Goal: Task Accomplishment & Management: Complete application form

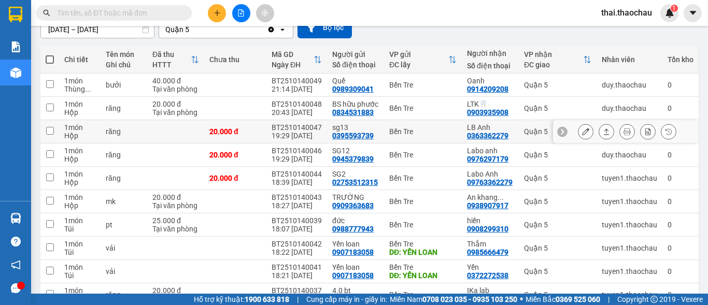
scroll to position [160, 0]
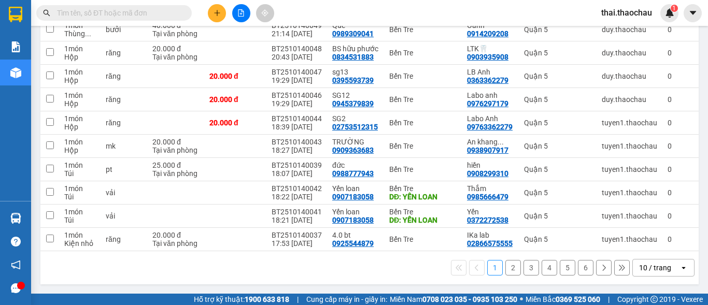
click at [511, 272] on button "2" at bounding box center [513, 268] width 16 height 16
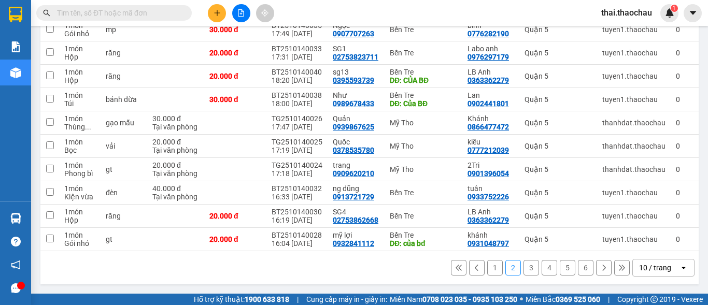
click at [618, 264] on icon at bounding box center [621, 267] width 7 height 7
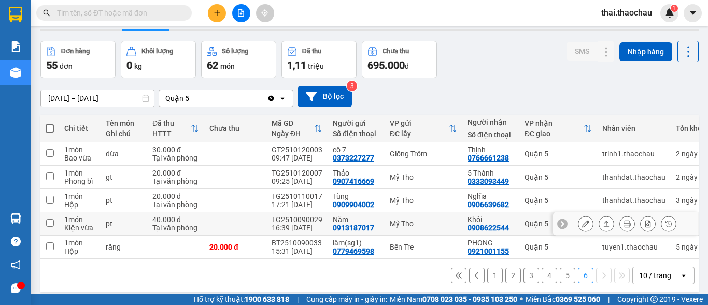
scroll to position [48, 0]
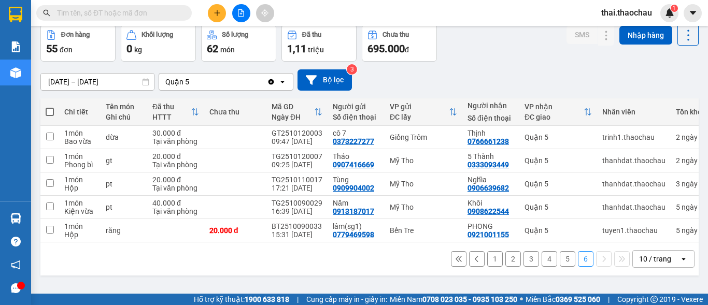
click at [487, 261] on button "1" at bounding box center [495, 259] width 16 height 16
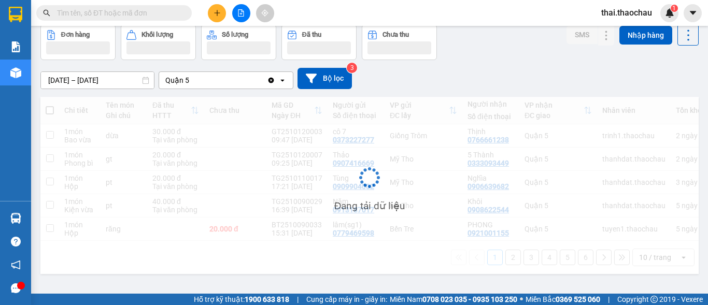
click at [543, 265] on div "Đang tải dữ liệu" at bounding box center [369, 185] width 658 height 177
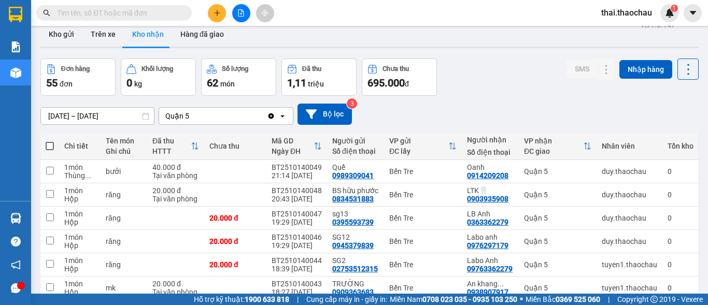
scroll to position [0, 0]
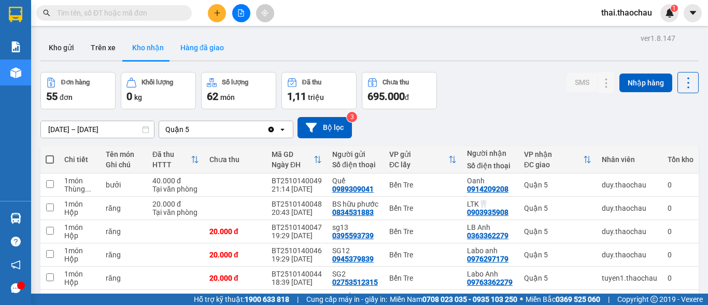
click at [214, 49] on button "Hàng đã giao" at bounding box center [202, 47] width 60 height 25
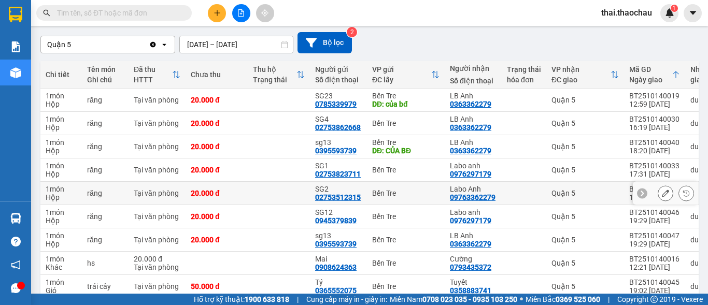
scroll to position [104, 0]
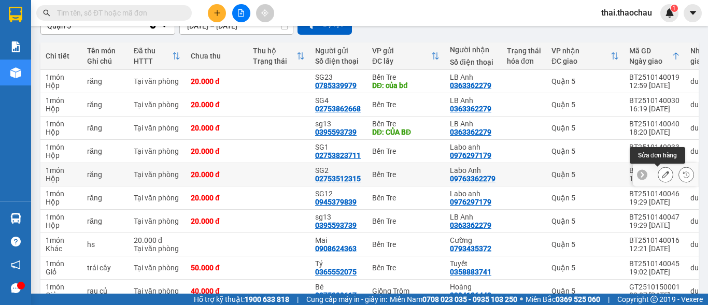
click at [662, 176] on icon at bounding box center [665, 174] width 7 height 7
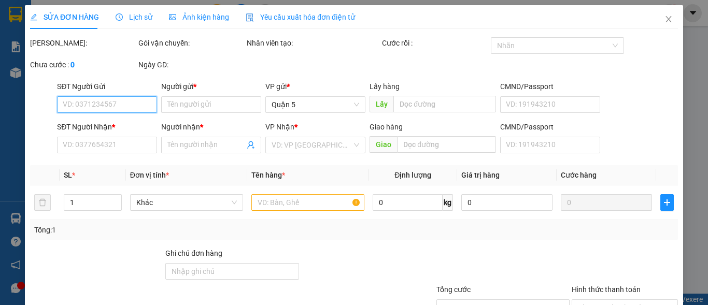
type input "02753512315"
type input "SG2"
type input "09763362279"
type input "Labo Anh"
type input "20.000"
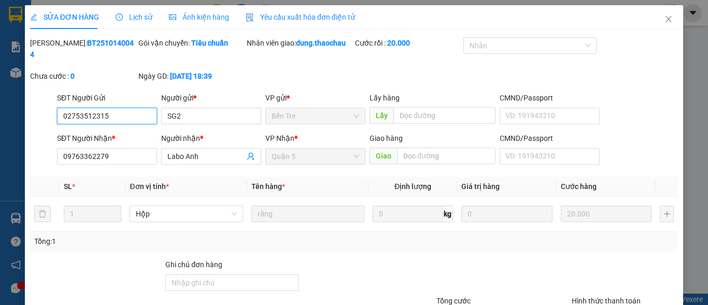
scroll to position [80, 0]
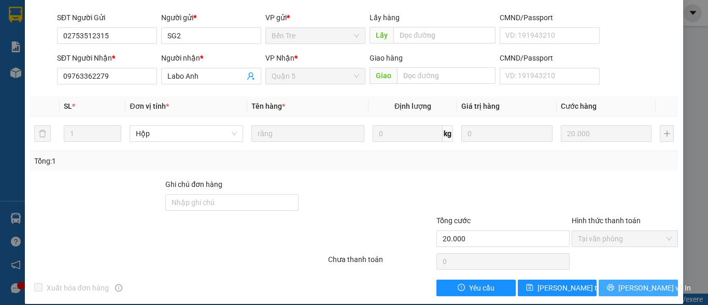
click at [638, 282] on span "Lưu và In" at bounding box center [654, 287] width 73 height 11
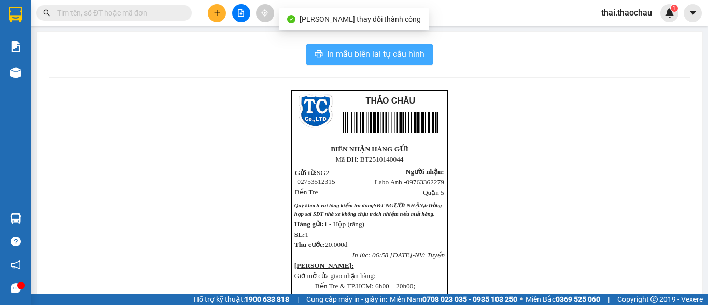
click at [368, 52] on span "In mẫu biên lai tự cấu hình" at bounding box center [375, 54] width 97 height 13
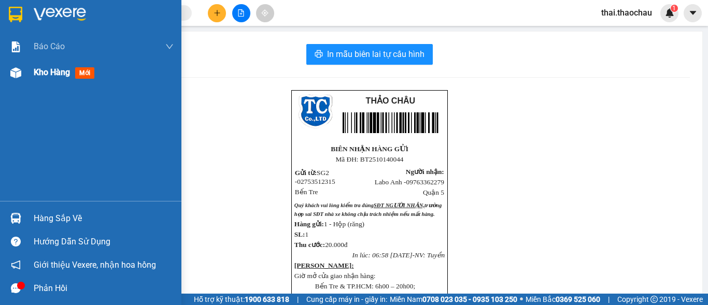
click at [58, 72] on span "Kho hàng" at bounding box center [52, 72] width 36 height 10
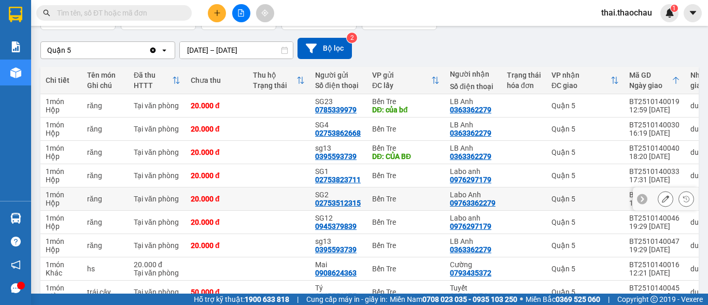
scroll to position [104, 0]
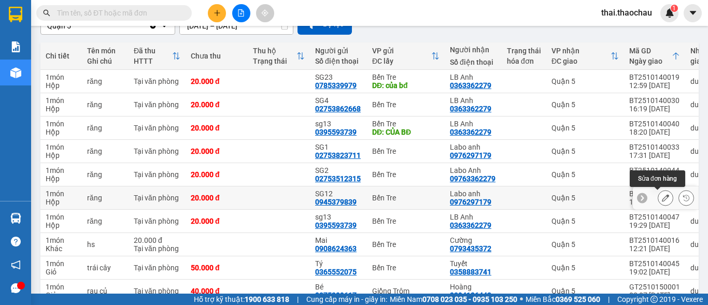
click at [662, 196] on icon at bounding box center [665, 197] width 7 height 7
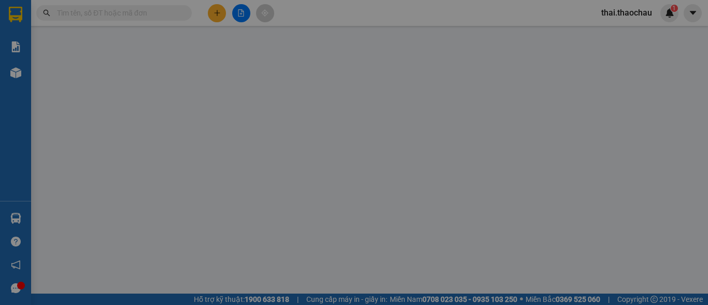
type input "0945379839"
type input "SG12"
type input "0976297179"
type input "Labo anh"
type input "20.000"
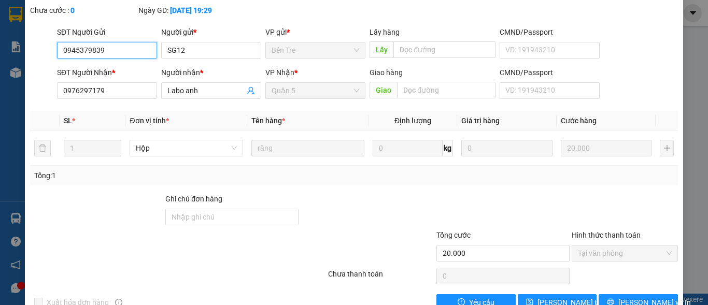
scroll to position [80, 0]
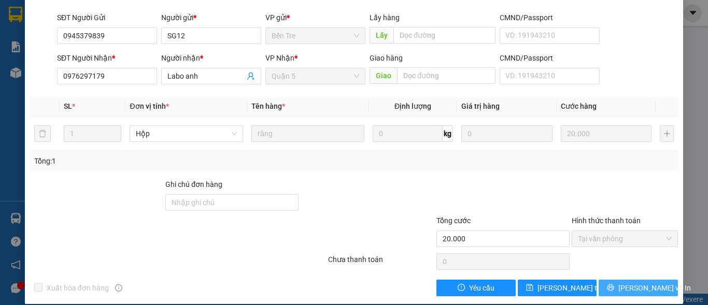
click at [624, 282] on span "Lưu và In" at bounding box center [654, 287] width 73 height 11
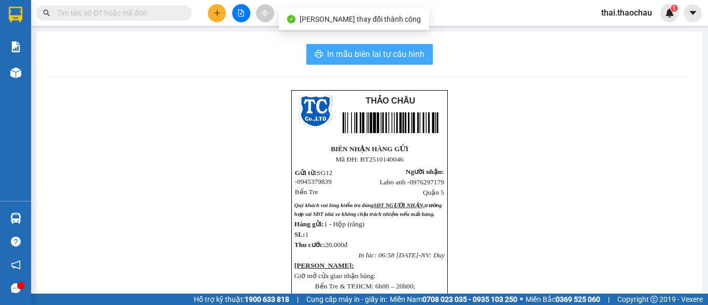
click at [364, 53] on span "In mẫu biên lai tự cấu hình" at bounding box center [375, 54] width 97 height 13
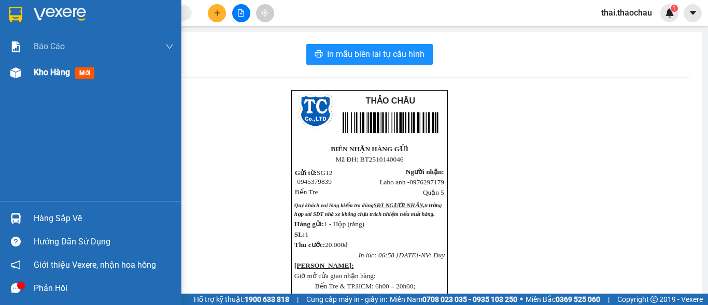
click at [55, 73] on span "Kho hàng" at bounding box center [52, 72] width 36 height 10
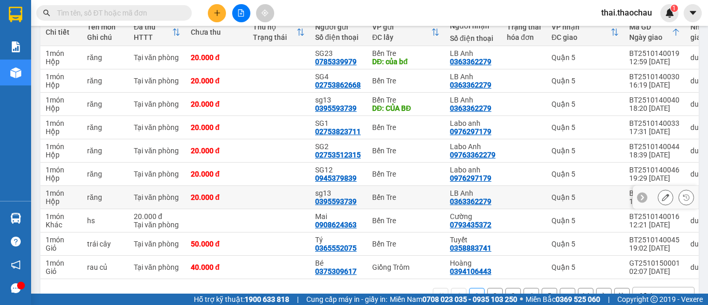
scroll to position [155, 0]
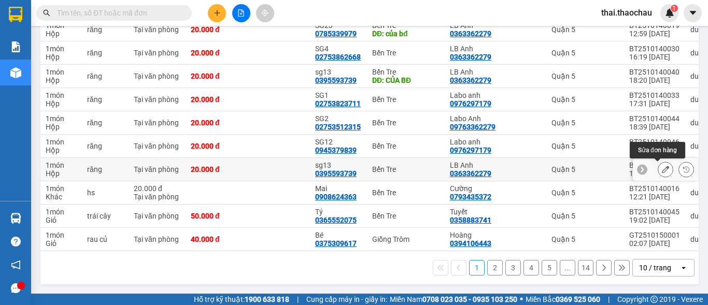
click at [658, 169] on button at bounding box center [665, 170] width 15 height 18
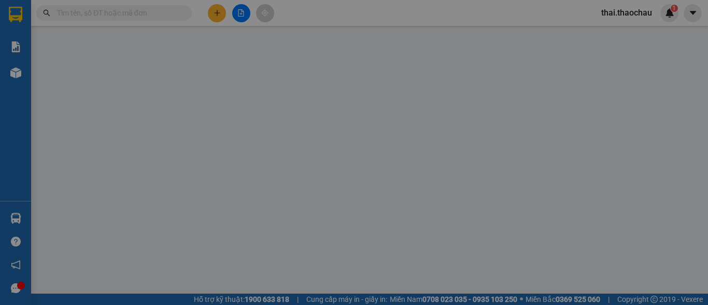
type input "0395593739"
type input "sg13"
type input "0363362279"
type input "LB Anh"
type input "20.000"
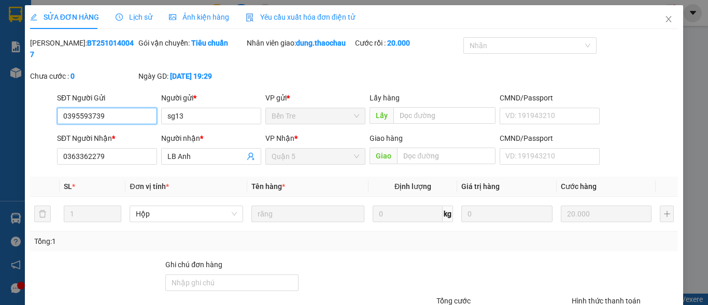
scroll to position [80, 0]
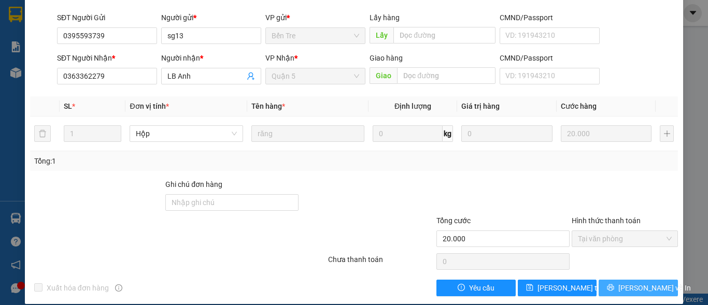
click at [621, 280] on button "Lưu và In" at bounding box center [638, 288] width 79 height 17
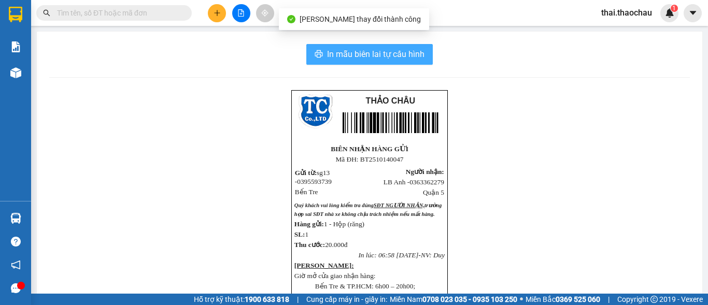
click at [358, 55] on span "In mẫu biên lai tự cấu hình" at bounding box center [375, 54] width 97 height 13
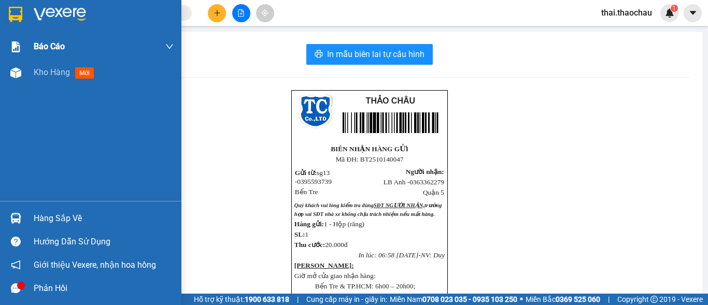
drag, startPoint x: 38, startPoint y: 70, endPoint x: 66, endPoint y: 47, distance: 36.4
click at [41, 71] on span "Kho hàng" at bounding box center [52, 72] width 36 height 10
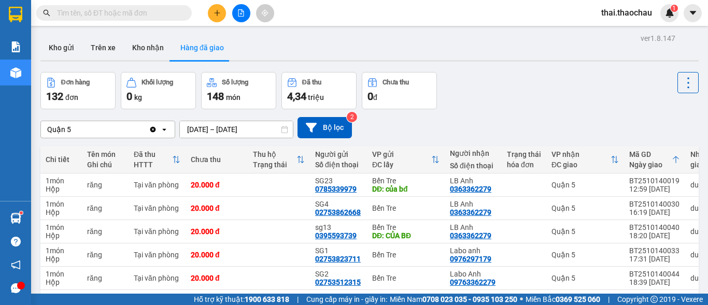
drag, startPoint x: 526, startPoint y: 142, endPoint x: 699, endPoint y: 170, distance: 174.9
click at [699, 171] on main "ver 1.8.147 Kho gửi Trên xe Kho nhận Hàng đã giao Đơn hàng 132 đơn Khối lượng 0…" at bounding box center [354, 147] width 708 height 294
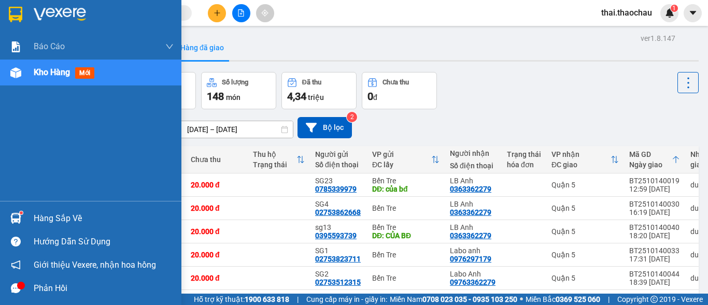
click at [53, 72] on span "Kho hàng" at bounding box center [52, 72] width 36 height 10
click at [57, 71] on span "Kho hàng" at bounding box center [52, 72] width 36 height 10
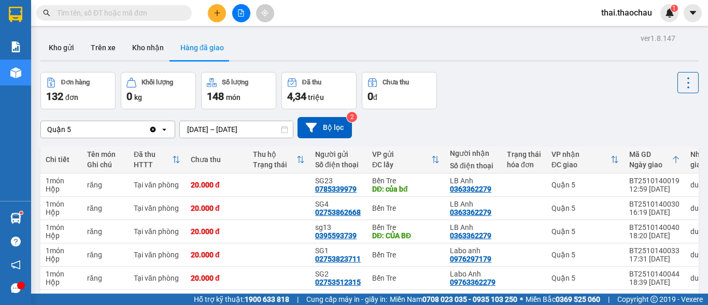
click at [110, 11] on input "text" at bounding box center [118, 12] width 122 height 11
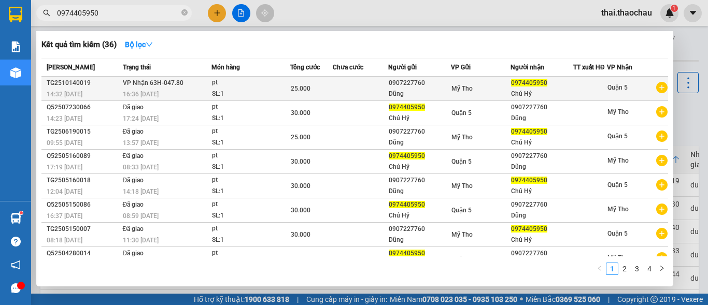
type input "0974405950"
click at [400, 89] on div "0907227760" at bounding box center [420, 83] width 62 height 11
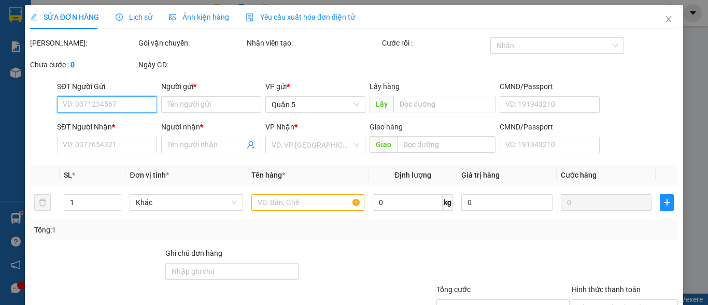
type input "0907227760"
type input "Dũng"
type input "0974405950"
type input "Chú Hỷ"
type input "25.000"
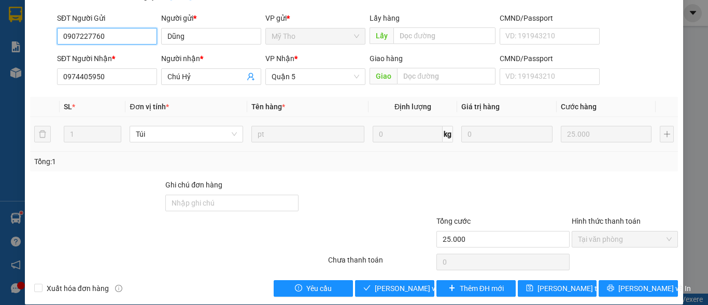
scroll to position [80, 0]
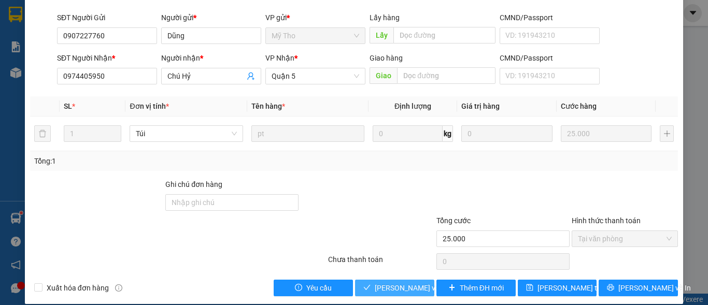
click at [391, 282] on span "Lưu và Giao hàng" at bounding box center [425, 287] width 100 height 11
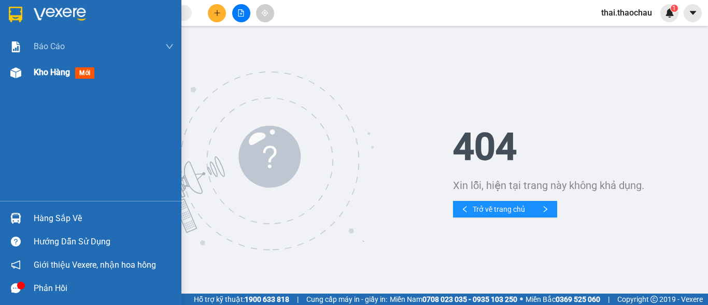
click at [48, 74] on span "Kho hàng" at bounding box center [52, 72] width 36 height 10
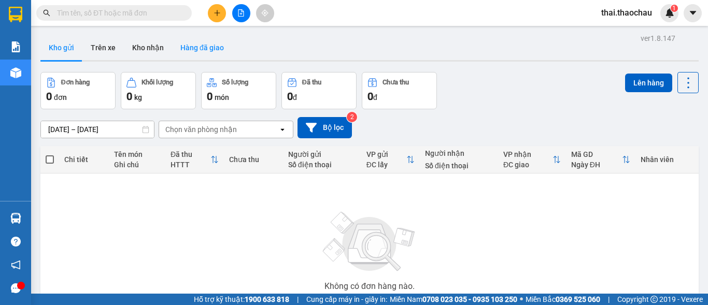
click at [196, 46] on button "Hàng đã giao" at bounding box center [202, 47] width 60 height 25
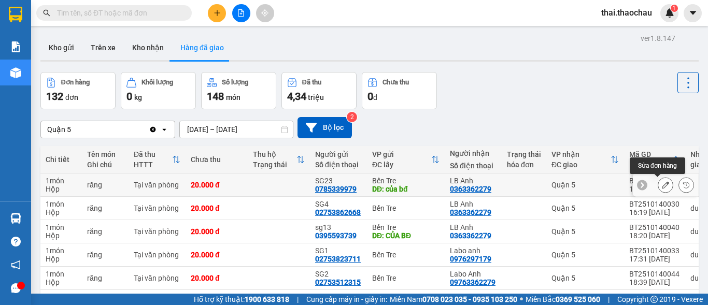
click at [662, 187] on icon at bounding box center [665, 184] width 7 height 7
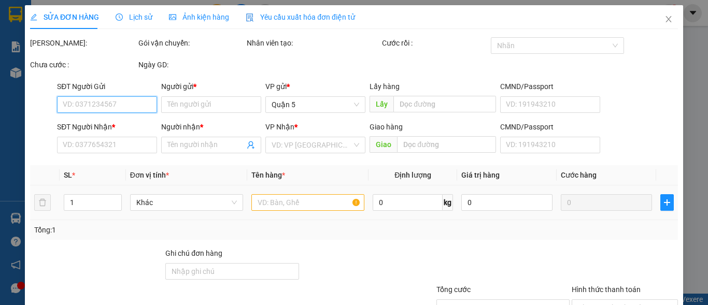
type input "0785339979"
type input "SG23"
type input "của bđ"
type input "0363362279"
type input "LB Anh"
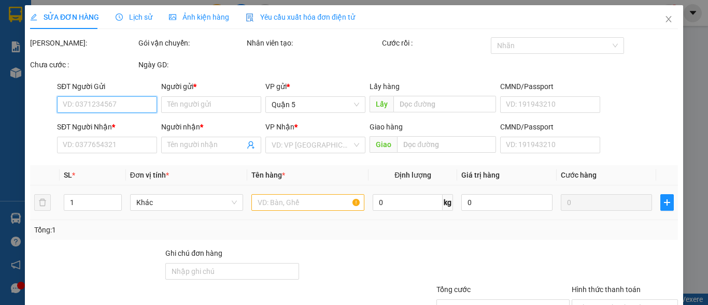
type input "20.000"
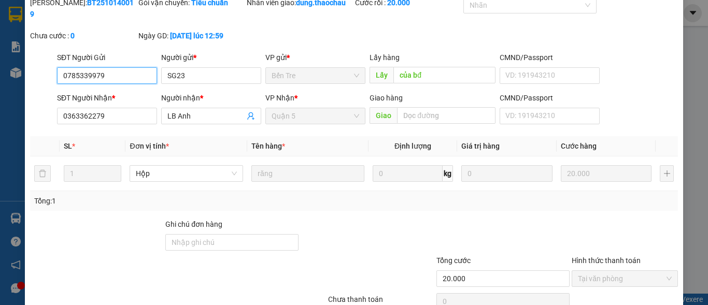
scroll to position [80, 0]
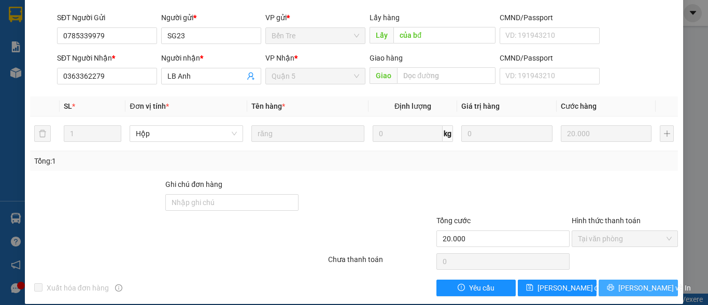
click at [633, 282] on span "Lưu và In" at bounding box center [654, 287] width 73 height 11
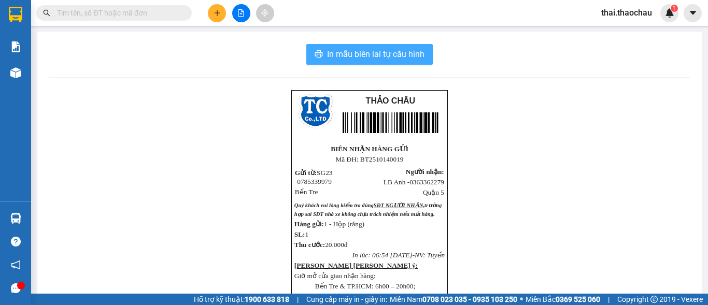
click at [369, 55] on span "In mẫu biên lai tự cấu hình" at bounding box center [375, 54] width 97 height 13
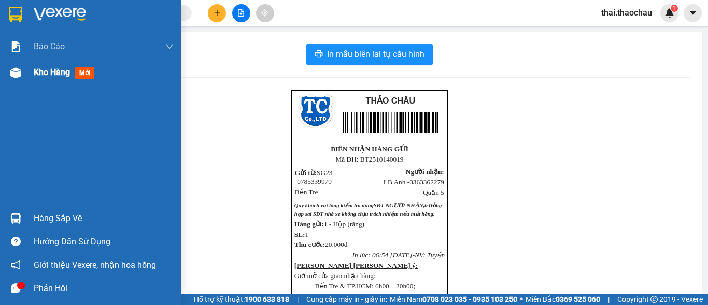
click at [34, 64] on div "Kho hàng mới" at bounding box center [90, 73] width 181 height 26
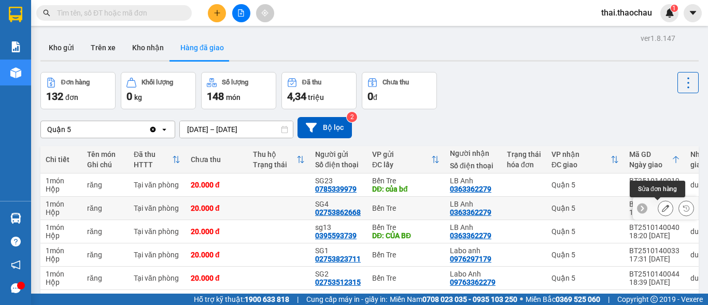
click at [662, 207] on icon at bounding box center [665, 208] width 7 height 7
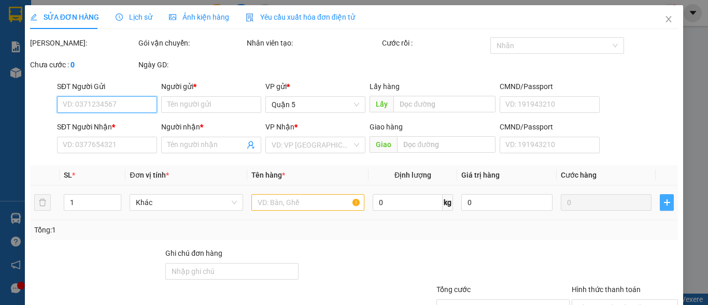
type input "02753862668"
type input "SG4"
type input "0363362279"
type input "LB Anh"
type input "20.000"
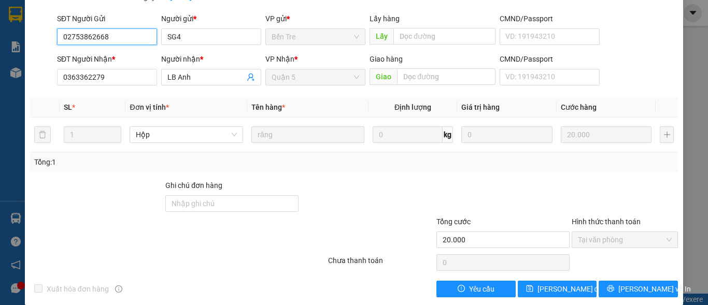
scroll to position [80, 0]
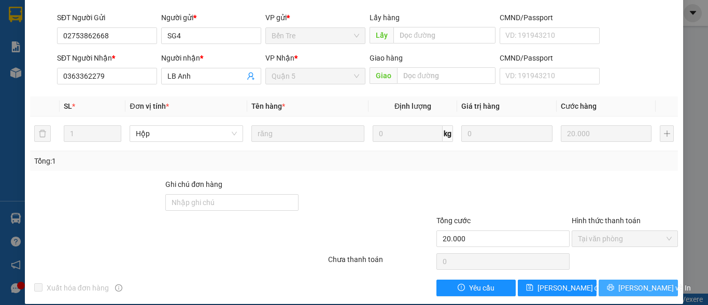
click at [634, 282] on span "Lưu và In" at bounding box center [654, 287] width 73 height 11
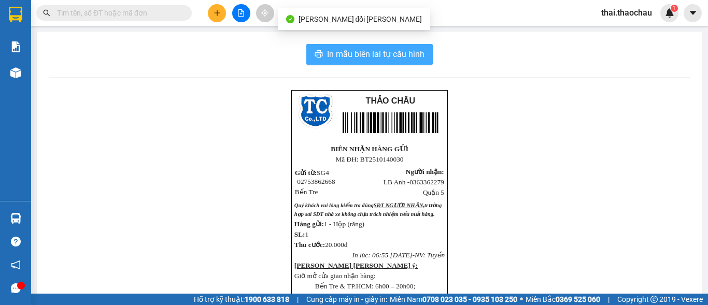
click at [392, 55] on span "In mẫu biên lai tự cấu hình" at bounding box center [375, 54] width 97 height 13
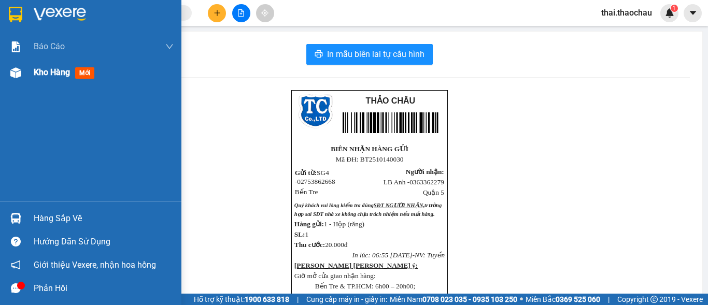
click at [34, 71] on span "Kho hàng" at bounding box center [52, 72] width 36 height 10
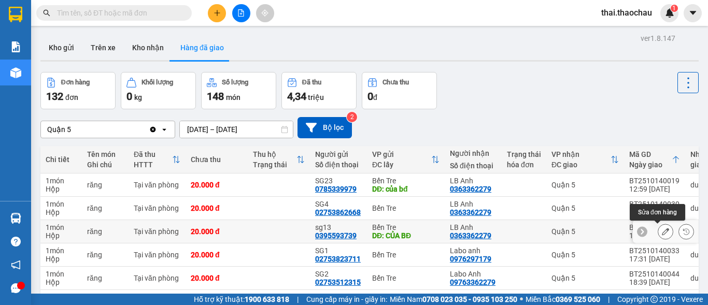
click at [662, 234] on icon at bounding box center [665, 231] width 7 height 7
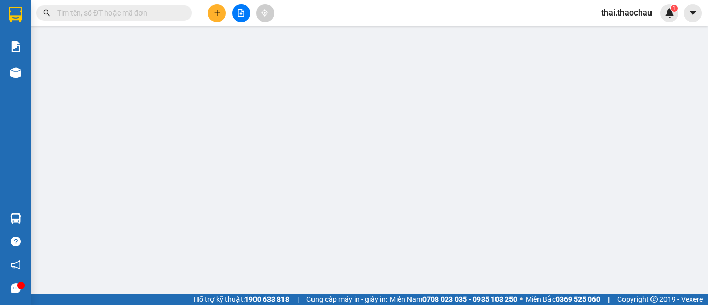
type input "0395593739"
type input "sg13"
type input "CỦA BĐ"
type input "0363362279"
type input "LB Anh"
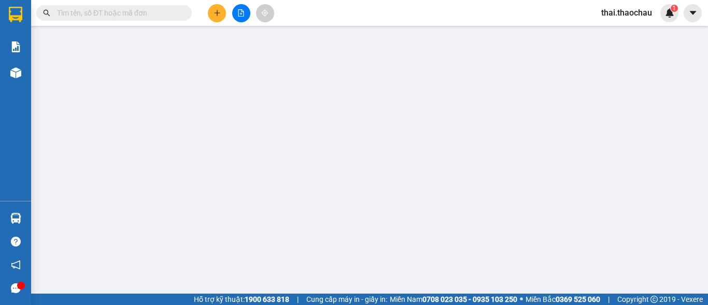
type input "20.000"
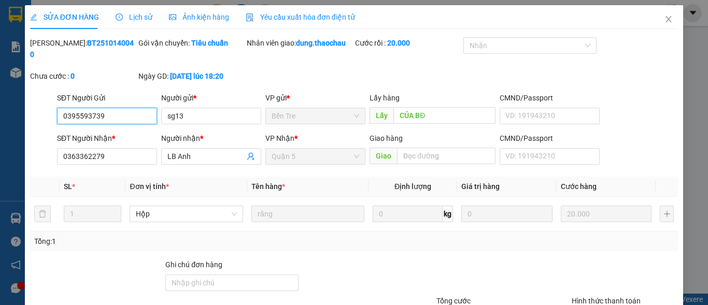
scroll to position [80, 0]
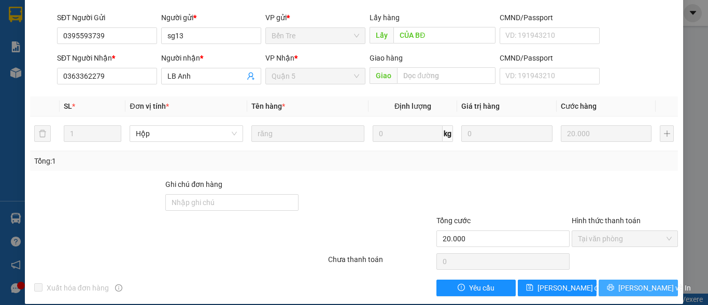
click at [614, 284] on icon "printer" at bounding box center [610, 287] width 7 height 7
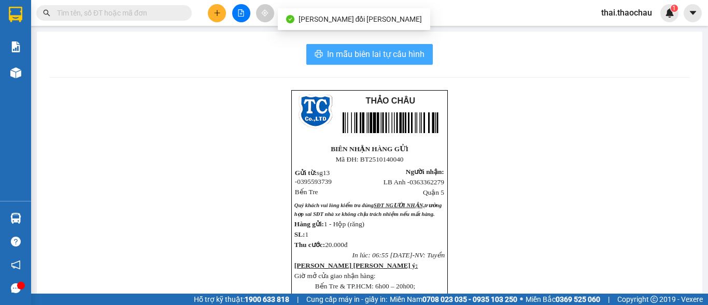
click at [357, 50] on span "In mẫu biên lai tự cấu hình" at bounding box center [375, 54] width 97 height 13
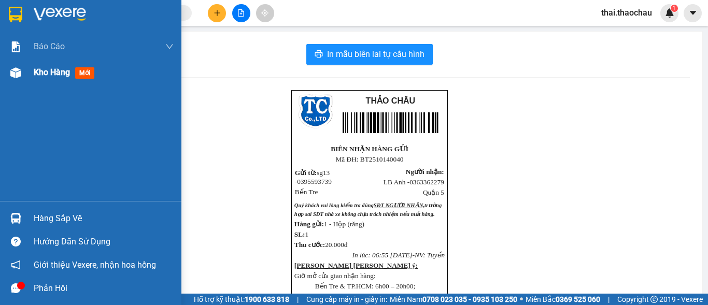
click at [37, 65] on div "Kho hàng mới" at bounding box center [104, 73] width 140 height 26
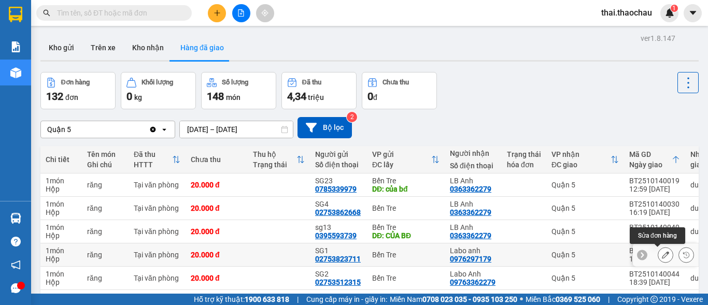
click at [662, 257] on icon at bounding box center [665, 254] width 7 height 7
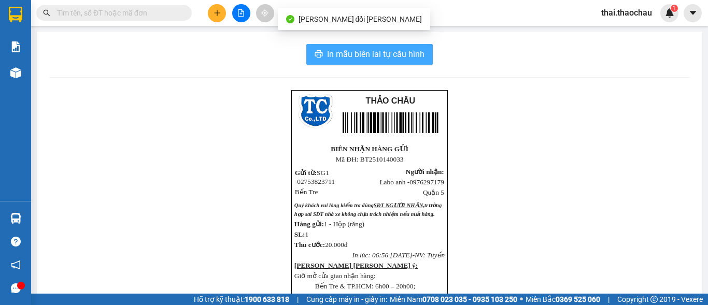
click at [397, 55] on span "In mẫu biên lai tự cấu hình" at bounding box center [375, 54] width 97 height 13
click at [353, 52] on span "In mẫu biên lai tự cấu hình" at bounding box center [375, 54] width 97 height 13
click at [381, 56] on span "In mẫu biên lai tự cấu hình" at bounding box center [375, 54] width 97 height 13
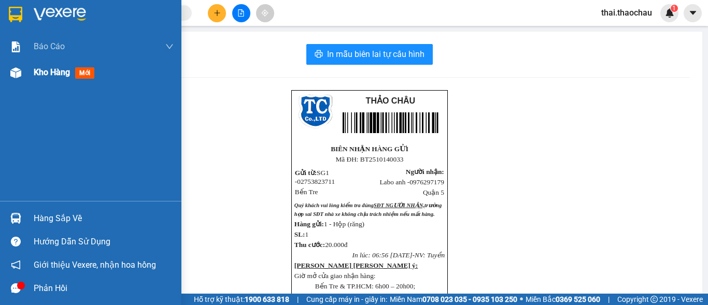
click at [45, 75] on span "Kho hàng" at bounding box center [52, 72] width 36 height 10
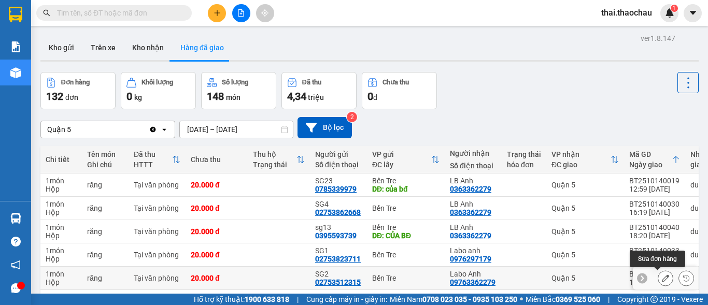
click at [662, 279] on icon at bounding box center [665, 278] width 7 height 7
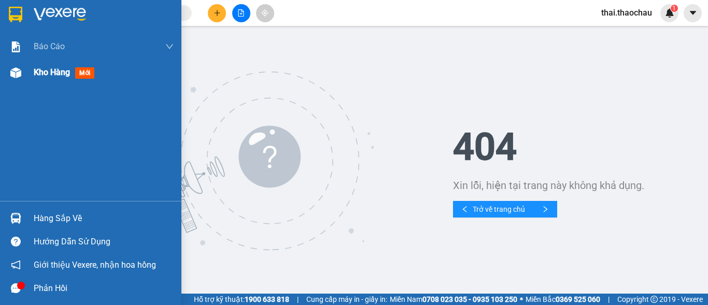
click at [55, 74] on span "Kho hàng" at bounding box center [52, 72] width 36 height 10
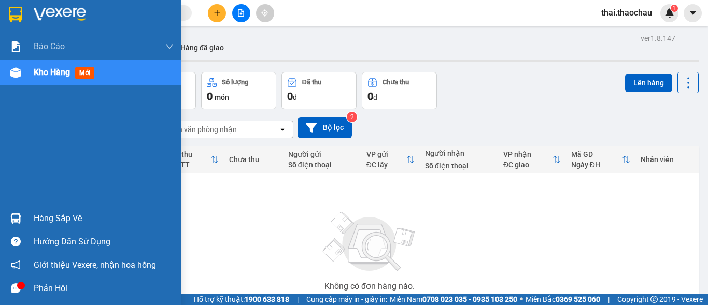
click at [46, 76] on span "Kho hàng" at bounding box center [52, 72] width 36 height 10
click at [44, 72] on span "Kho hàng" at bounding box center [52, 72] width 36 height 10
click at [64, 73] on span "Kho hàng" at bounding box center [52, 72] width 36 height 10
click at [46, 74] on span "Kho hàng" at bounding box center [52, 72] width 36 height 10
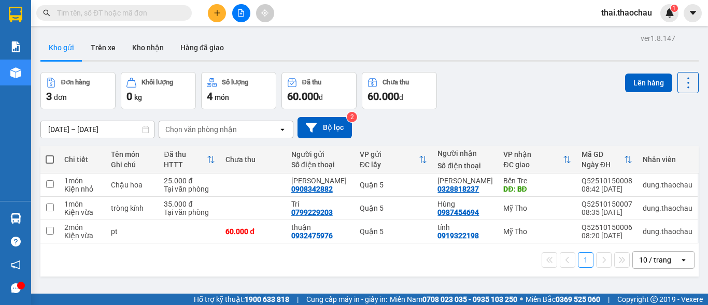
scroll to position [48, 0]
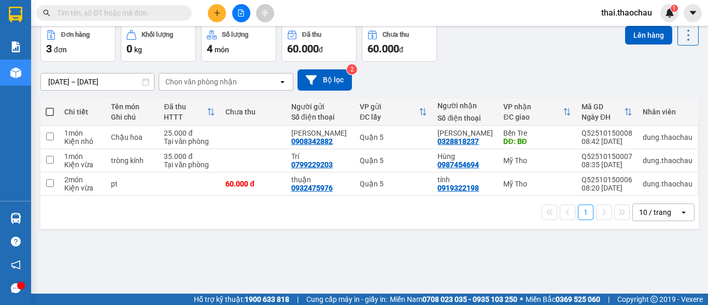
click at [129, 61] on button "Khối lượng 0 kg" at bounding box center [158, 42] width 75 height 37
click at [114, 67] on div "09/10/2025 – 15/10/2025 Press the down arrow key to interact with the calendar …" at bounding box center [369, 80] width 658 height 37
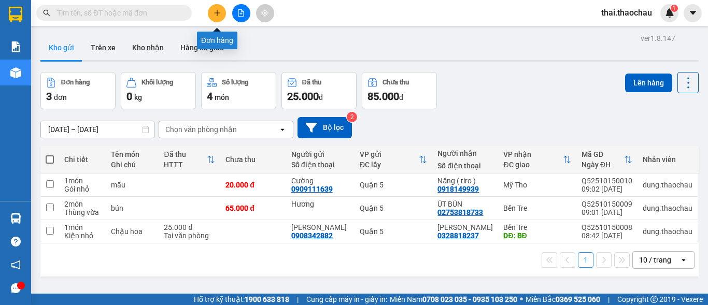
click at [216, 17] on button at bounding box center [217, 13] width 18 height 18
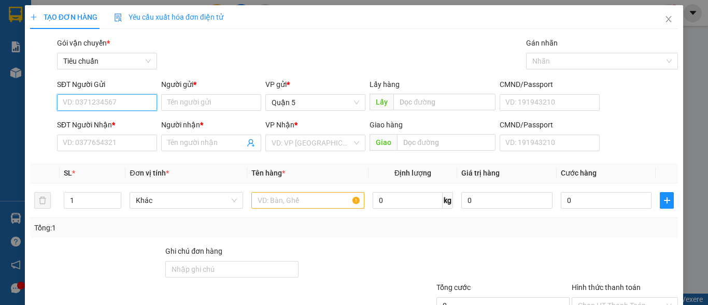
click at [65, 103] on input "SĐT Người Gửi" at bounding box center [107, 102] width 100 height 17
click at [68, 127] on div "0907194808 - sơn" at bounding box center [106, 123] width 87 height 11
type input "0907194808"
type input "sơn"
type input "0"
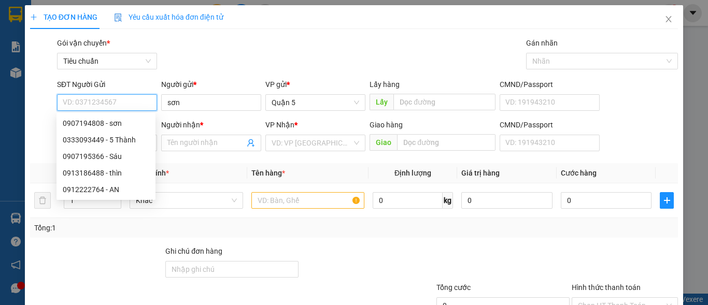
click at [62, 98] on input "SĐT Người Gửi" at bounding box center [107, 102] width 100 height 17
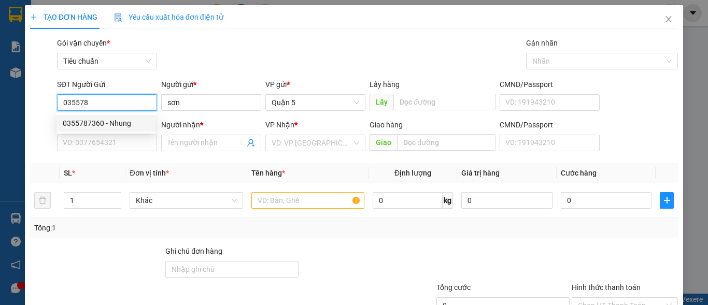
click at [110, 120] on div "0355787360 - Nhung" at bounding box center [106, 123] width 87 height 11
type input "0355787360"
type input "Nhung"
type input "0355787360"
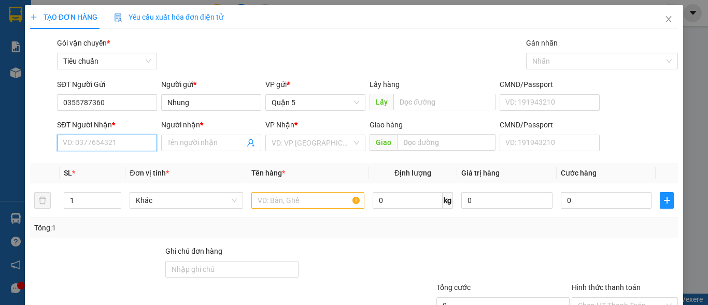
click at [64, 140] on input "SĐT Người Nhận *" at bounding box center [107, 143] width 100 height 17
type input "0907194808"
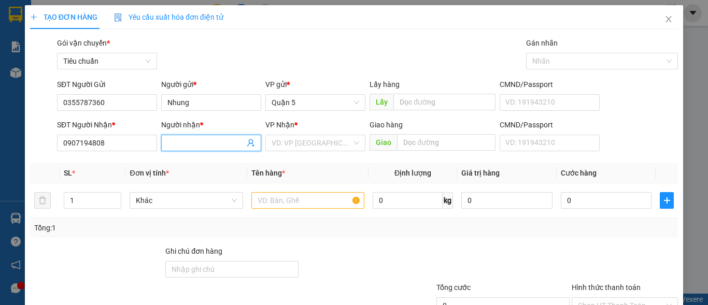
click at [167, 142] on input "Người nhận *" at bounding box center [205, 142] width 77 height 11
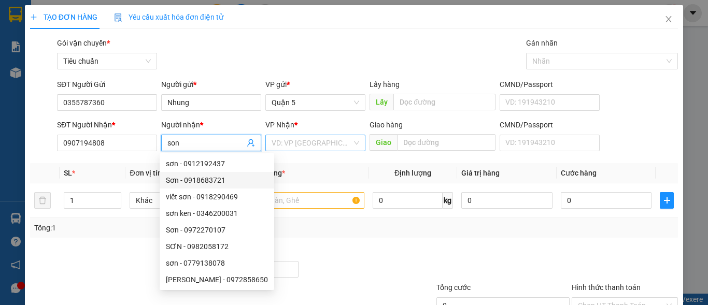
click at [353, 138] on div "VD: VP Sài Gòn" at bounding box center [315, 143] width 100 height 17
type input "son"
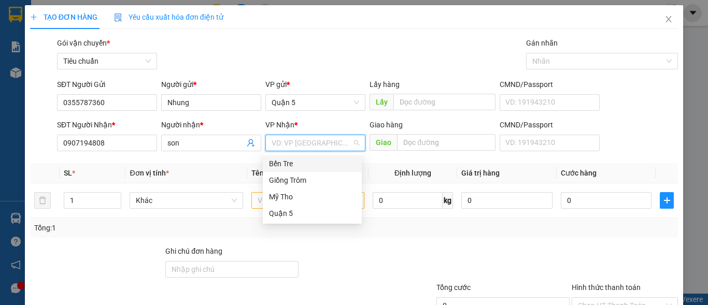
click at [312, 159] on div "Bến Tre" at bounding box center [312, 163] width 87 height 11
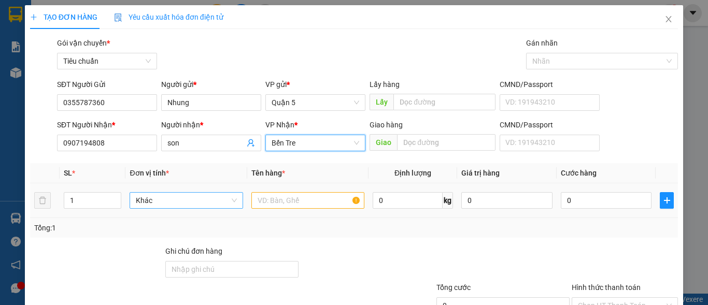
click at [229, 197] on span "Khác" at bounding box center [186, 201] width 101 height 16
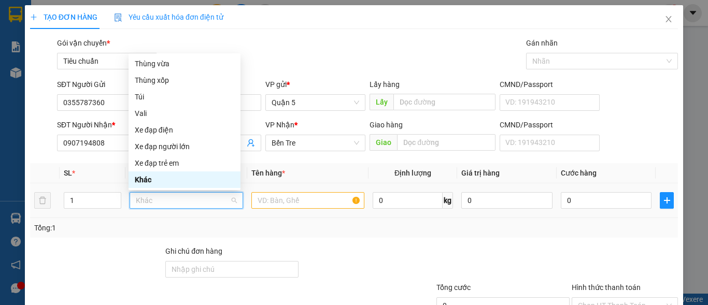
click at [229, 183] on div "Khác" at bounding box center [185, 179] width 100 height 11
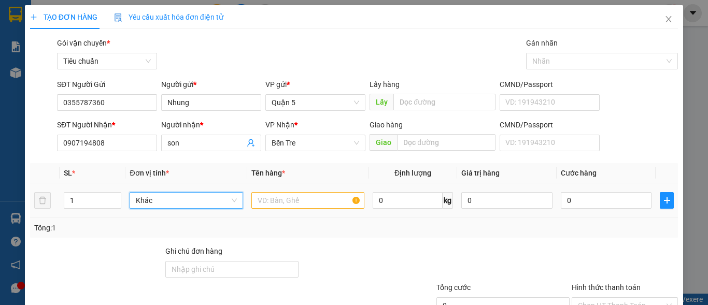
click at [205, 200] on span "Khác" at bounding box center [186, 201] width 101 height 16
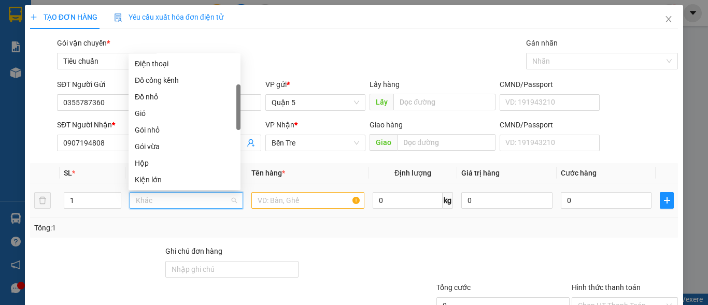
scroll to position [168, 0]
click at [169, 145] on div "Kiện nhỏ" at bounding box center [185, 144] width 100 height 11
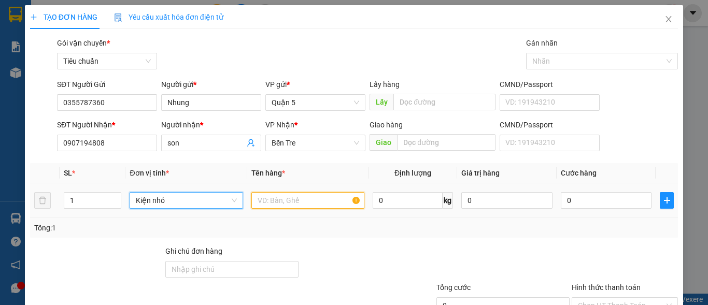
click at [255, 198] on input "text" at bounding box center [307, 200] width 113 height 17
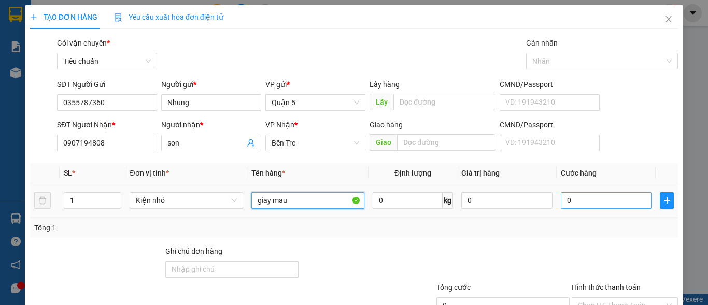
type input "giay mau"
click at [571, 203] on input "0" at bounding box center [606, 200] width 91 height 17
type input "02"
type input "2"
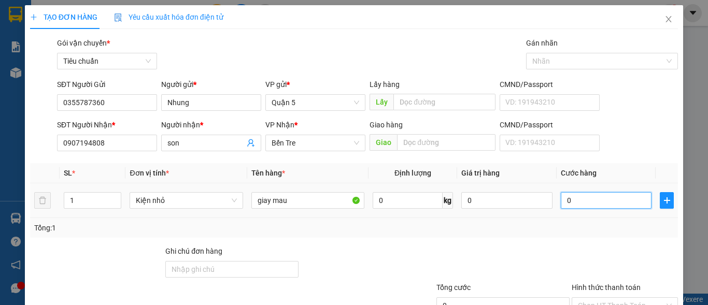
type input "2"
type input "020"
type input "20"
type input "02"
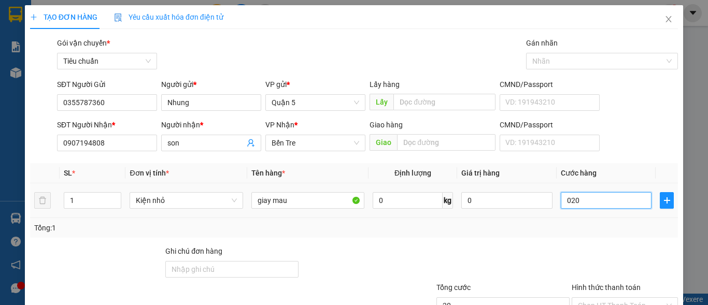
type input "2"
type input "0"
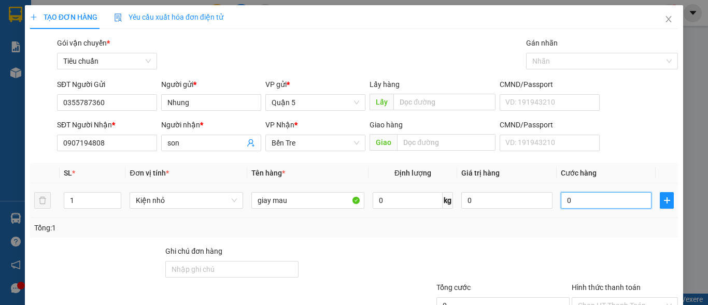
drag, startPoint x: 555, startPoint y: 202, endPoint x: 557, endPoint y: 196, distance: 5.9
click at [561, 196] on input "0" at bounding box center [606, 200] width 91 height 17
type input "20"
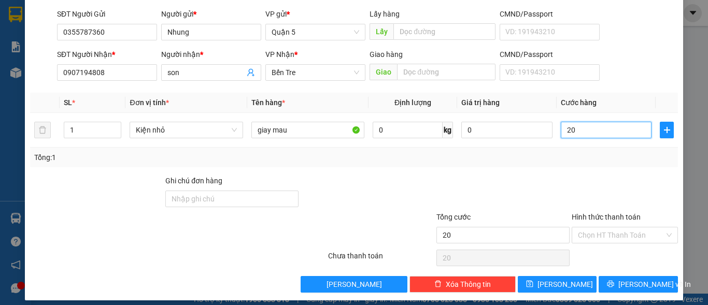
scroll to position [78, 0]
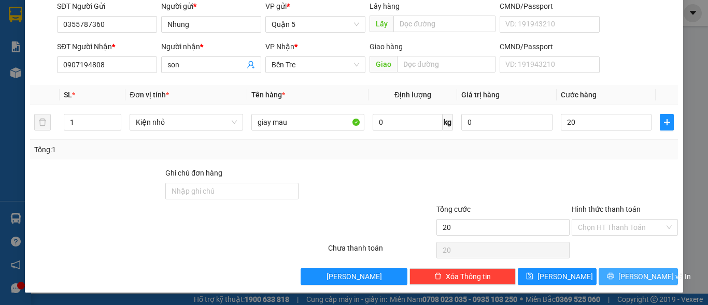
type input "20.000"
click at [630, 274] on span "Lưu và In" at bounding box center [654, 276] width 73 height 11
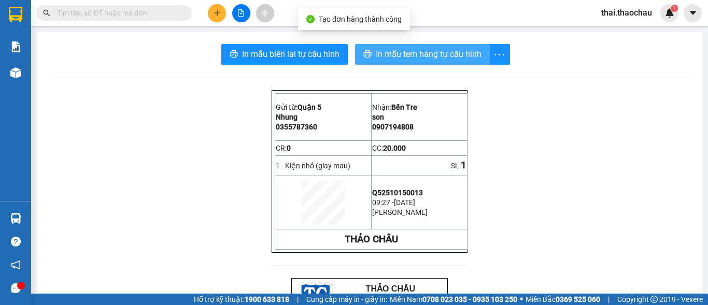
click at [413, 55] on span "In mẫu tem hàng tự cấu hình" at bounding box center [429, 54] width 106 height 13
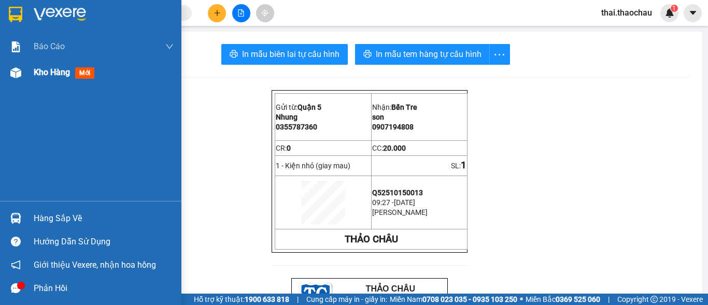
click at [63, 68] on span "Kho hàng" at bounding box center [52, 72] width 36 height 10
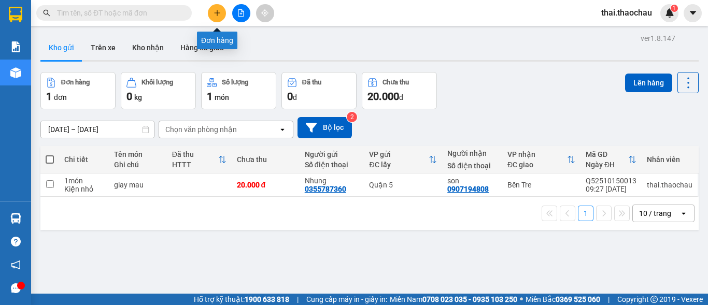
click at [222, 12] on button at bounding box center [217, 13] width 18 height 18
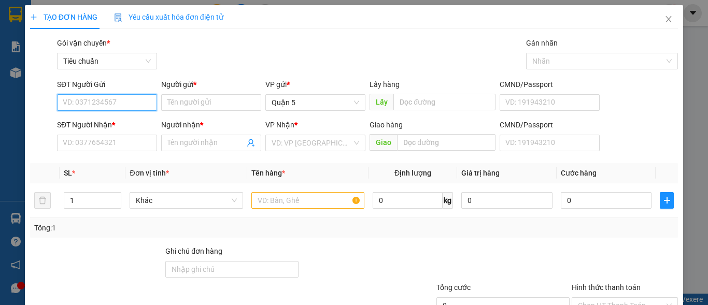
click at [140, 104] on input "SĐT Người Gửi" at bounding box center [107, 102] width 100 height 17
type input "0942861343"
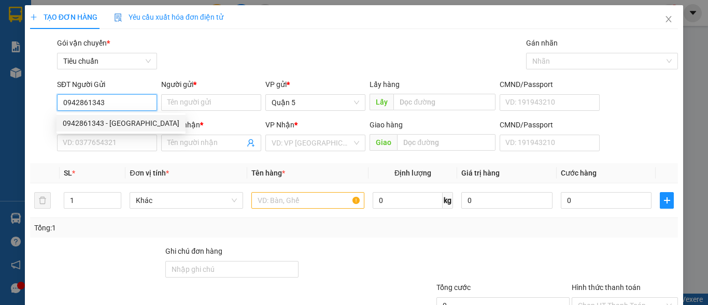
click at [138, 121] on div "0942861343 - XUÂN THÀNH" at bounding box center [121, 123] width 117 height 11
type input "XUÂN THÀNH"
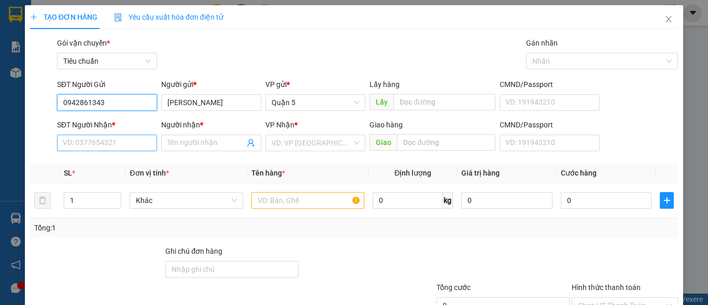
type input "0942861343"
click at [124, 146] on input "SĐT Người Nhận *" at bounding box center [107, 143] width 100 height 17
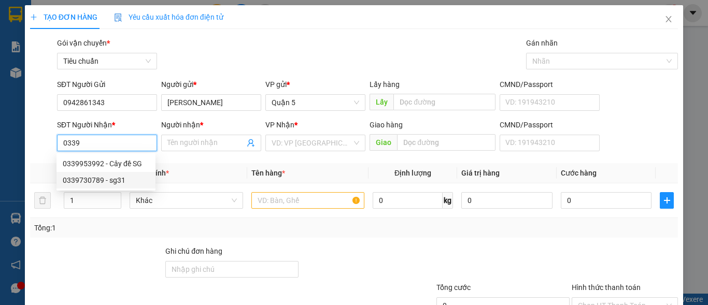
click at [87, 183] on div "0339730789 - sg31" at bounding box center [106, 180] width 87 height 11
type input "0339730789"
type input "sg31"
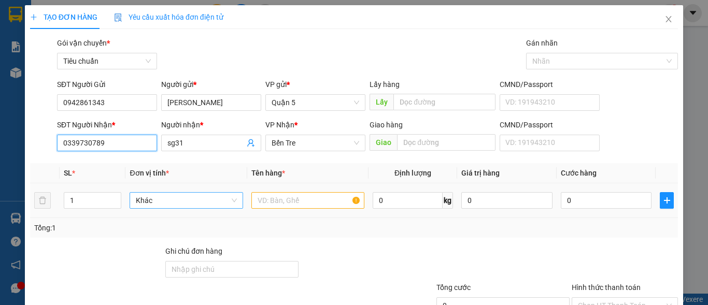
click at [176, 202] on span "Khác" at bounding box center [186, 201] width 101 height 16
type input "0339730789"
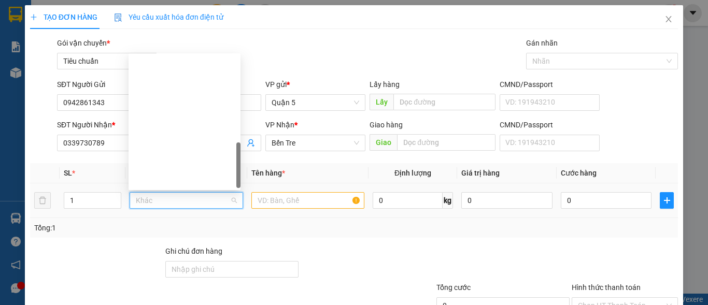
scroll to position [323, 0]
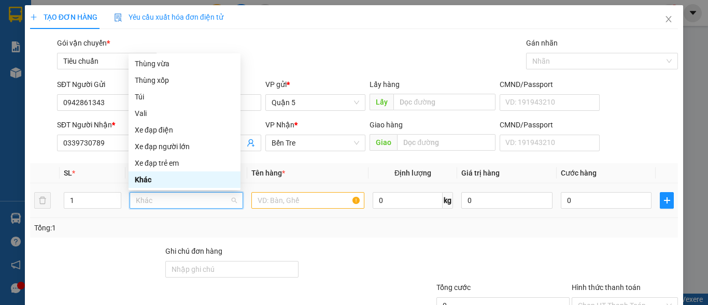
click at [162, 202] on span "Khác" at bounding box center [186, 201] width 101 height 16
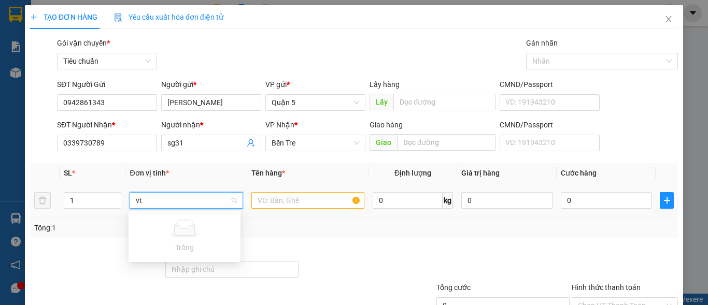
type input "v"
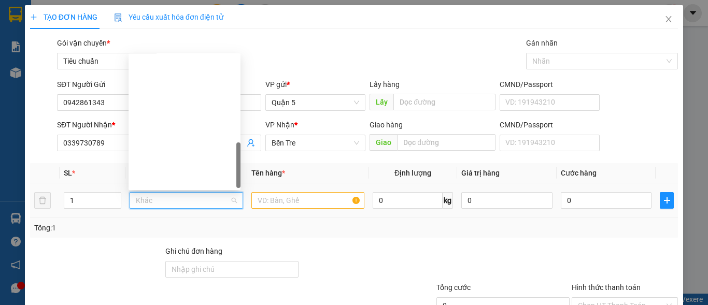
scroll to position [332, 0]
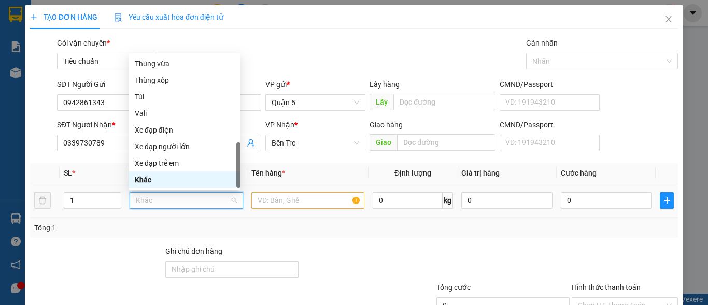
type input "1"
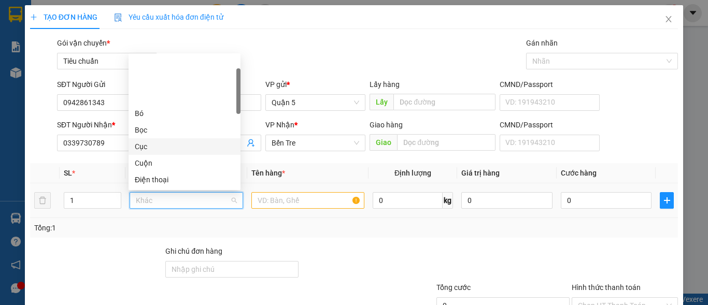
scroll to position [104, 0]
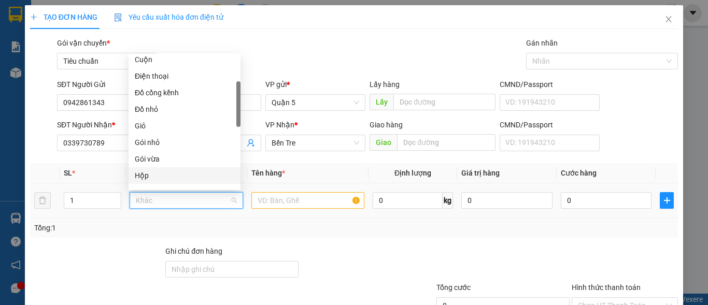
click at [154, 175] on div "Hộp" at bounding box center [185, 175] width 100 height 11
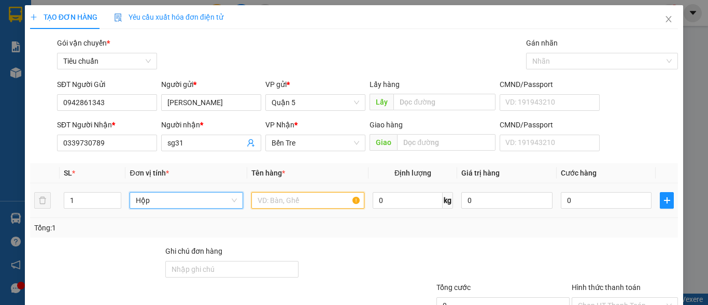
click at [290, 203] on input "text" at bounding box center [307, 200] width 113 height 17
click at [159, 200] on span "Hộp" at bounding box center [186, 201] width 101 height 16
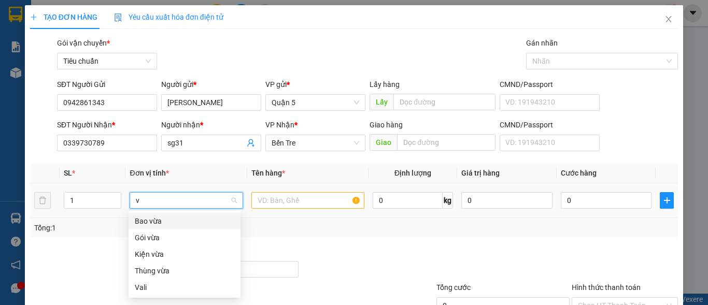
scroll to position [0, 0]
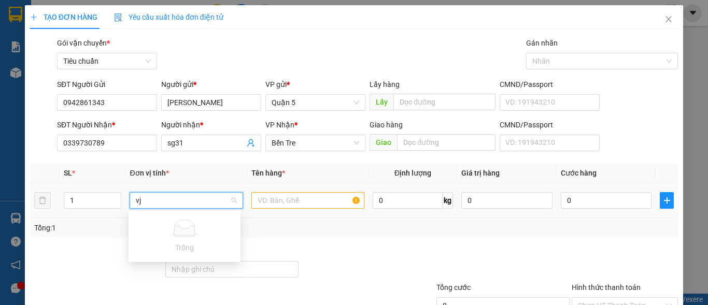
type input "v"
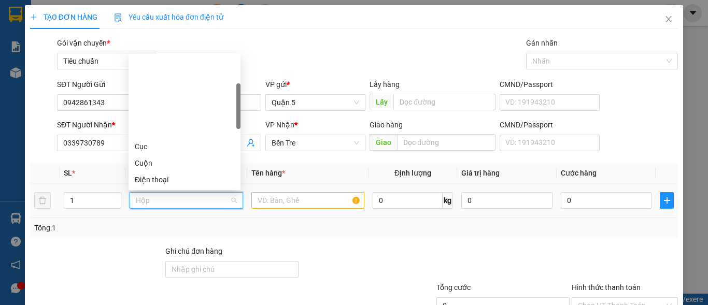
scroll to position [100, 0]
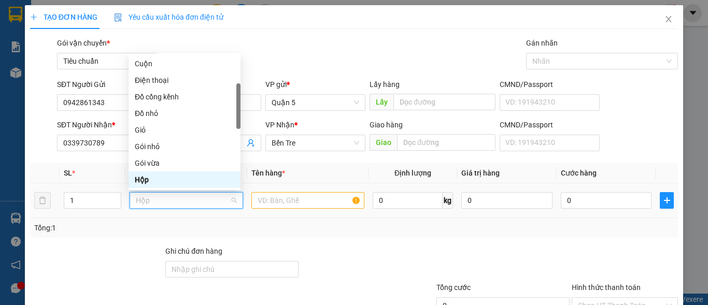
click at [211, 182] on div "Hộp" at bounding box center [185, 179] width 100 height 11
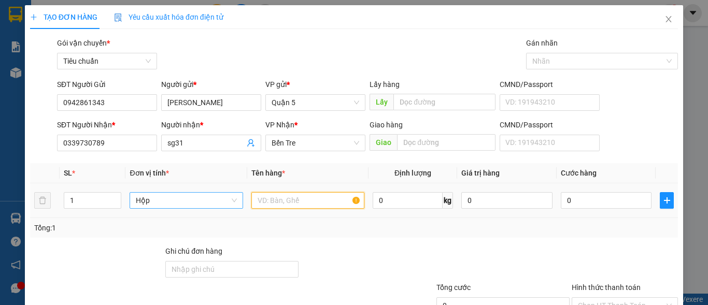
drag, startPoint x: 288, startPoint y: 202, endPoint x: 281, endPoint y: 206, distance: 7.7
click at [289, 202] on input "text" at bounding box center [307, 200] width 113 height 17
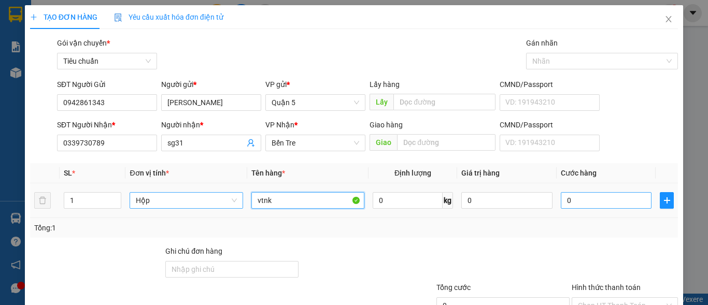
type input "vtnk"
click at [578, 200] on input "0" at bounding box center [606, 200] width 91 height 17
type input "3"
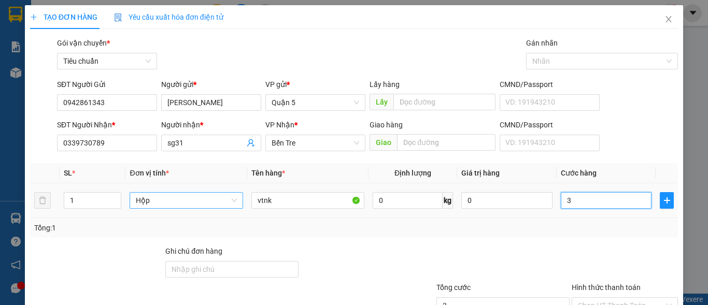
type input "30"
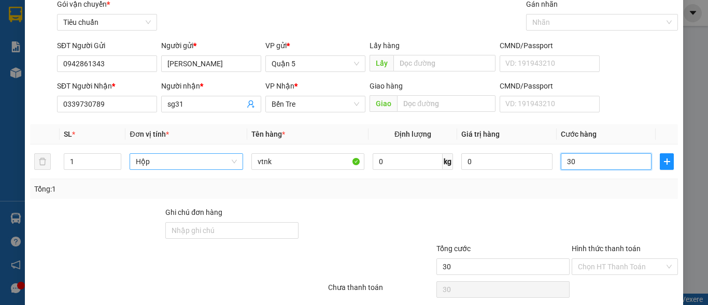
scroll to position [78, 0]
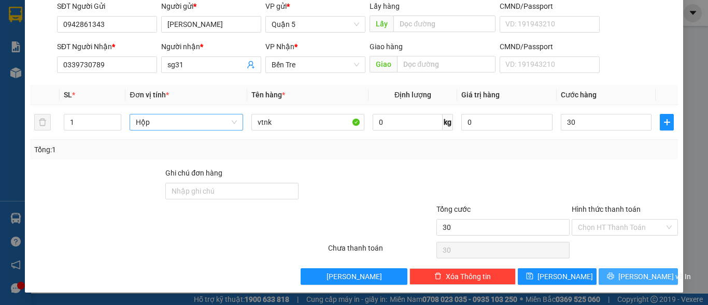
type input "30.000"
click at [635, 275] on span "Lưu và In" at bounding box center [654, 276] width 73 height 11
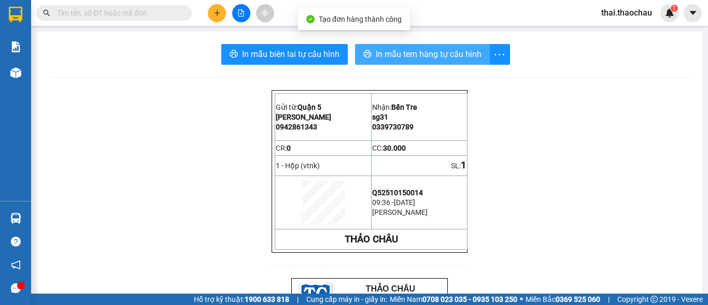
click at [458, 56] on span "In mẫu tem hàng tự cấu hình" at bounding box center [429, 54] width 106 height 13
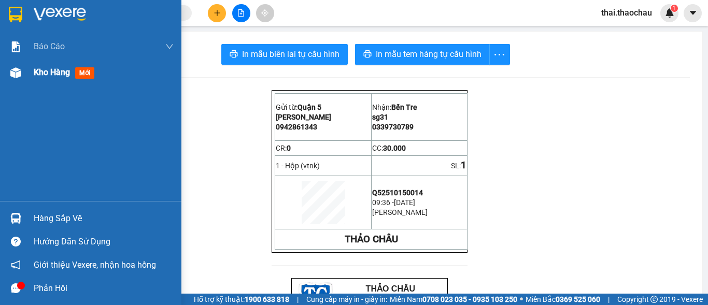
click at [59, 70] on span "Kho hàng" at bounding box center [52, 72] width 36 height 10
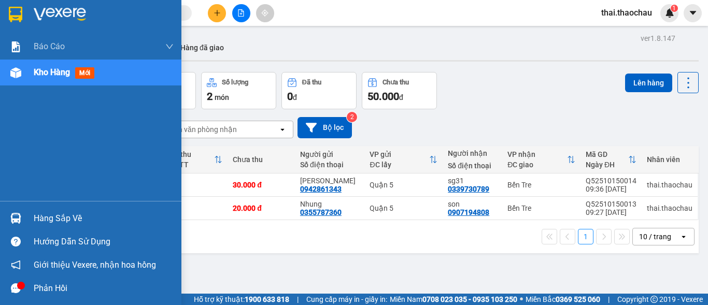
click at [44, 73] on span "Kho hàng" at bounding box center [52, 72] width 36 height 10
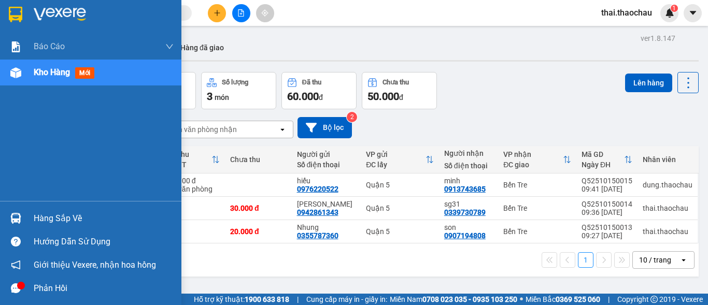
click at [60, 66] on div "Kho hàng mới" at bounding box center [66, 72] width 65 height 13
click at [61, 77] on div "Kho hàng mới" at bounding box center [66, 72] width 65 height 13
click at [55, 72] on span "Kho hàng" at bounding box center [52, 72] width 36 height 10
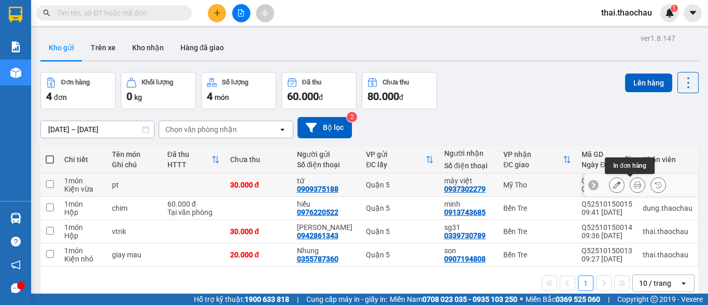
click at [634, 183] on icon at bounding box center [637, 184] width 7 height 7
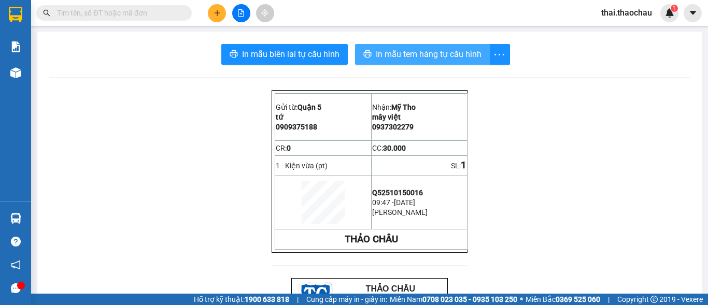
click at [395, 56] on span "In mẫu tem hàng tự cấu hình" at bounding box center [429, 54] width 106 height 13
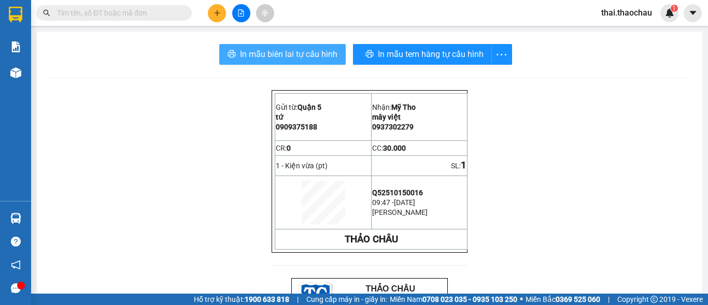
click at [304, 47] on button "In mẫu biên lai tự cấu hình" at bounding box center [282, 54] width 126 height 21
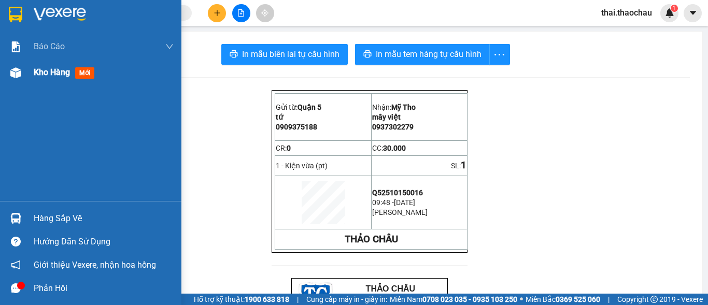
click at [60, 72] on span "Kho hàng" at bounding box center [52, 72] width 36 height 10
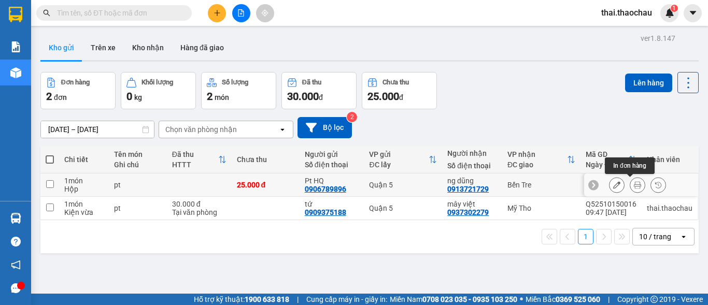
click at [634, 185] on icon at bounding box center [637, 184] width 7 height 7
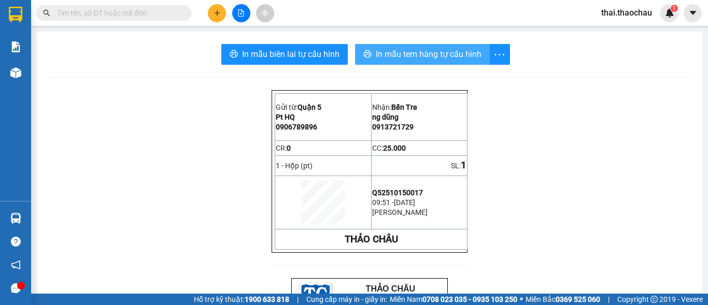
click at [402, 54] on span "In mẫu tem hàng tự cấu hình" at bounding box center [429, 54] width 106 height 13
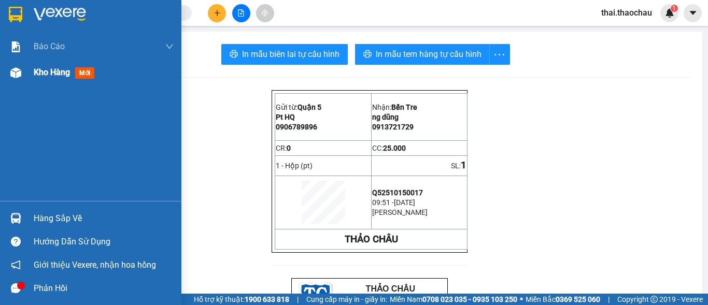
click at [22, 69] on div at bounding box center [16, 73] width 18 height 18
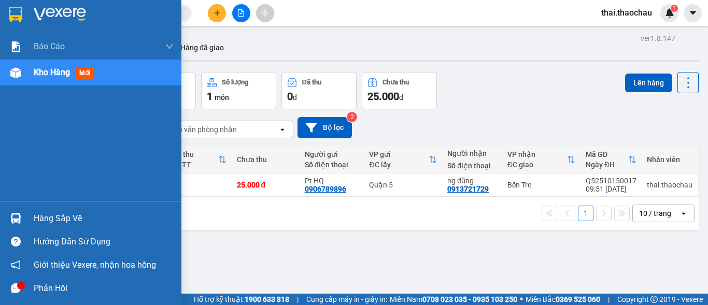
click at [50, 288] on div "Phản hồi" at bounding box center [104, 289] width 140 height 16
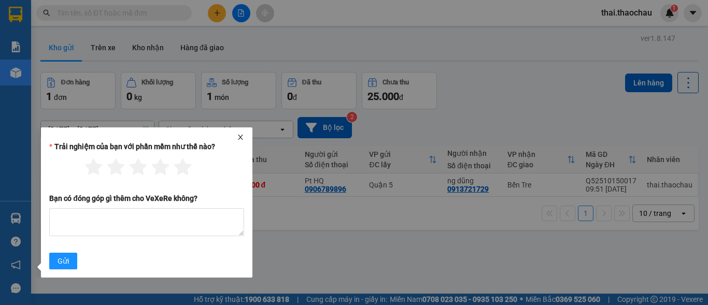
click at [243, 136] on icon "close" at bounding box center [240, 137] width 7 height 7
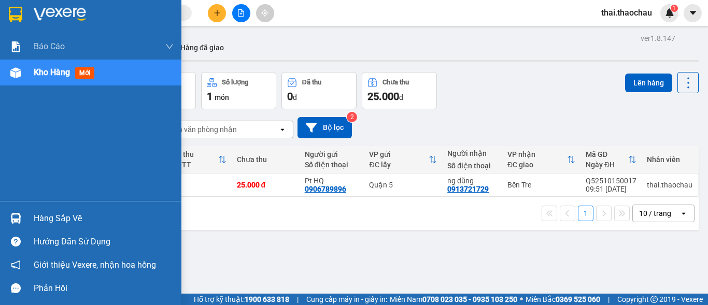
click at [46, 69] on span "Kho hàng" at bounding box center [52, 72] width 36 height 10
click at [114, 72] on div "Kho hàng mới" at bounding box center [104, 73] width 140 height 26
click at [59, 74] on span "Kho hàng" at bounding box center [52, 72] width 36 height 10
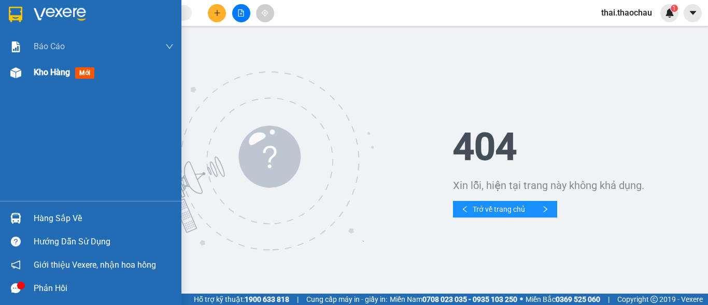
click at [42, 69] on span "Kho hàng" at bounding box center [52, 72] width 36 height 10
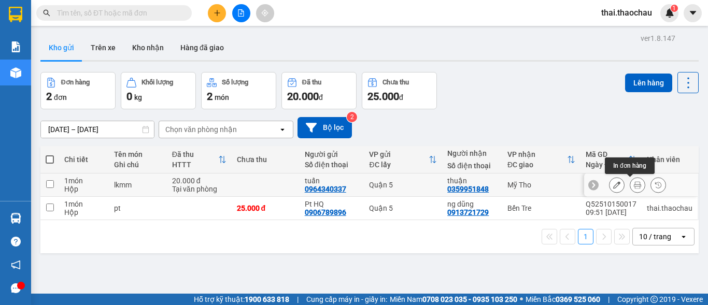
click at [634, 186] on icon at bounding box center [637, 184] width 7 height 7
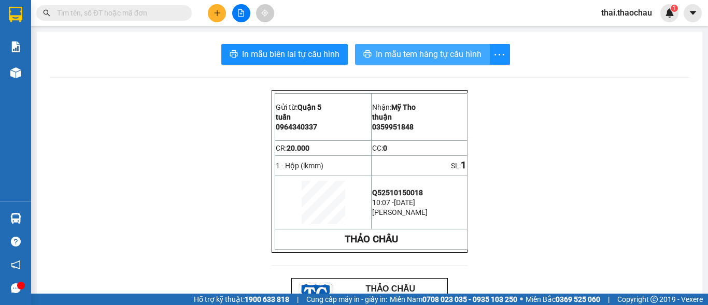
click at [420, 50] on span "In mẫu tem hàng tự cấu hình" at bounding box center [429, 54] width 106 height 13
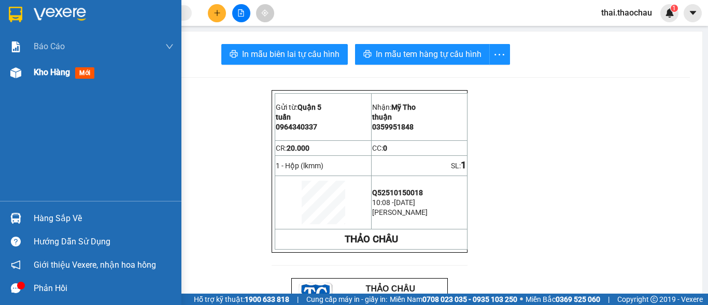
click at [31, 69] on div "Kho hàng mới" at bounding box center [90, 73] width 181 height 26
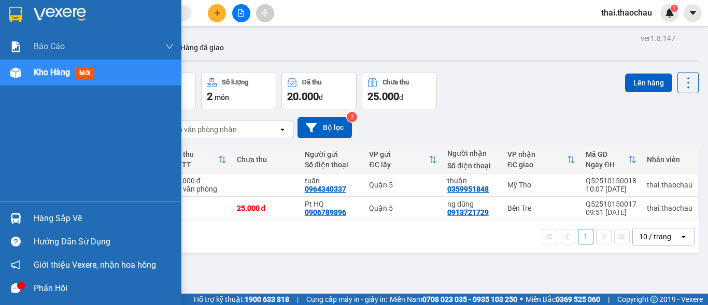
click at [52, 75] on span "Kho hàng" at bounding box center [52, 72] width 36 height 10
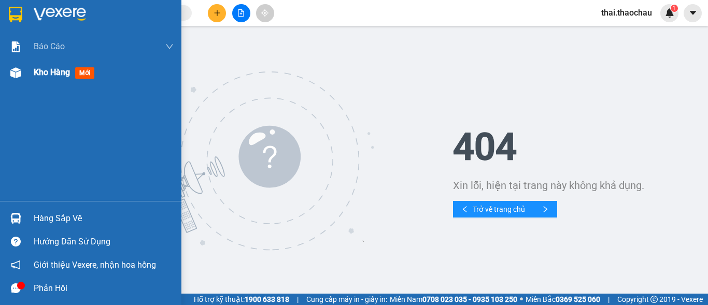
click at [39, 71] on span "Kho hàng" at bounding box center [52, 72] width 36 height 10
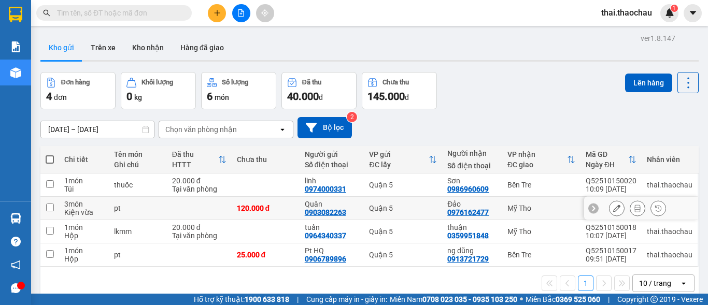
click at [634, 208] on icon at bounding box center [637, 208] width 7 height 7
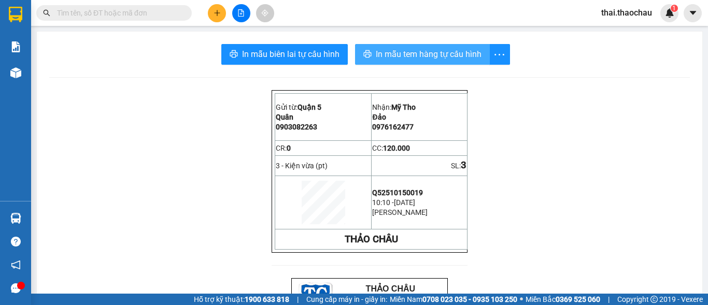
click at [458, 51] on span "In mẫu tem hàng tự cấu hình" at bounding box center [429, 54] width 106 height 13
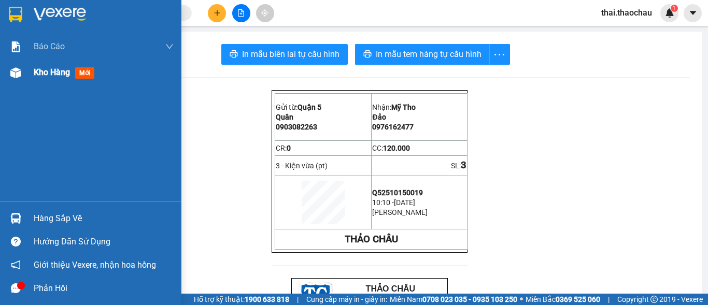
click at [48, 73] on span "Kho hàng" at bounding box center [52, 72] width 36 height 10
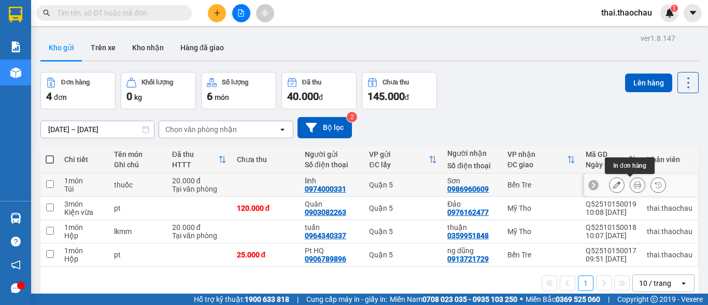
click at [634, 186] on icon at bounding box center [637, 184] width 7 height 7
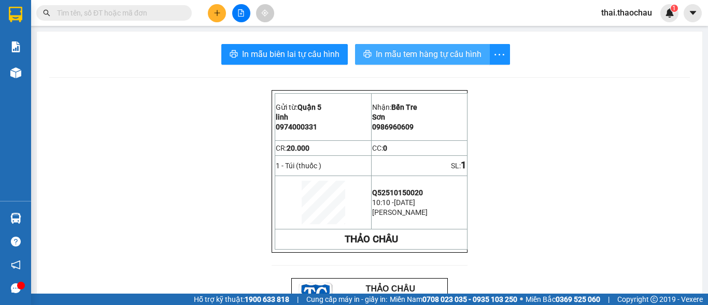
click at [444, 56] on span "In mẫu tem hàng tự cấu hình" at bounding box center [429, 54] width 106 height 13
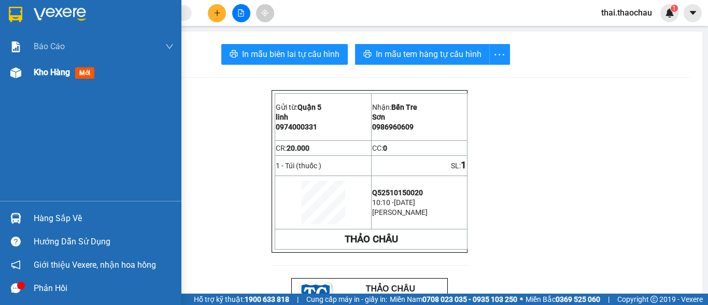
click at [48, 72] on span "Kho hàng" at bounding box center [52, 72] width 36 height 10
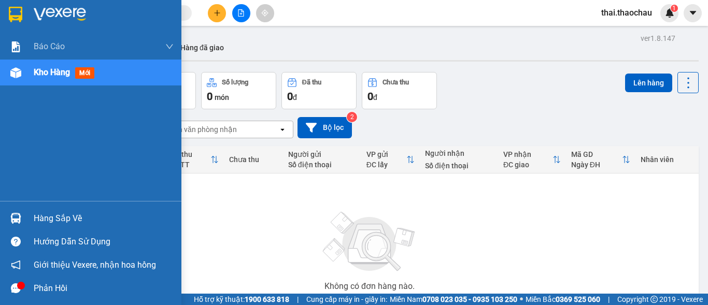
click at [48, 74] on span "Kho hàng" at bounding box center [52, 72] width 36 height 10
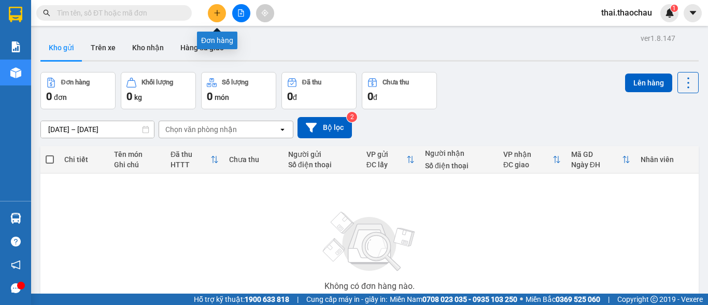
click at [217, 13] on icon "plus" at bounding box center [217, 12] width 7 height 7
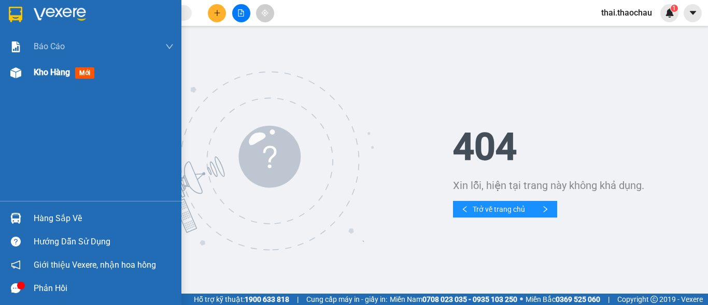
click at [37, 75] on span "Kho hàng" at bounding box center [52, 72] width 36 height 10
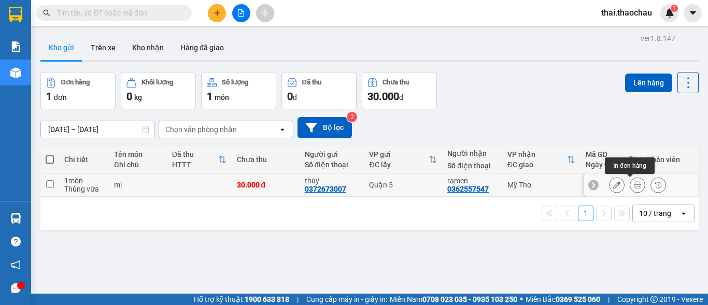
click at [631, 189] on button at bounding box center [637, 185] width 15 height 18
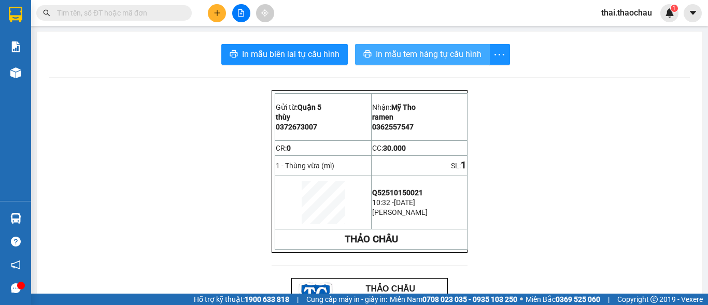
click at [448, 54] on span "In mẫu tem hàng tự cấu hình" at bounding box center [429, 54] width 106 height 13
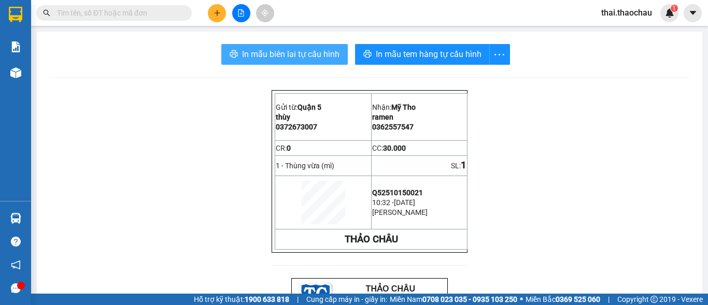
click at [299, 51] on span "In mẫu biên lai tự cấu hình" at bounding box center [290, 54] width 97 height 13
click at [297, 53] on span "In mẫu biên lai tự cấu hình" at bounding box center [290, 54] width 97 height 13
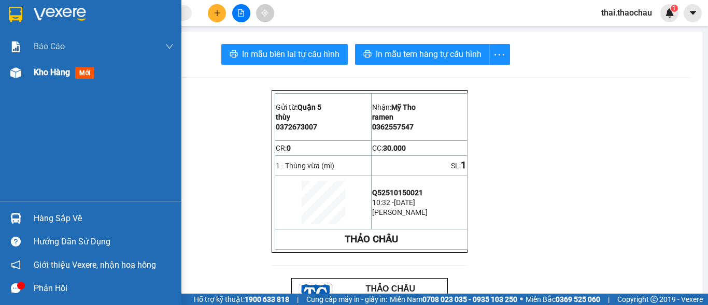
click at [56, 74] on span "Kho hàng" at bounding box center [52, 72] width 36 height 10
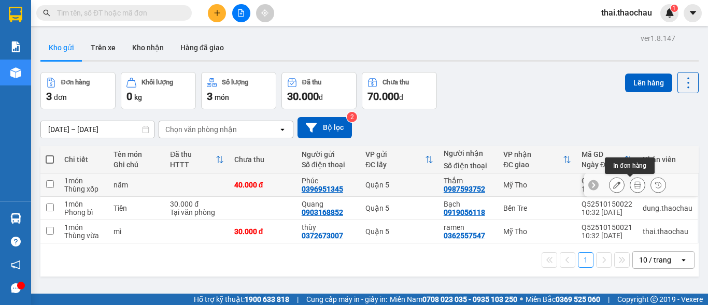
click at [634, 185] on icon at bounding box center [637, 184] width 7 height 7
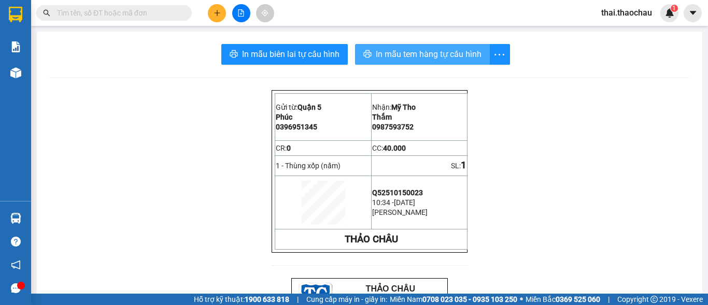
click at [448, 52] on span "In mẫu tem hàng tự cấu hình" at bounding box center [429, 54] width 106 height 13
click at [114, 17] on input "text" at bounding box center [118, 12] width 122 height 11
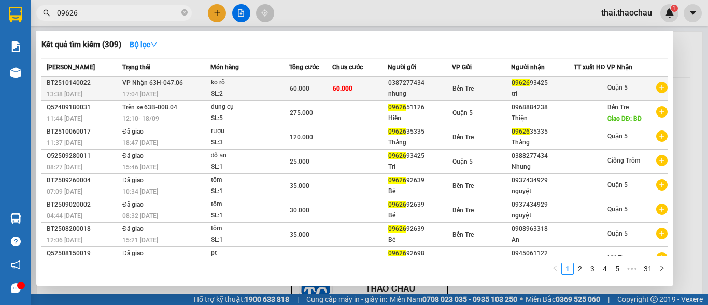
type input "09626"
click at [442, 98] on div "nhung" at bounding box center [419, 94] width 63 height 11
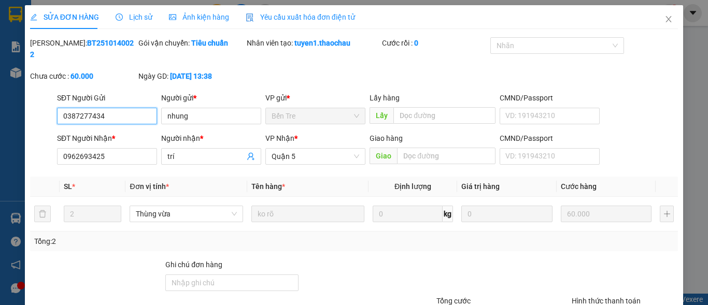
type input "0387277434"
type input "nhung"
type input "0962693425"
type input "trí"
type input "60.000"
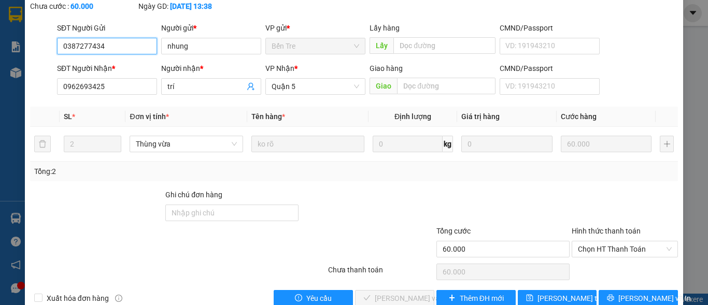
scroll to position [80, 0]
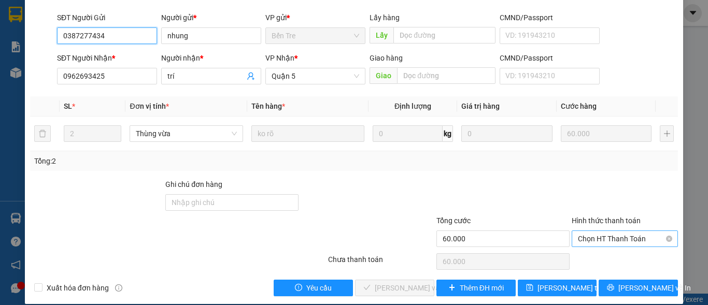
click at [601, 232] on span "Chọn HT Thanh Toán" at bounding box center [625, 239] width 94 height 16
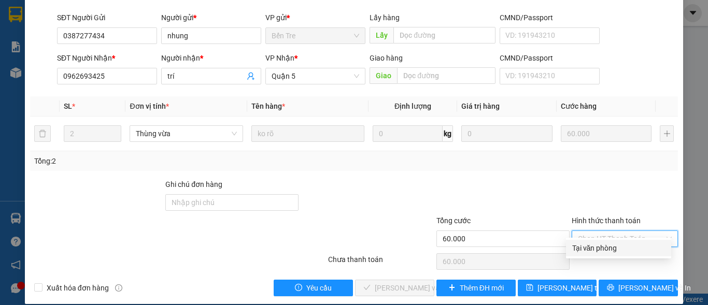
click at [579, 248] on div "Tại văn phòng" at bounding box center [618, 248] width 93 height 11
type input "0"
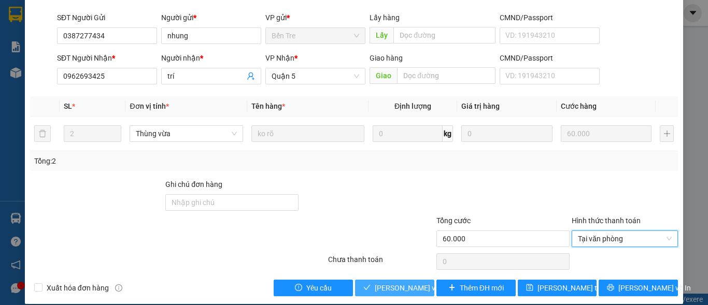
click at [393, 282] on span "Lưu và Giao hàng" at bounding box center [425, 287] width 100 height 11
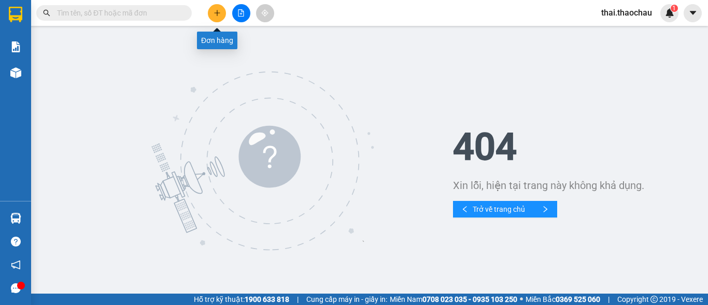
click at [216, 14] on icon "plus" at bounding box center [217, 12] width 7 height 7
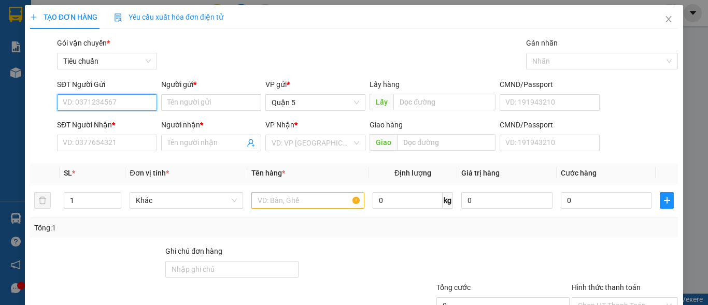
click at [106, 104] on input "SĐT Người Gửi" at bounding box center [107, 102] width 100 height 17
type input "0934163123"
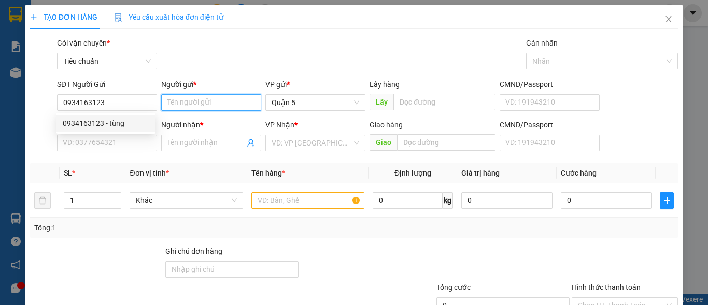
click at [197, 100] on input "Người gửi *" at bounding box center [211, 102] width 100 height 17
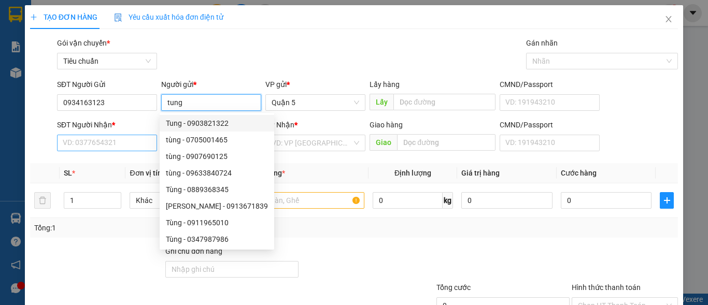
type input "tung"
click at [111, 143] on input "SĐT Người Nhận *" at bounding box center [107, 143] width 100 height 17
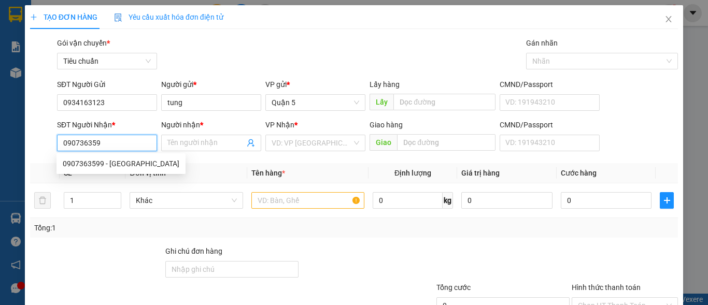
type input "0907363599"
click at [117, 166] on div "0907363599 - Minh" at bounding box center [121, 163] width 117 height 11
type input "Minh"
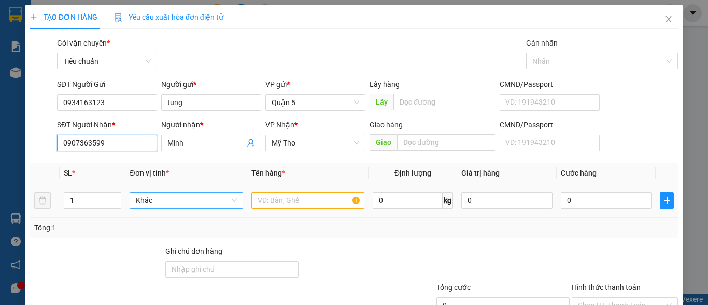
click at [197, 199] on span "Khác" at bounding box center [186, 201] width 101 height 16
type input "0907363599"
click at [181, 202] on input "hop" at bounding box center [182, 201] width 93 height 16
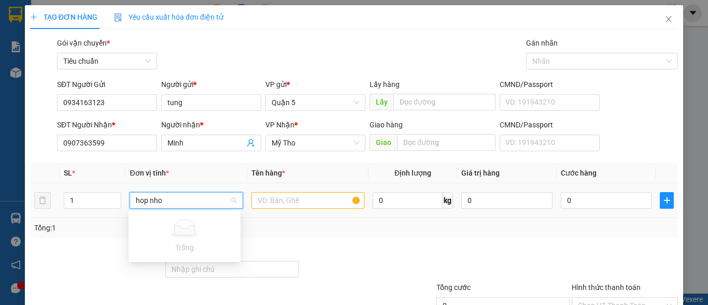
type input "hop nho"
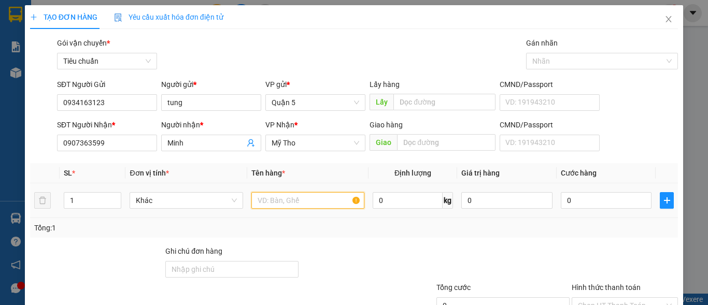
click at [276, 201] on input "text" at bounding box center [307, 200] width 113 height 17
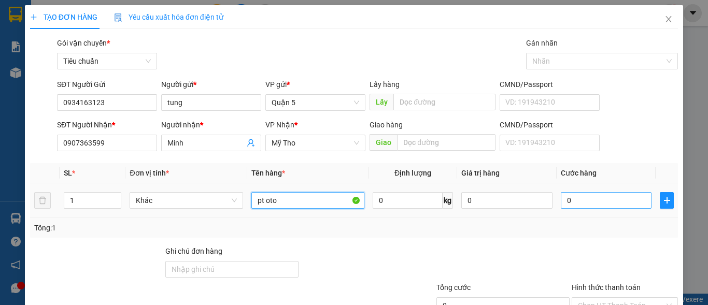
type input "pt oto"
click at [613, 205] on input "0" at bounding box center [606, 200] width 91 height 17
type input "2"
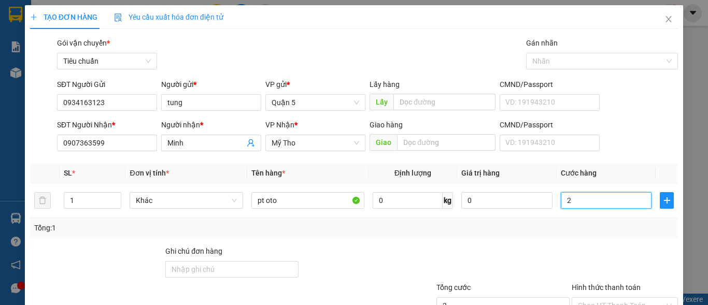
type input "20"
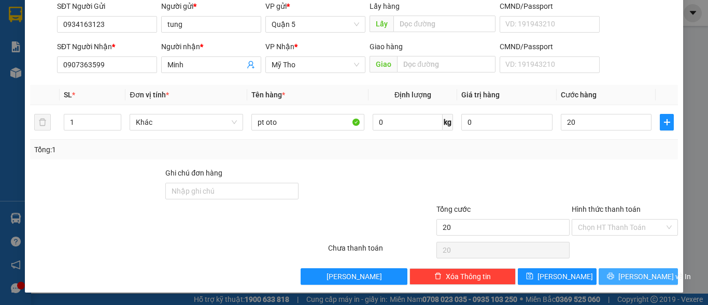
type input "20.000"
click at [642, 277] on span "Lưu và In" at bounding box center [654, 276] width 73 height 11
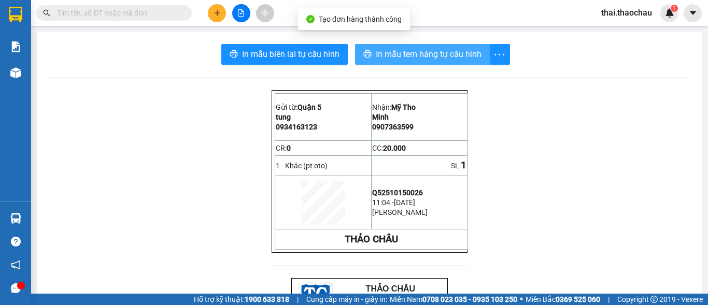
click at [418, 55] on span "In mẫu tem hàng tự cấu hình" at bounding box center [429, 54] width 106 height 13
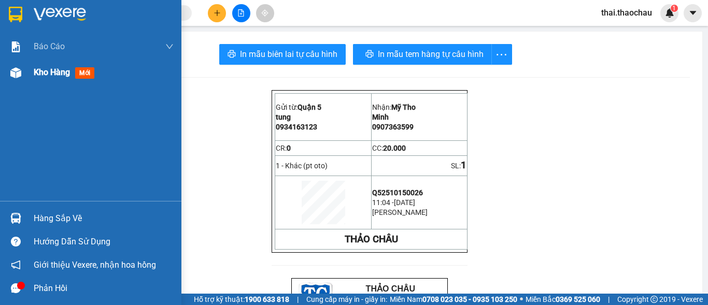
click at [66, 73] on span "Kho hàng" at bounding box center [52, 72] width 36 height 10
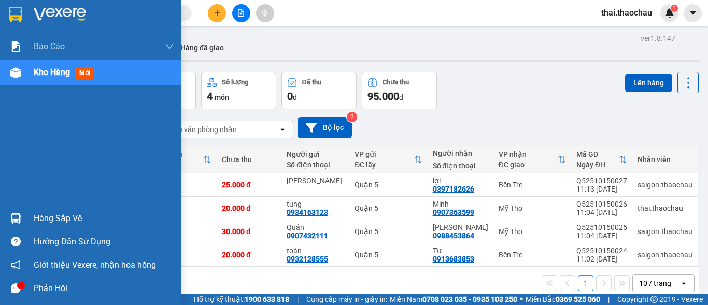
click at [64, 70] on span "Kho hàng" at bounding box center [52, 72] width 36 height 10
click at [76, 68] on div "Kho hàng mới" at bounding box center [66, 72] width 65 height 13
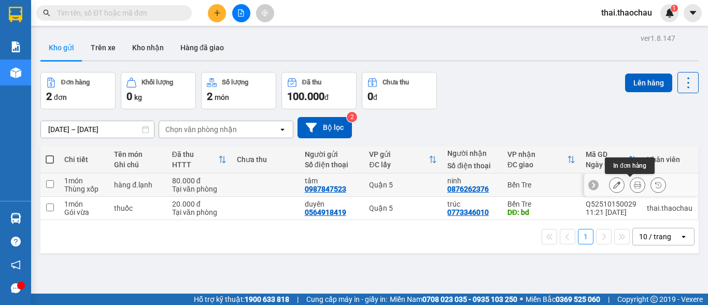
click at [634, 187] on icon at bounding box center [637, 184] width 7 height 7
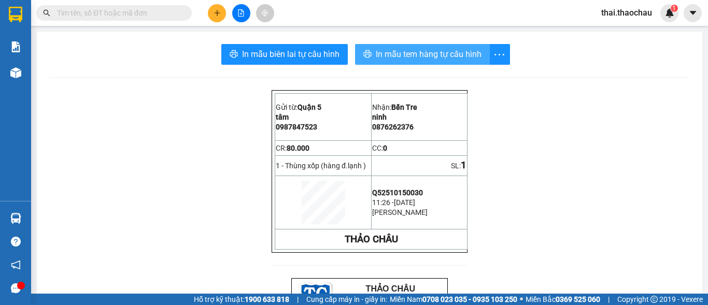
drag, startPoint x: 391, startPoint y: 49, endPoint x: 395, endPoint y: 45, distance: 6.2
click at [391, 49] on span "In mẫu tem hàng tự cấu hình" at bounding box center [429, 54] width 106 height 13
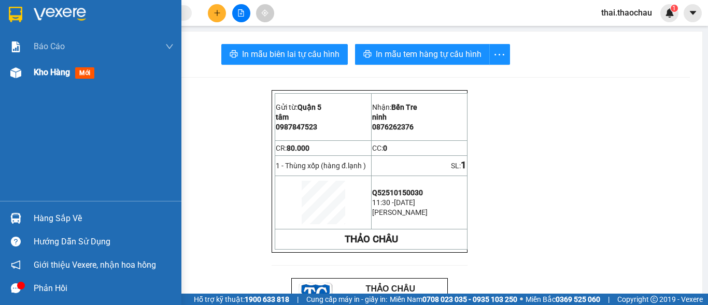
click at [44, 74] on span "Kho hàng" at bounding box center [52, 72] width 36 height 10
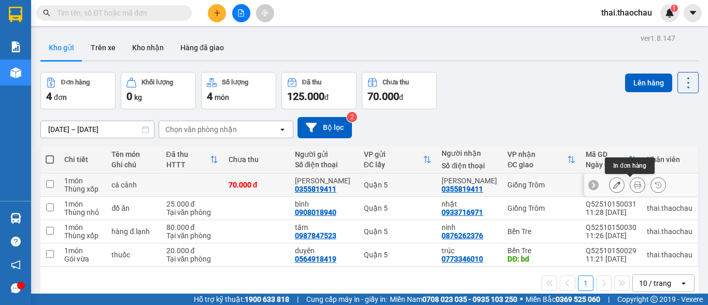
click at [634, 185] on icon at bounding box center [637, 184] width 7 height 7
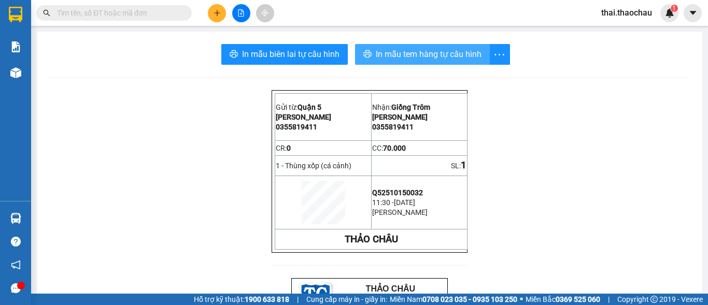
click at [454, 49] on span "In mẫu tem hàng tự cấu hình" at bounding box center [429, 54] width 106 height 13
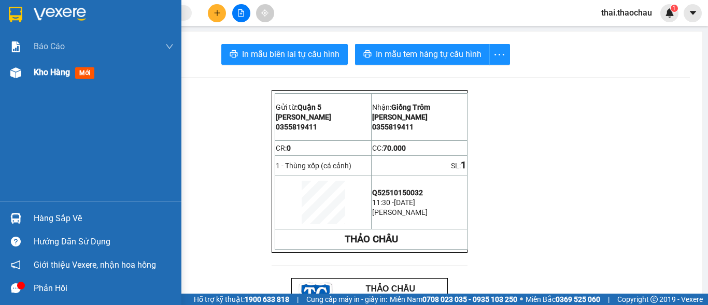
click at [46, 68] on span "Kho hàng" at bounding box center [52, 72] width 36 height 10
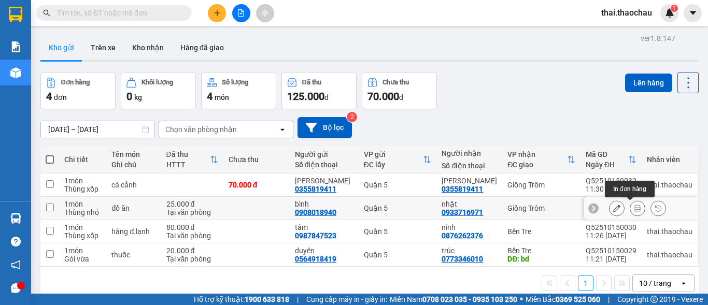
click at [634, 208] on icon at bounding box center [637, 208] width 7 height 7
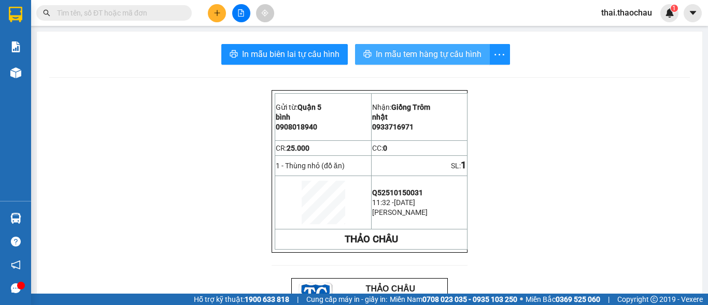
click at [457, 56] on span "In mẫu tem hàng tự cấu hình" at bounding box center [429, 54] width 106 height 13
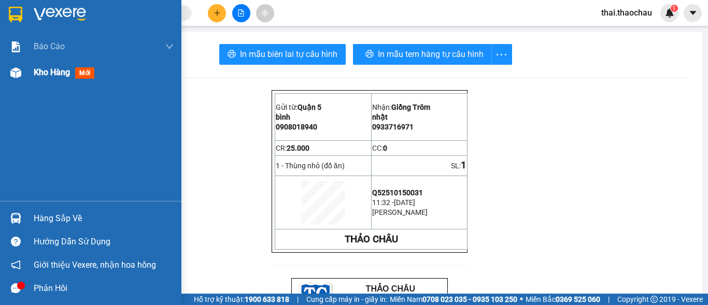
click at [59, 67] on span "Kho hàng" at bounding box center [52, 72] width 36 height 10
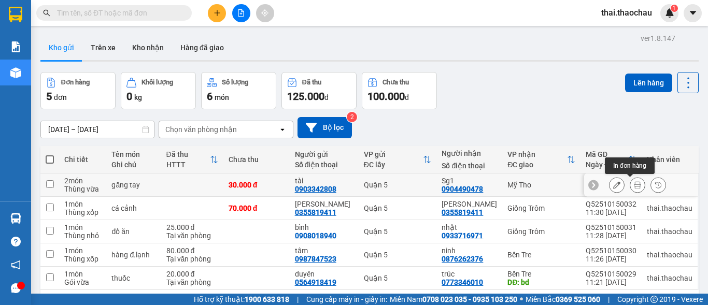
click at [634, 184] on icon at bounding box center [637, 184] width 7 height 7
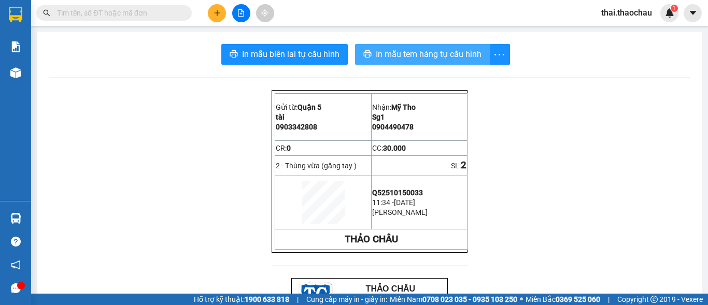
click at [448, 54] on span "In mẫu tem hàng tự cấu hình" at bounding box center [429, 54] width 106 height 13
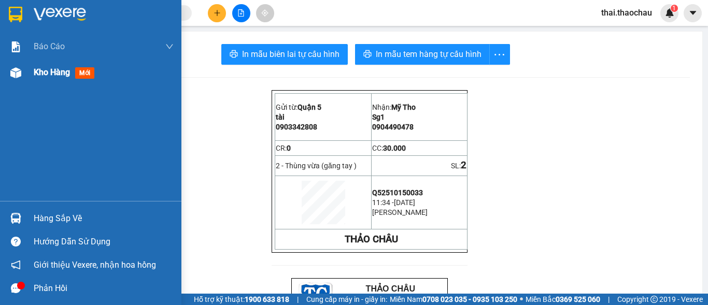
click at [38, 76] on span "Kho hàng" at bounding box center [52, 72] width 36 height 10
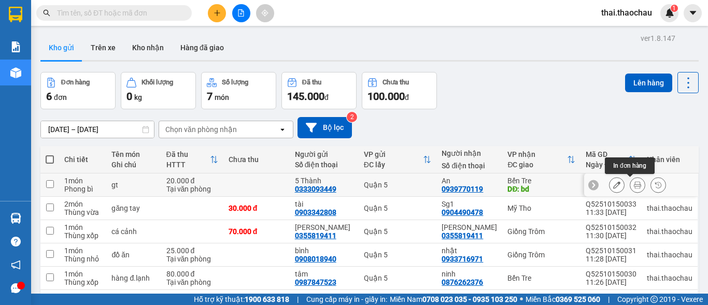
click at [634, 185] on icon at bounding box center [637, 184] width 7 height 7
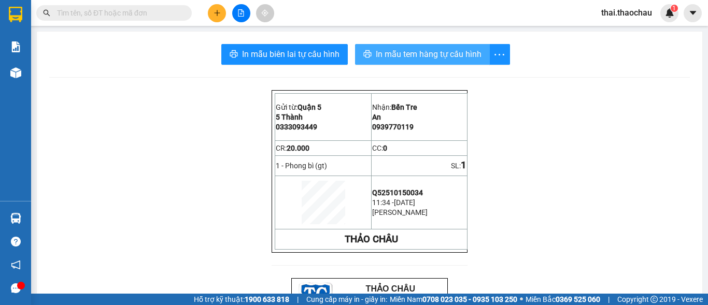
click at [403, 54] on span "In mẫu tem hàng tự cấu hình" at bounding box center [429, 54] width 106 height 13
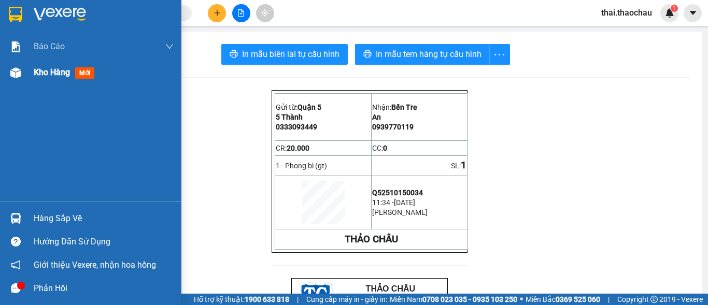
click at [47, 71] on span "Kho hàng" at bounding box center [52, 72] width 36 height 10
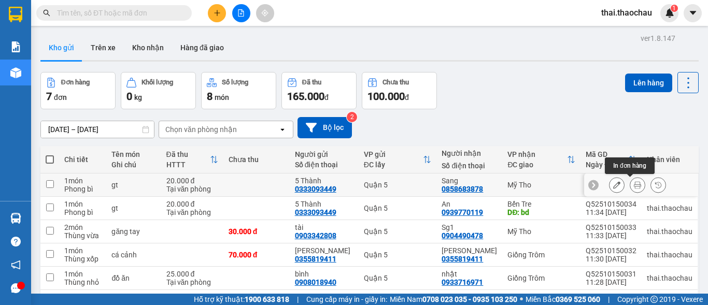
click at [635, 189] on button at bounding box center [637, 185] width 15 height 18
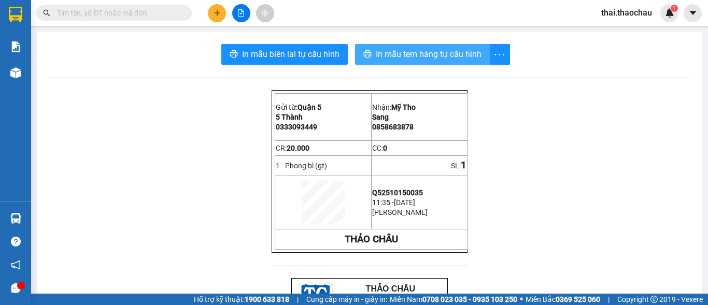
click at [461, 54] on span "In mẫu tem hàng tự cấu hình" at bounding box center [429, 54] width 106 height 13
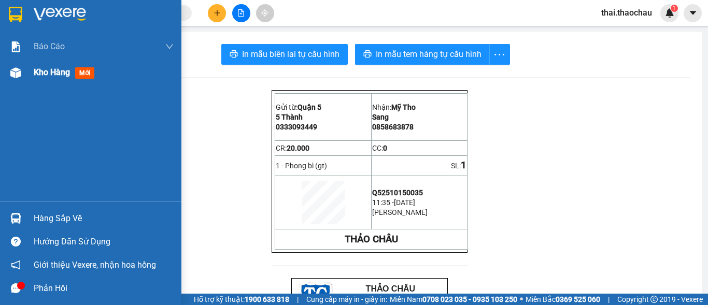
click at [39, 75] on span "Kho hàng" at bounding box center [52, 72] width 36 height 10
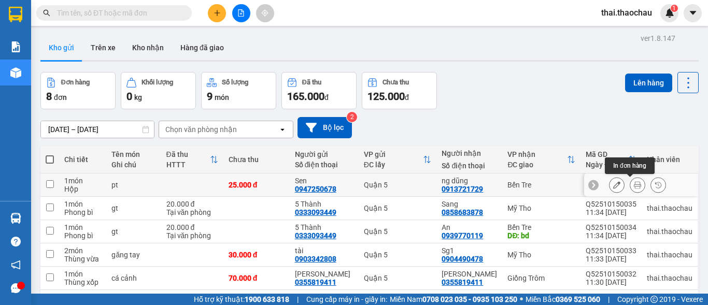
click at [634, 184] on icon at bounding box center [637, 184] width 7 height 7
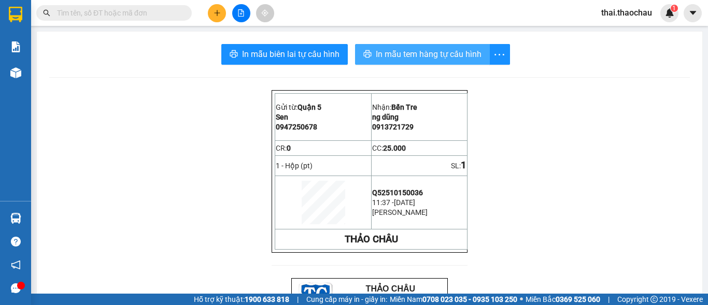
click at [402, 54] on span "In mẫu tem hàng tự cấu hình" at bounding box center [429, 54] width 106 height 13
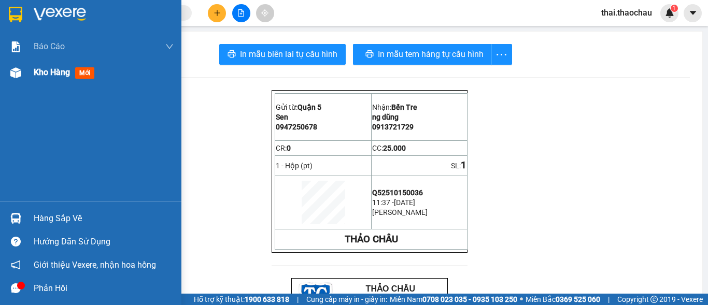
click at [51, 71] on span "Kho hàng" at bounding box center [52, 72] width 36 height 10
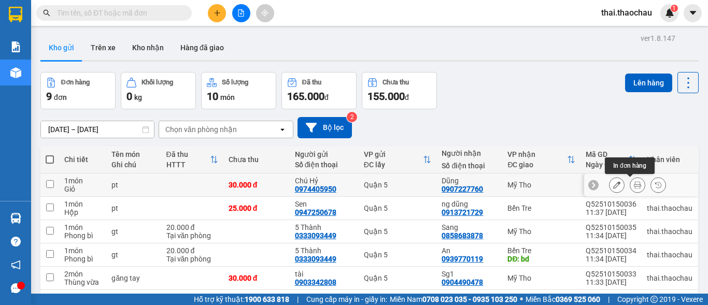
click at [634, 182] on icon at bounding box center [637, 184] width 7 height 7
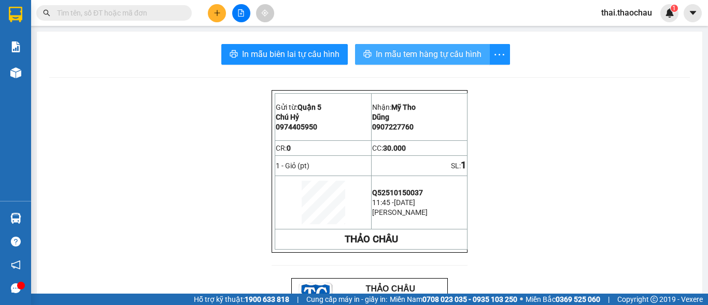
click at [446, 53] on span "In mẫu tem hàng tự cấu hình" at bounding box center [429, 54] width 106 height 13
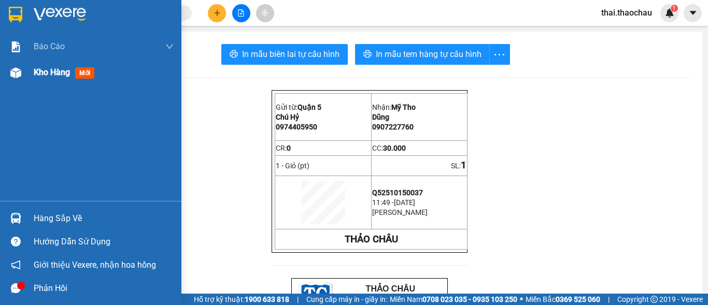
click at [39, 75] on span "Kho hàng" at bounding box center [52, 72] width 36 height 10
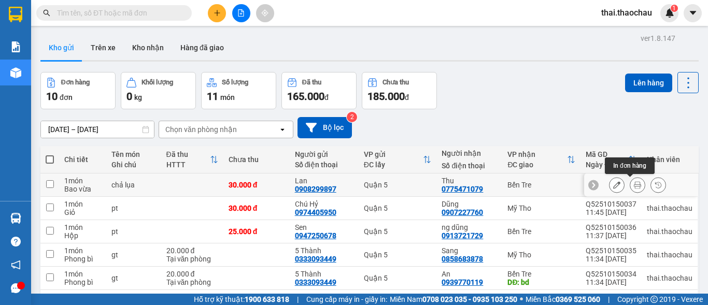
click at [634, 186] on icon at bounding box center [637, 184] width 7 height 7
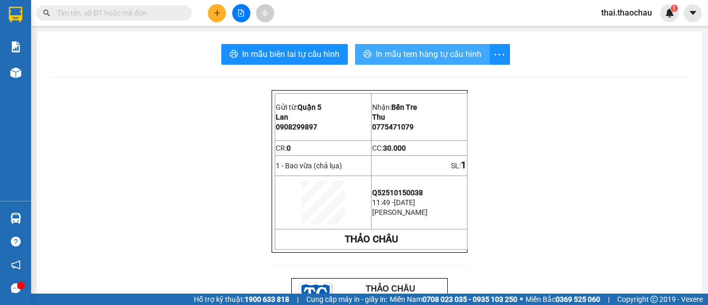
click at [457, 53] on span "In mẫu tem hàng tự cấu hình" at bounding box center [429, 54] width 106 height 13
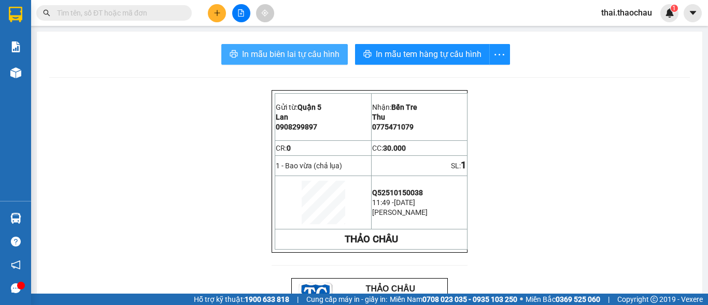
click at [302, 52] on span "In mẫu biên lai tự cấu hình" at bounding box center [290, 54] width 97 height 13
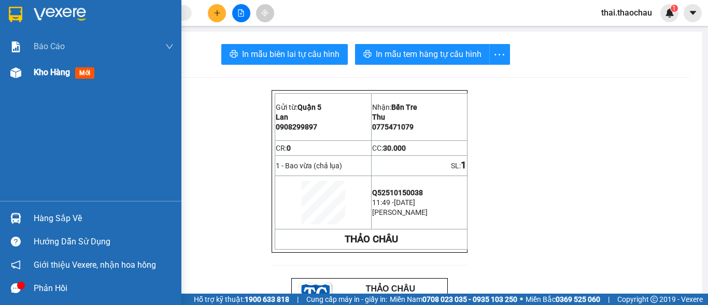
click at [56, 76] on span "Kho hàng" at bounding box center [52, 72] width 36 height 10
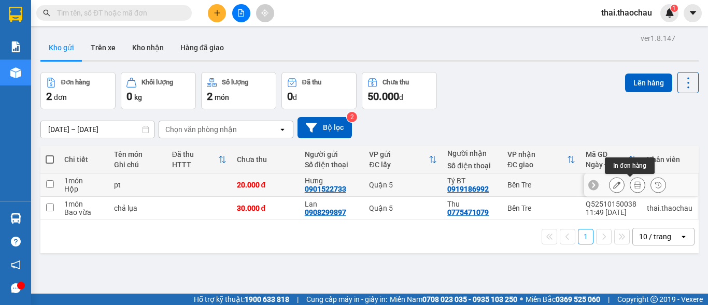
click at [634, 186] on icon at bounding box center [637, 184] width 7 height 7
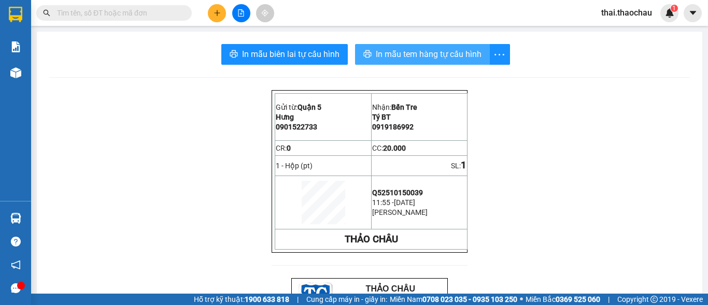
click at [451, 53] on span "In mẫu tem hàng tự cấu hình" at bounding box center [429, 54] width 106 height 13
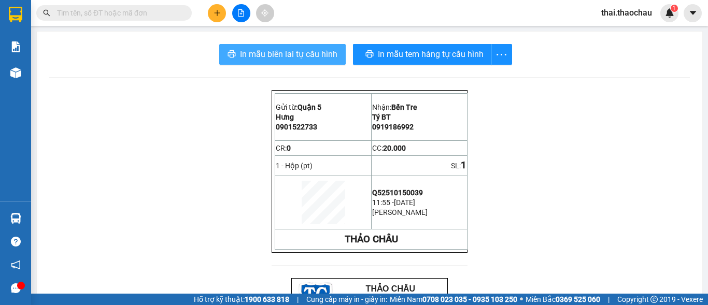
click at [310, 54] on span "In mẫu biên lai tự cấu hình" at bounding box center [288, 54] width 97 height 13
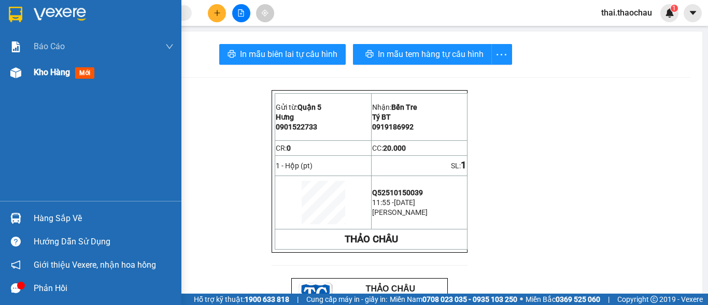
click at [42, 67] on span "Kho hàng" at bounding box center [52, 72] width 36 height 10
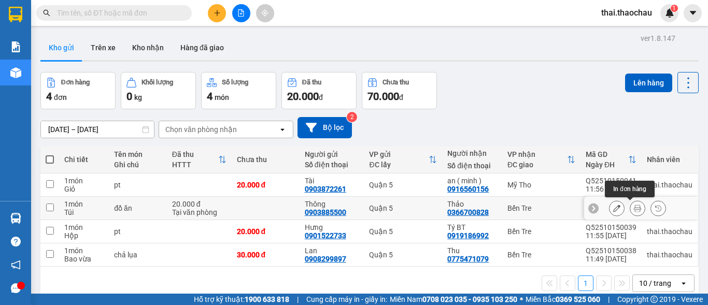
click at [634, 211] on button at bounding box center [637, 209] width 15 height 18
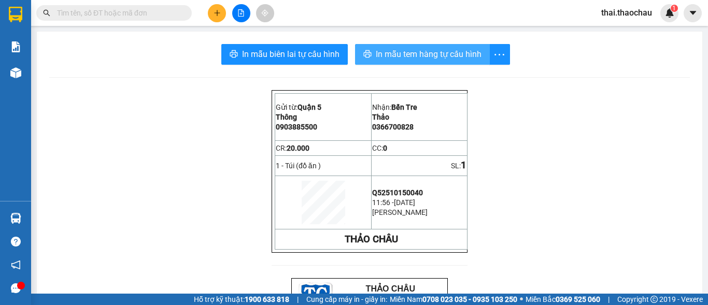
click at [451, 53] on span "In mẫu tem hàng tự cấu hình" at bounding box center [429, 54] width 106 height 13
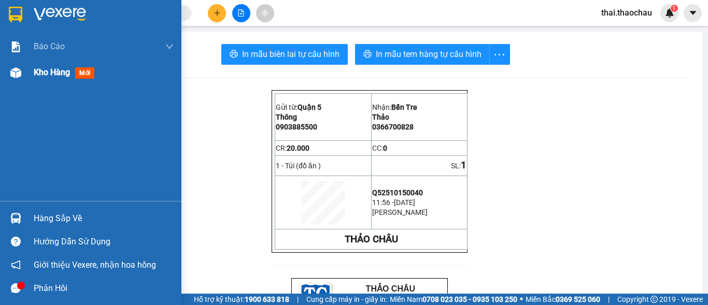
click at [38, 69] on span "Kho hàng" at bounding box center [52, 72] width 36 height 10
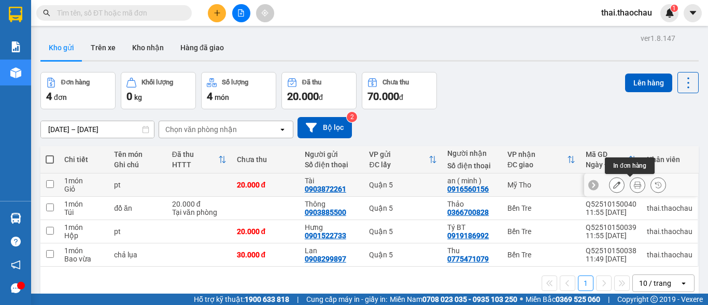
click at [634, 186] on icon at bounding box center [637, 184] width 7 height 7
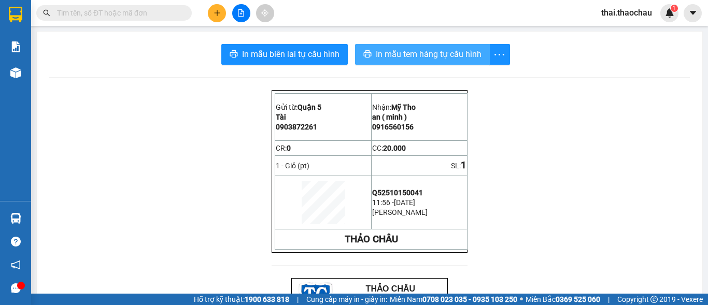
click at [414, 54] on span "In mẫu tem hàng tự cấu hình" at bounding box center [429, 54] width 106 height 13
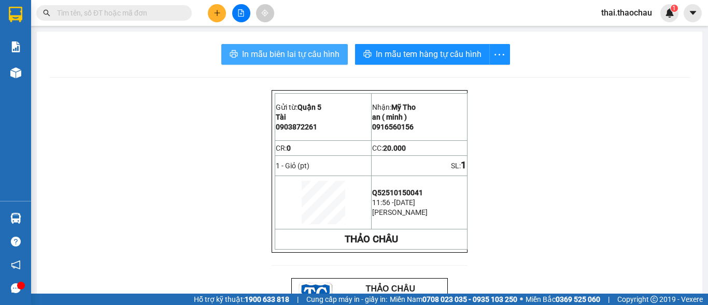
click at [314, 54] on span "In mẫu biên lai tự cấu hình" at bounding box center [290, 54] width 97 height 13
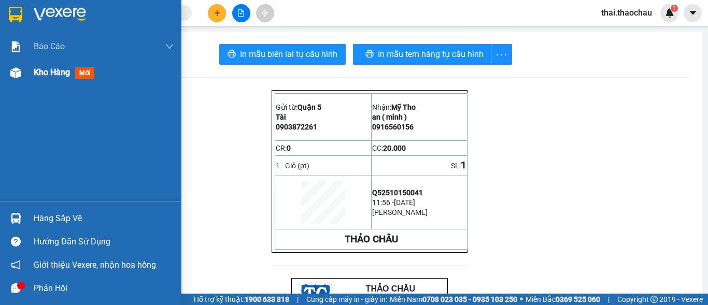
click at [60, 71] on span "Kho hàng" at bounding box center [52, 72] width 36 height 10
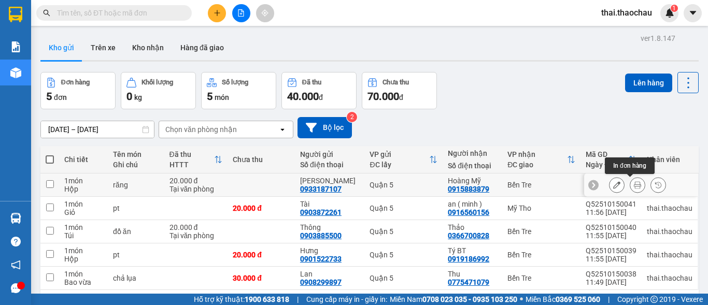
click at [630, 184] on button at bounding box center [637, 185] width 15 height 18
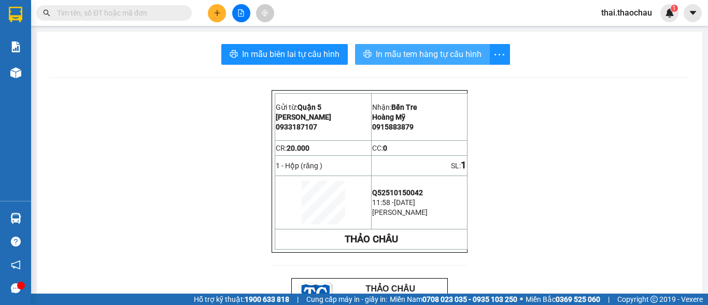
click at [400, 50] on span "In mẫu tem hàng tự cấu hình" at bounding box center [429, 54] width 106 height 13
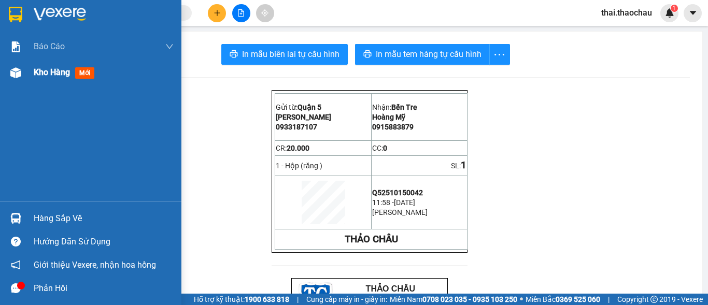
click at [79, 71] on span "mới" at bounding box center [84, 72] width 19 height 11
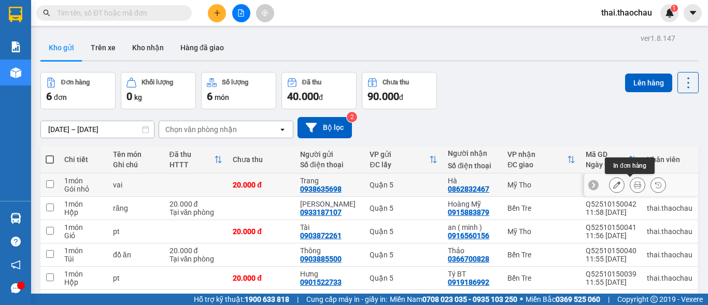
click at [633, 180] on button at bounding box center [637, 185] width 15 height 18
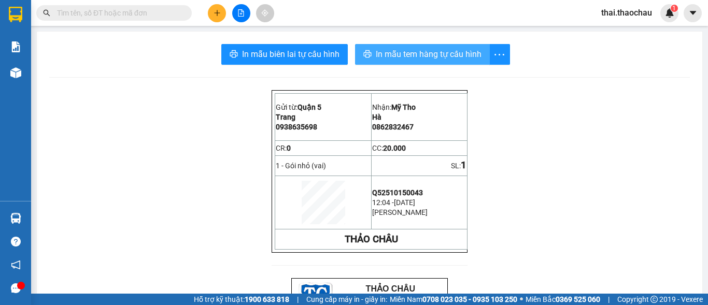
click at [404, 56] on span "In mẫu tem hàng tự cấu hình" at bounding box center [429, 54] width 106 height 13
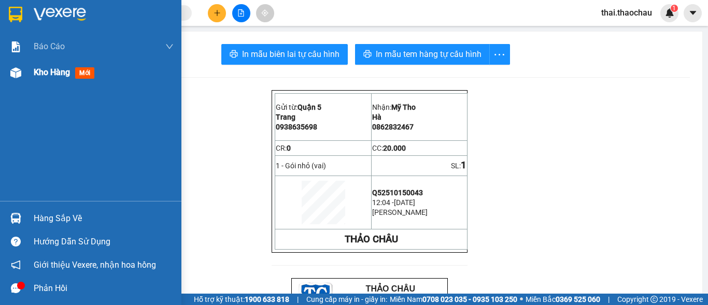
click at [13, 75] on img at bounding box center [15, 72] width 11 height 11
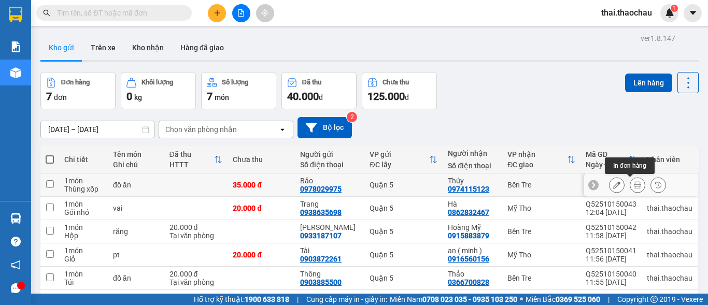
click at [630, 185] on button at bounding box center [637, 185] width 15 height 18
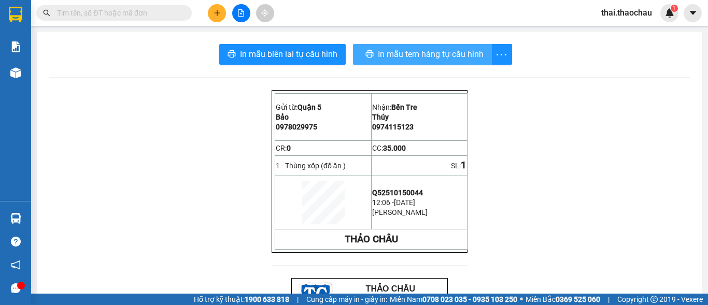
click at [408, 51] on span "In mẫu tem hàng tự cấu hình" at bounding box center [431, 54] width 106 height 13
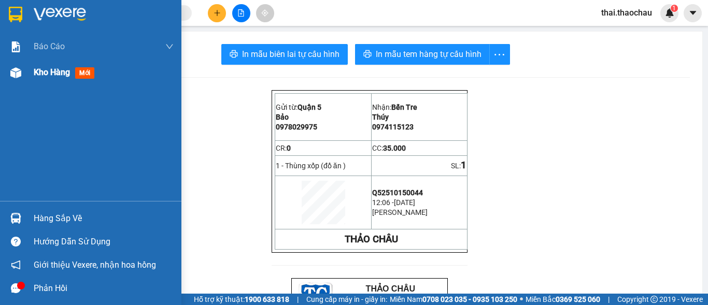
click at [18, 74] on img at bounding box center [15, 72] width 11 height 11
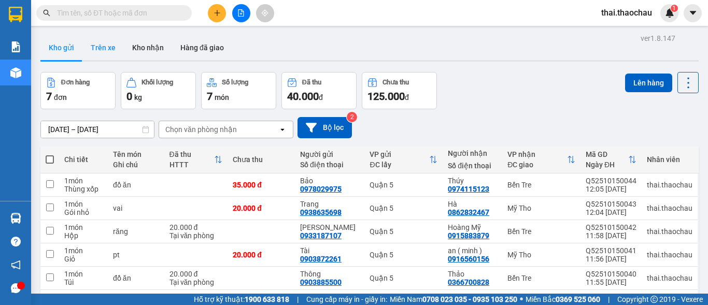
click at [98, 49] on button "Trên xe" at bounding box center [102, 47] width 41 height 25
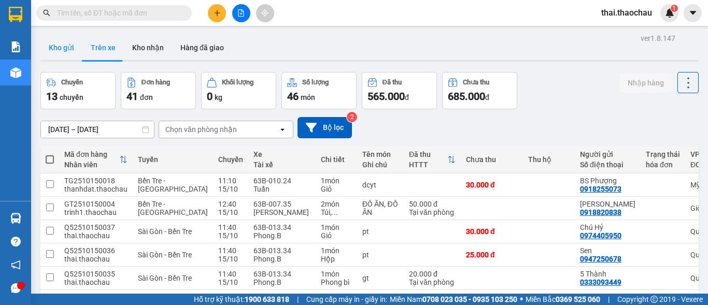
click at [59, 46] on button "Kho gửi" at bounding box center [61, 47] width 42 height 25
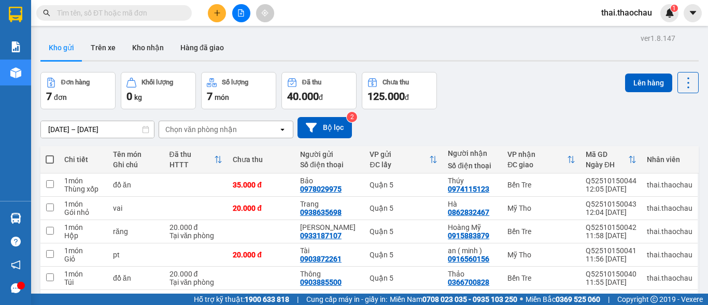
click at [56, 44] on button "Kho gửi" at bounding box center [61, 47] width 42 height 25
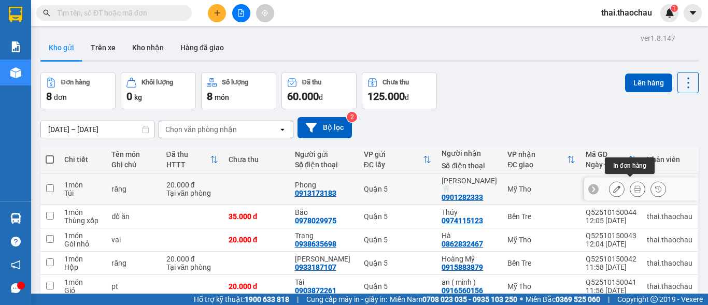
click at [634, 186] on icon at bounding box center [637, 189] width 7 height 7
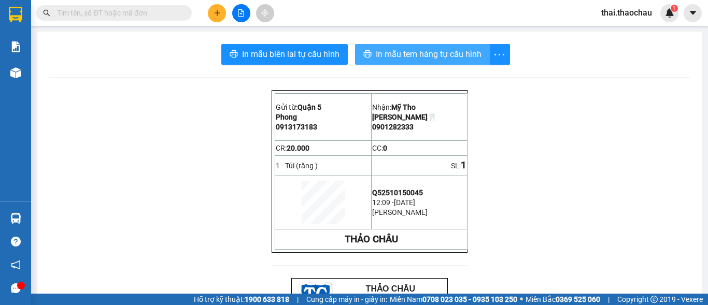
click at [412, 50] on span "In mẫu tem hàng tự cấu hình" at bounding box center [429, 54] width 106 height 13
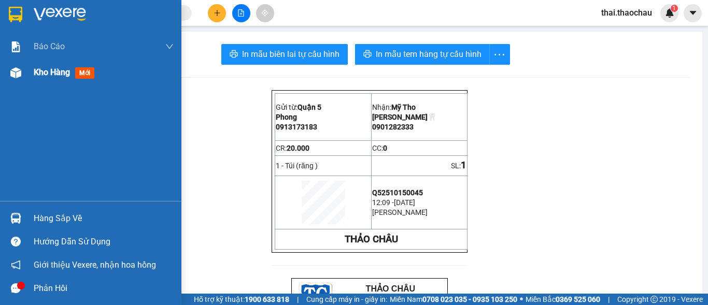
click at [13, 77] on img at bounding box center [15, 72] width 11 height 11
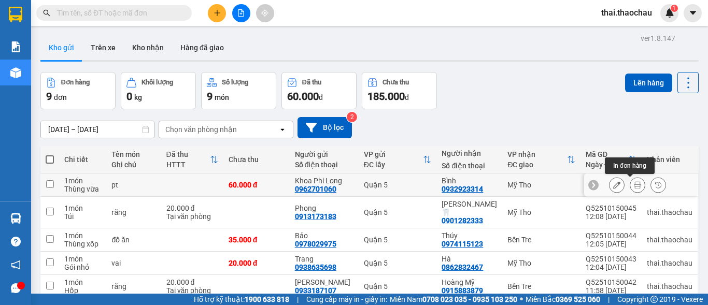
click at [634, 185] on icon at bounding box center [637, 184] width 7 height 7
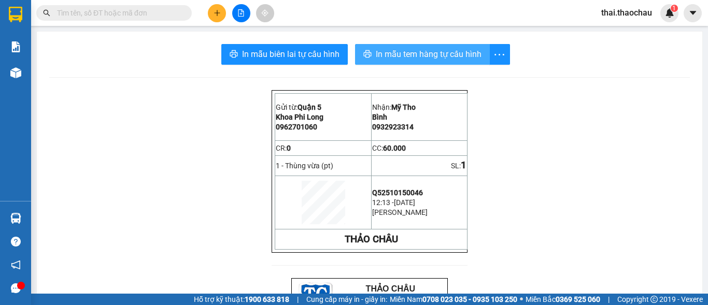
click at [404, 54] on span "In mẫu tem hàng tự cấu hình" at bounding box center [429, 54] width 106 height 13
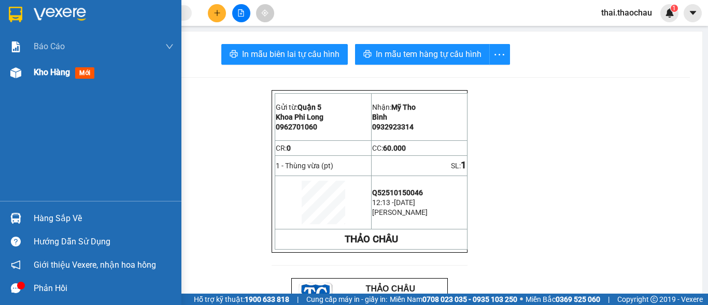
click at [11, 70] on div at bounding box center [16, 73] width 18 height 18
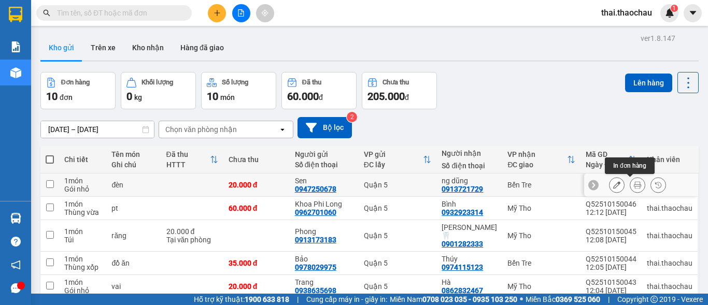
click at [630, 187] on button at bounding box center [637, 185] width 15 height 18
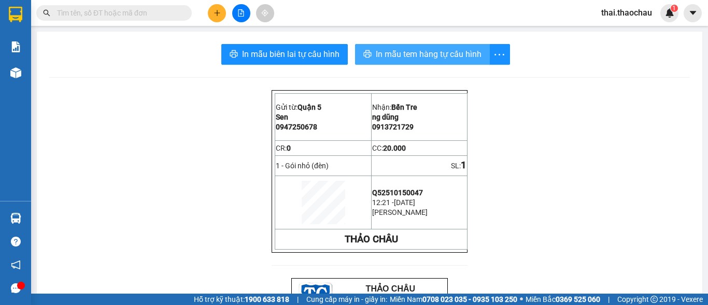
click at [437, 53] on span "In mẫu tem hàng tự cấu hình" at bounding box center [429, 54] width 106 height 13
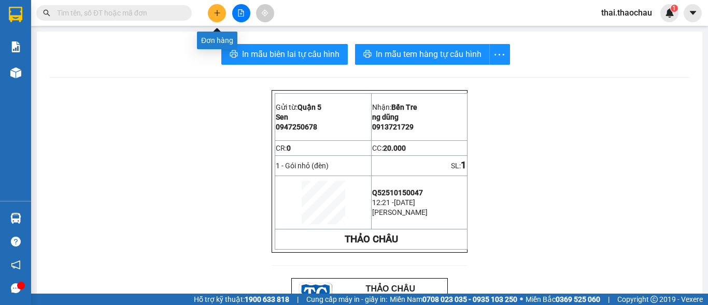
click at [213, 13] on button at bounding box center [217, 13] width 18 height 18
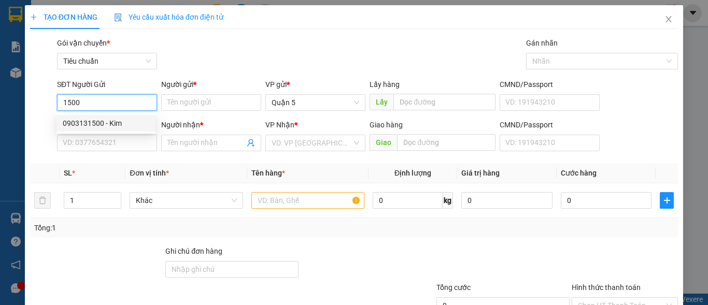
click at [132, 122] on div "0903131500 - Kim" at bounding box center [106, 123] width 87 height 11
type input "0903131500"
type input "Kim"
type input "0903131500"
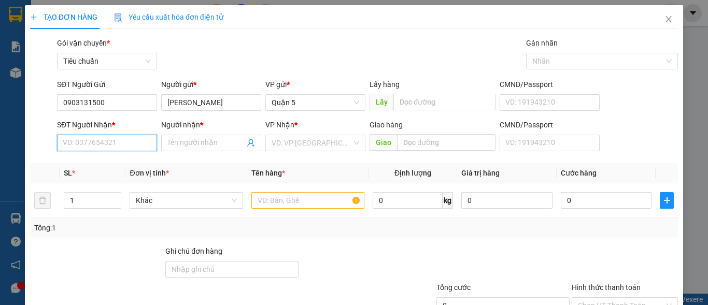
click at [123, 143] on input "SĐT Người Nhận *" at bounding box center [107, 143] width 100 height 17
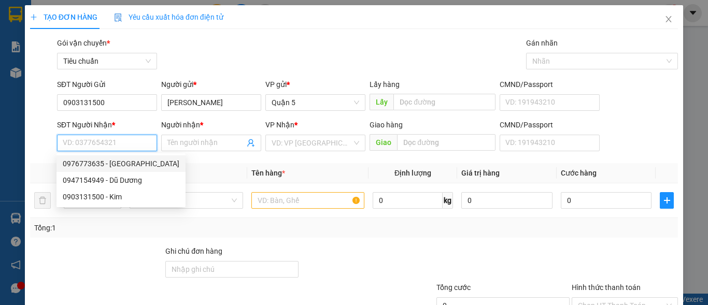
click at [130, 158] on div "0976773635 - đức" at bounding box center [121, 163] width 117 height 11
type input "0976773635"
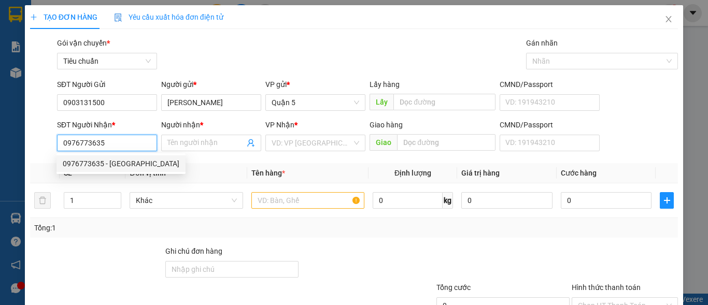
type input "đức"
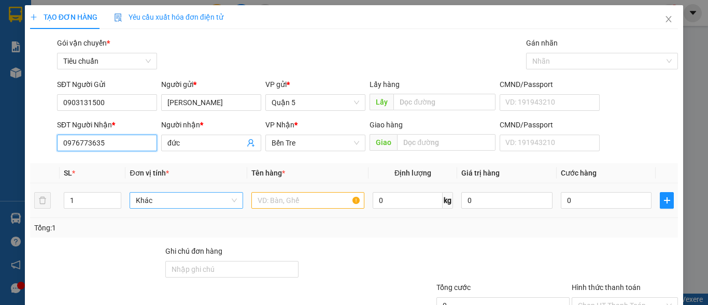
click at [183, 195] on span "Khác" at bounding box center [186, 201] width 101 height 16
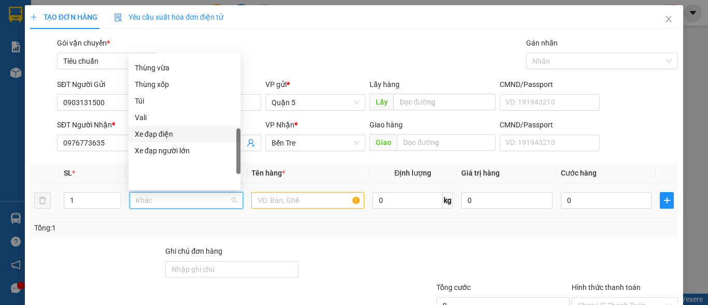
scroll to position [168, 0]
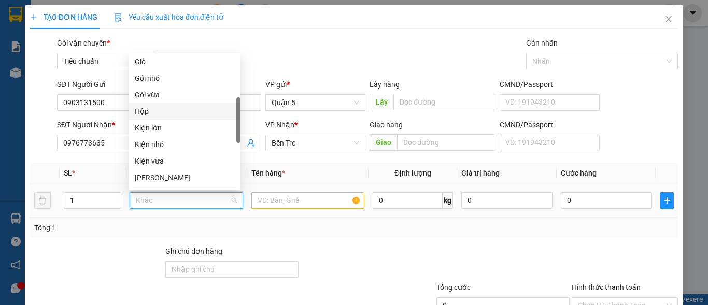
click at [169, 112] on div "Hộp" at bounding box center [185, 111] width 100 height 11
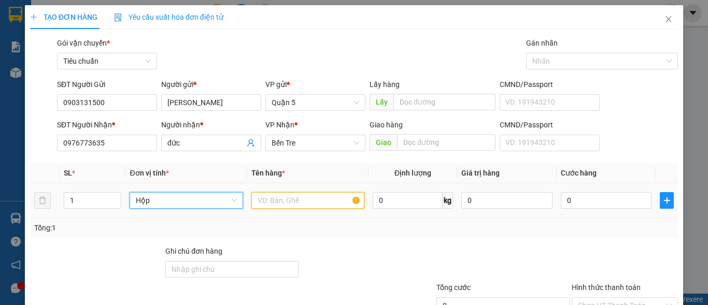
click at [307, 207] on input "text" at bounding box center [307, 200] width 113 height 17
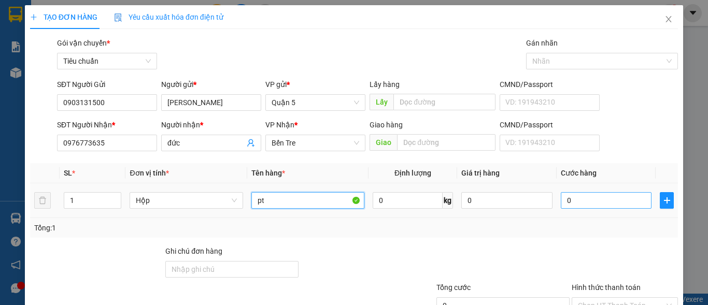
type input "pt"
click at [580, 193] on input "0" at bounding box center [606, 200] width 91 height 17
type input "2"
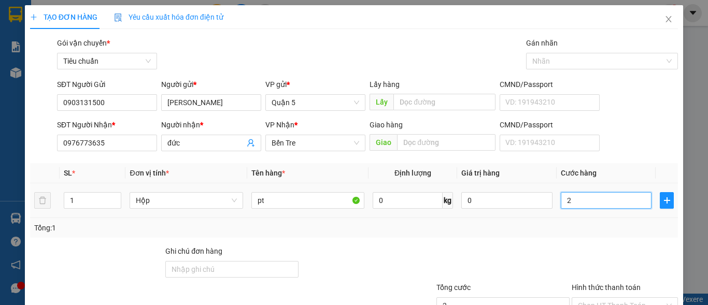
type input "20"
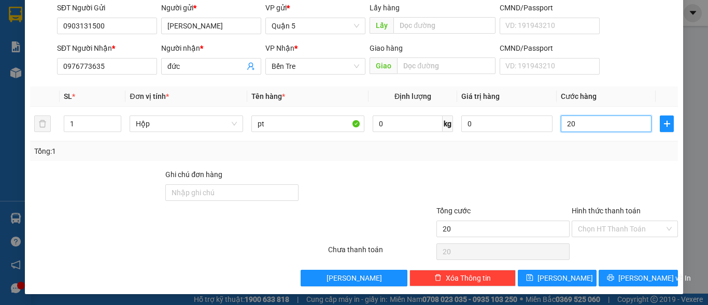
scroll to position [78, 0]
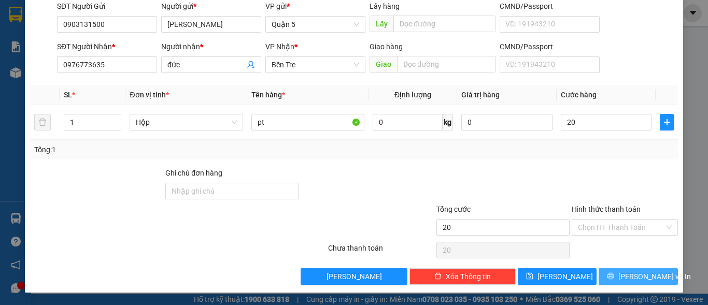
type input "20.000"
click at [627, 276] on span "Lưu và In" at bounding box center [654, 276] width 73 height 11
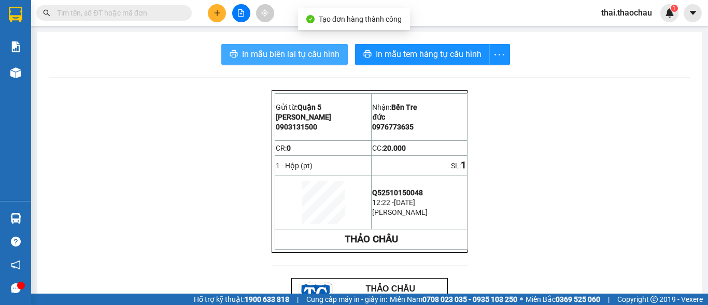
click at [331, 49] on span "In mẫu biên lai tự cấu hình" at bounding box center [290, 54] width 97 height 13
click at [331, 54] on span "In mẫu biên lai tự cấu hình" at bounding box center [290, 54] width 97 height 13
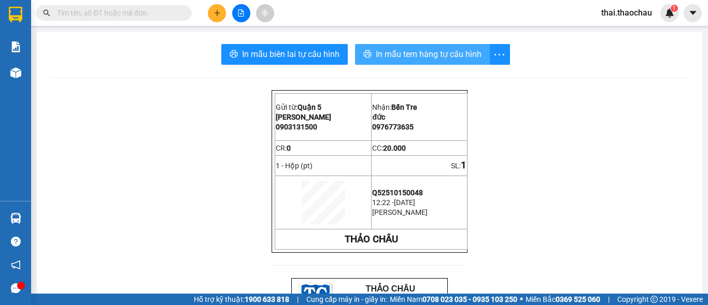
click at [450, 52] on span "In mẫu tem hàng tự cấu hình" at bounding box center [429, 54] width 106 height 13
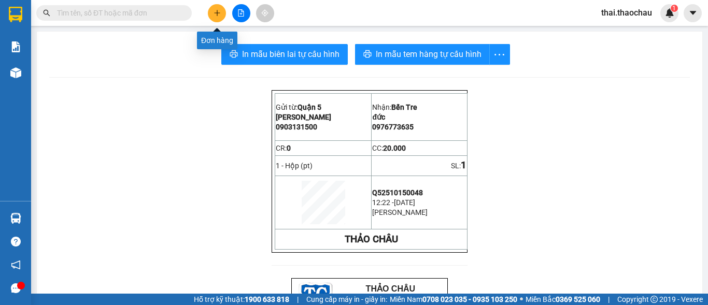
click at [222, 10] on button at bounding box center [217, 13] width 18 height 18
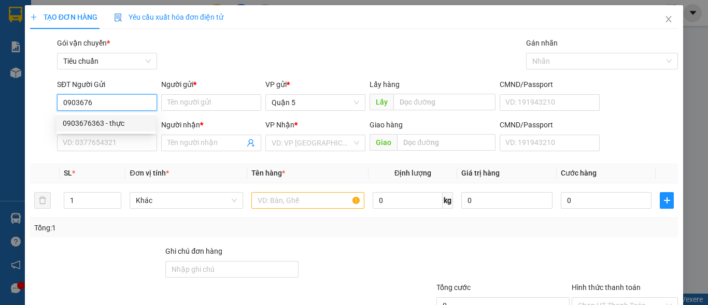
click at [97, 122] on div "0903676363 - thực" at bounding box center [106, 123] width 87 height 11
type input "0903676363"
type input "thực"
type input "0903676363"
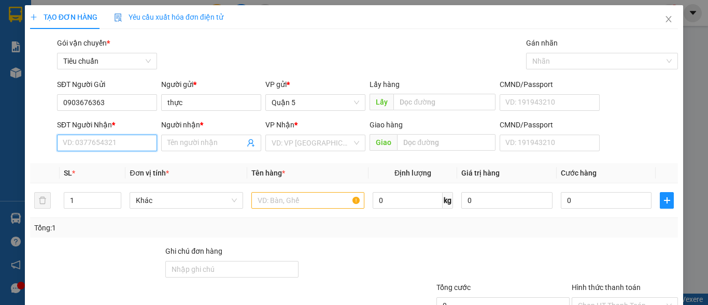
click at [97, 149] on input "SĐT Người Nhận *" at bounding box center [107, 143] width 100 height 17
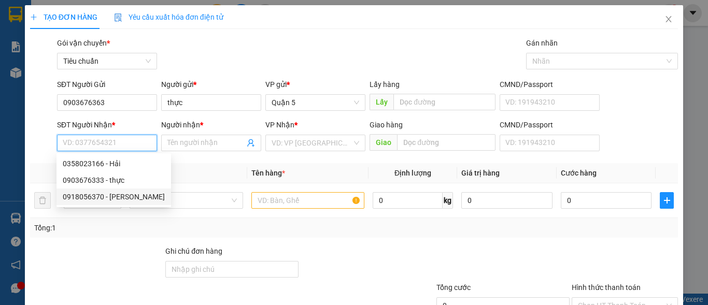
click at [92, 192] on div "0918056370 - Tấn Tài" at bounding box center [114, 196] width 102 height 11
type input "0918056370"
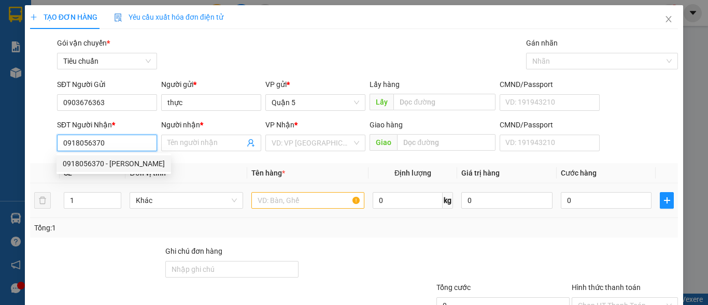
type input "Tấn Tài"
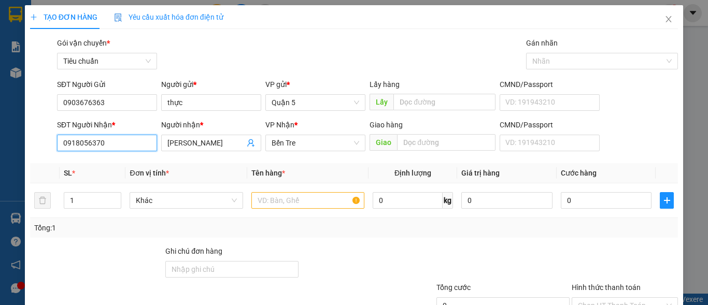
click at [113, 140] on input "0918056370" at bounding box center [107, 143] width 100 height 17
click at [110, 138] on input "0374996" at bounding box center [107, 143] width 100 height 17
type input "0374996"
click at [13, 46] on div "TẠO ĐƠN HÀNG Yêu cầu xuất hóa đơn điện tử Transit Pickup Surcharge Ids Transit …" at bounding box center [354, 152] width 708 height 305
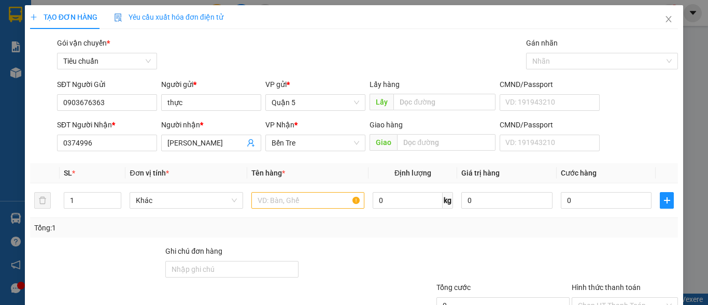
click at [7, 85] on div "TẠO ĐƠN HÀNG Yêu cầu xuất hóa đơn điện tử Transit Pickup Surcharge Ids Transit …" at bounding box center [354, 152] width 708 height 305
click at [666, 20] on icon "close" at bounding box center [669, 19] width 6 height 6
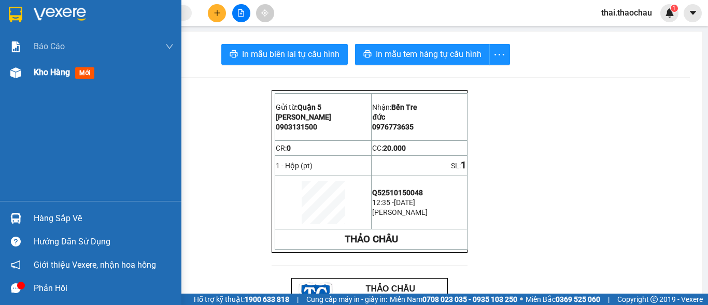
click at [16, 77] on img at bounding box center [15, 72] width 11 height 11
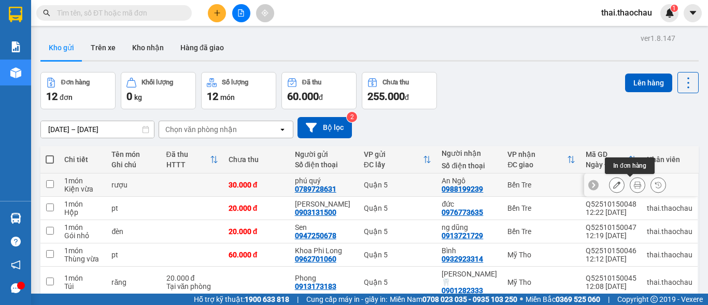
click at [630, 187] on button at bounding box center [637, 185] width 15 height 18
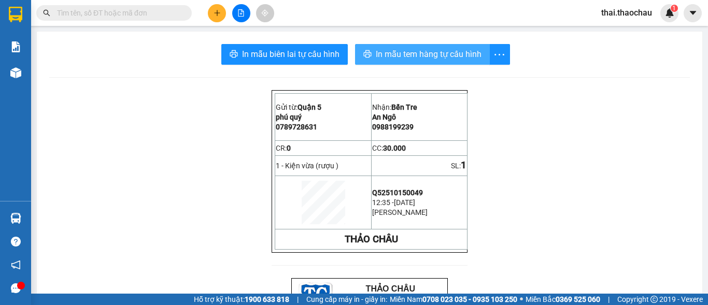
click at [423, 52] on span "In mẫu tem hàng tự cấu hình" at bounding box center [429, 54] width 106 height 13
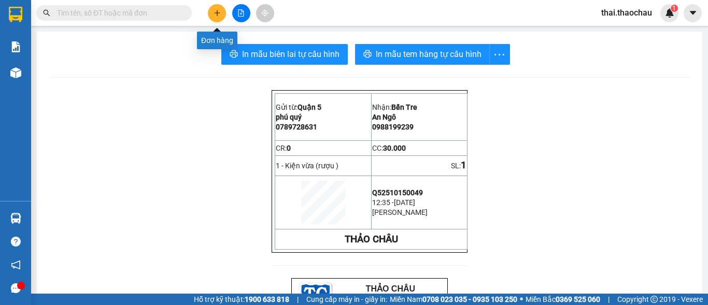
click at [219, 8] on button at bounding box center [217, 13] width 18 height 18
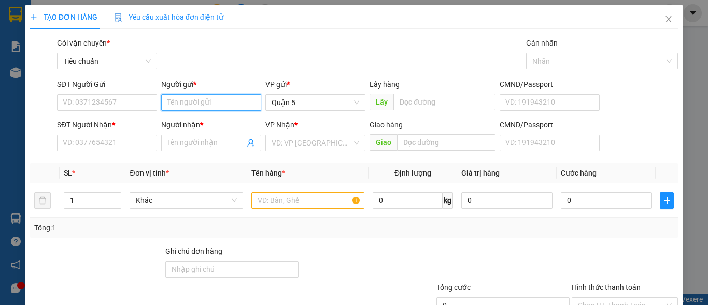
click at [202, 101] on input "Người gửi *" at bounding box center [211, 102] width 100 height 17
type input "n2n"
click at [179, 119] on div "N2Nfoods - 0898558589" at bounding box center [209, 123] width 87 height 11
type input "0898558589"
type input "N2Nfoods"
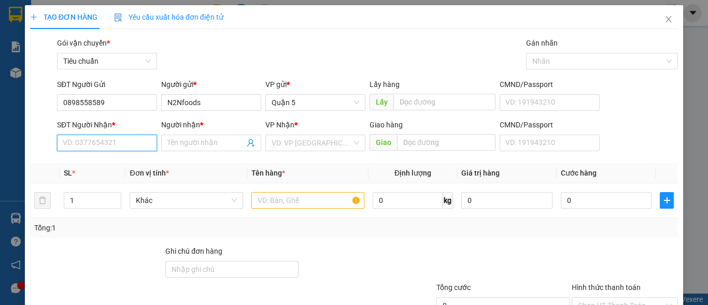
click at [122, 138] on input "SĐT Người Nhận *" at bounding box center [107, 143] width 100 height 17
click at [115, 145] on input "SĐT Người Nhận *" at bounding box center [107, 143] width 100 height 17
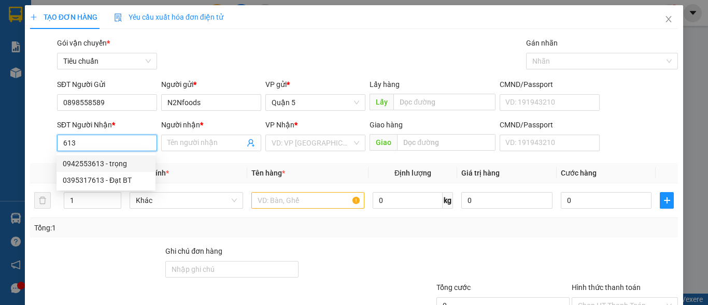
click at [94, 166] on div "0942553613 - trọng" at bounding box center [106, 163] width 87 height 11
type input "0942553613"
type input "trọng"
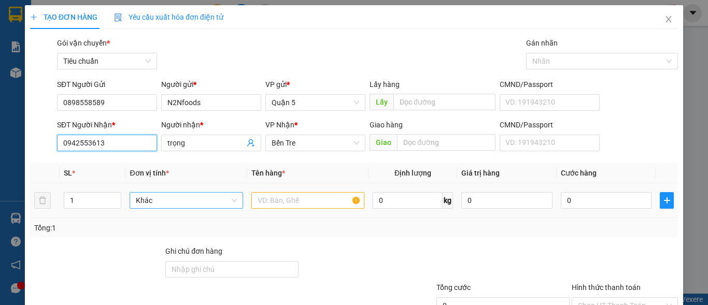
click at [194, 200] on span "Khác" at bounding box center [186, 201] width 101 height 16
type input "0942553613"
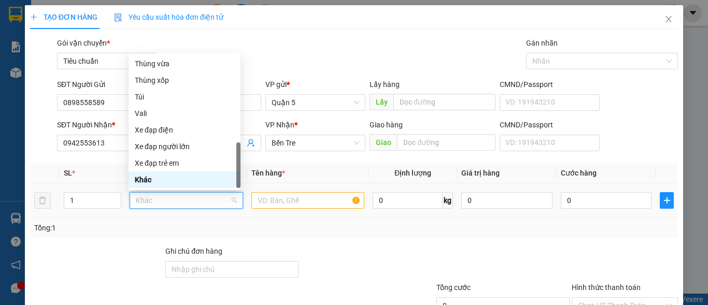
type input "t"
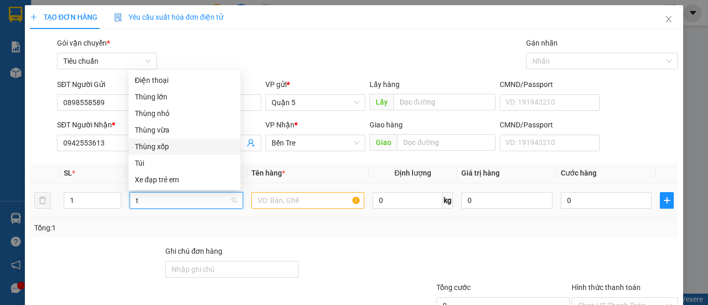
click at [193, 144] on div "Thùng xốp" at bounding box center [185, 146] width 100 height 11
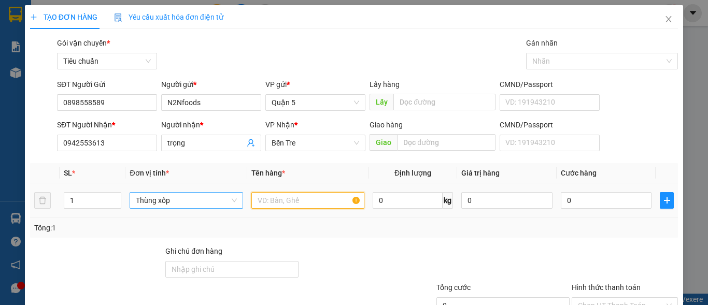
click at [276, 202] on input "text" at bounding box center [307, 200] width 113 height 17
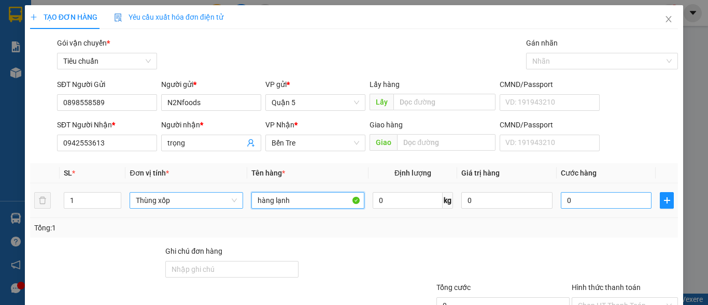
type input "hàng lạnh"
click at [576, 193] on input "0" at bounding box center [606, 200] width 91 height 17
type input "3"
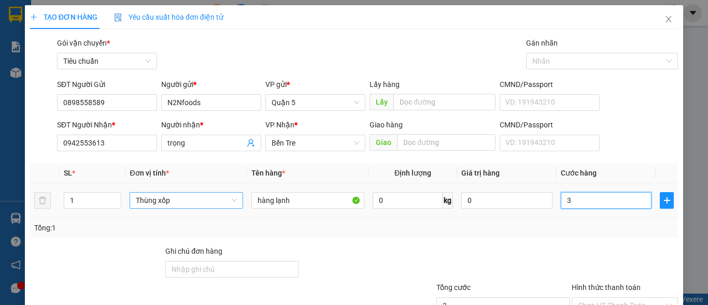
type input "30"
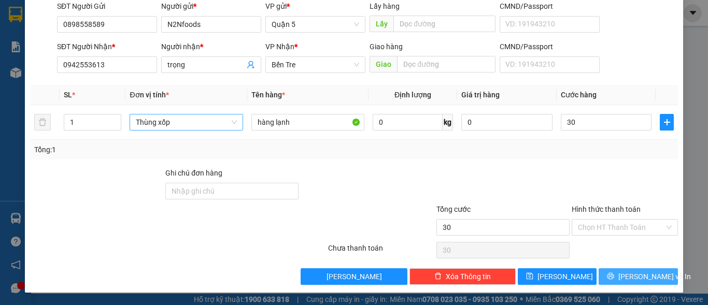
type input "30.000"
click at [626, 268] on button "[PERSON_NAME] và In" at bounding box center [638, 276] width 79 height 17
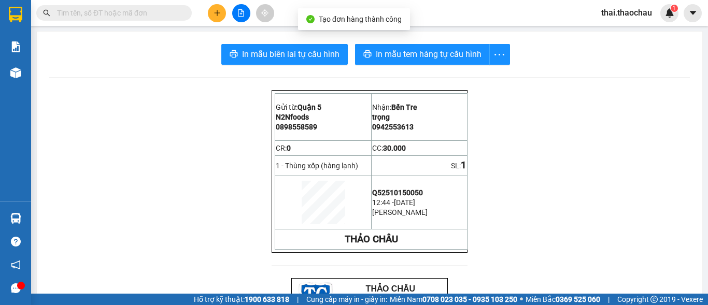
click at [387, 59] on span "In mẫu tem hàng tự cấu hình" at bounding box center [429, 54] width 106 height 13
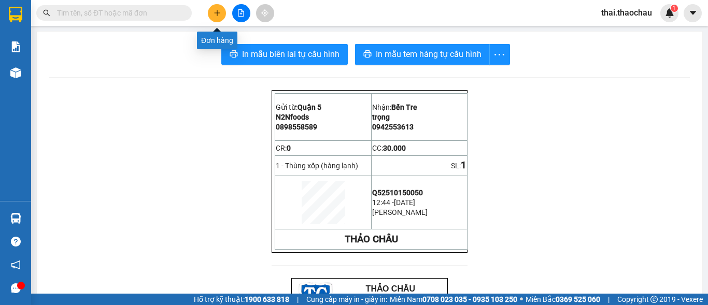
click at [211, 16] on button at bounding box center [217, 13] width 18 height 18
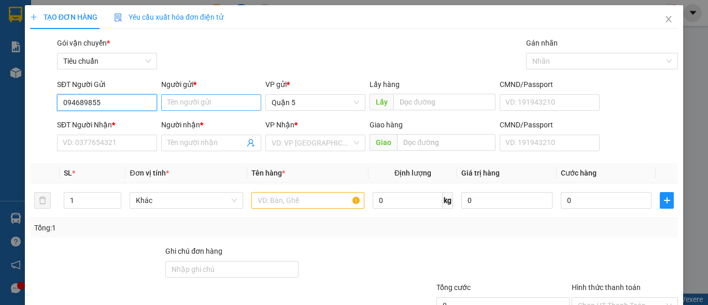
type input "0946898554"
click at [114, 117] on div "0946898554 - Chi" at bounding box center [105, 123] width 99 height 17
type input "Chi"
type input "0946898554"
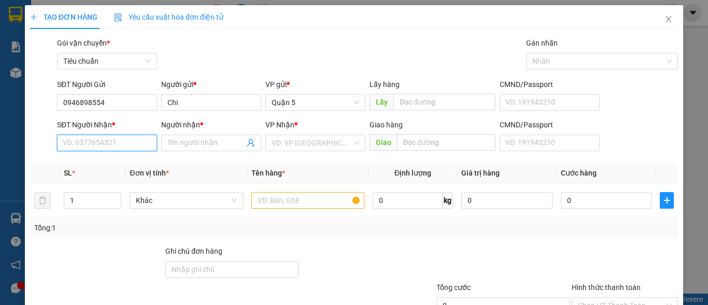
click at [115, 145] on input "SĐT Người Nhận *" at bounding box center [107, 143] width 100 height 17
click at [116, 163] on div "0968884238 - Thiện" at bounding box center [106, 163] width 87 height 11
type input "0968884238"
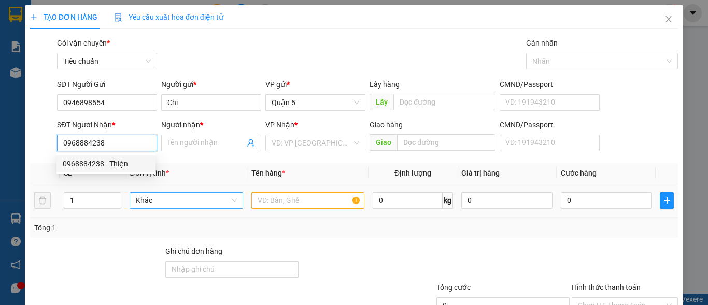
type input "Thiện"
type input "bd"
drag, startPoint x: 199, startPoint y: 201, endPoint x: 201, endPoint y: 207, distance: 5.9
click at [199, 202] on span "Khác" at bounding box center [186, 201] width 101 height 16
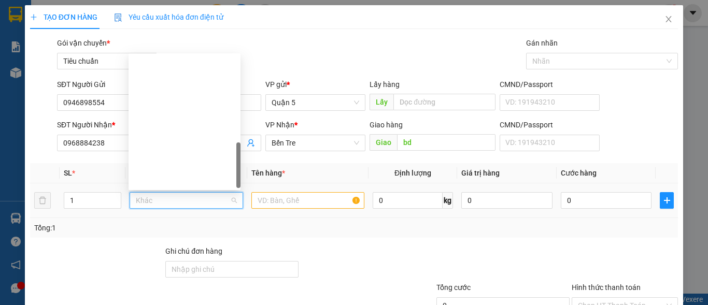
scroll to position [323, 0]
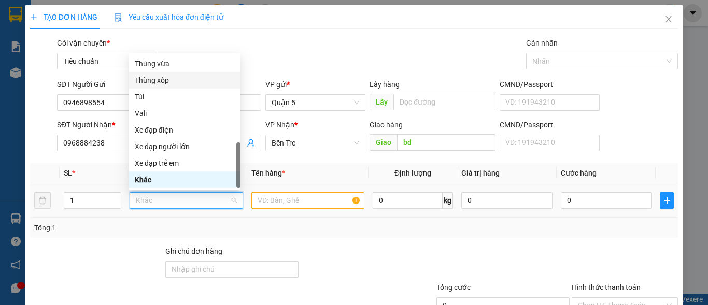
click at [191, 77] on div "Thùng xốp" at bounding box center [185, 80] width 100 height 11
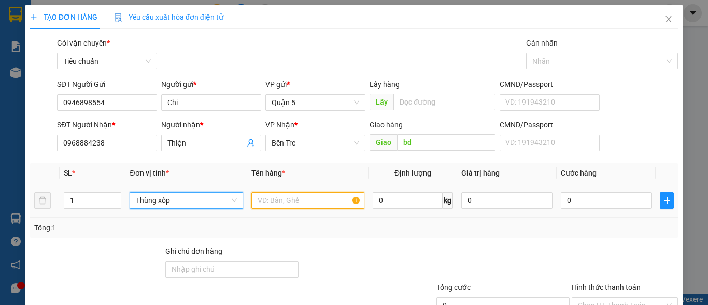
click at [306, 204] on input "text" at bounding box center [307, 200] width 113 height 17
type input "c"
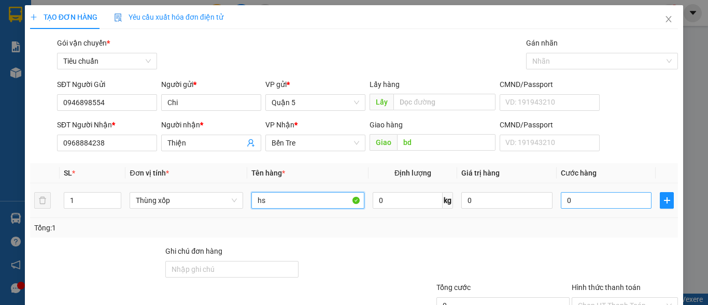
type input "hs"
click at [576, 202] on input "0" at bounding box center [606, 200] width 91 height 17
type input "6"
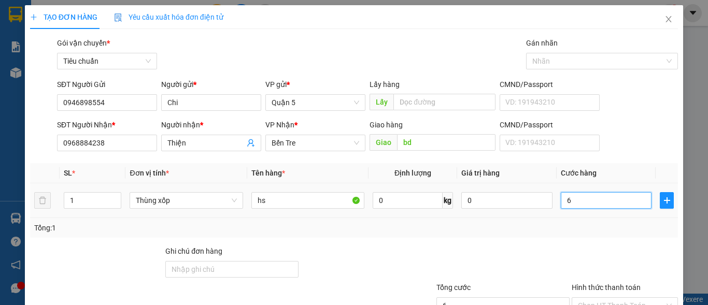
type input "60"
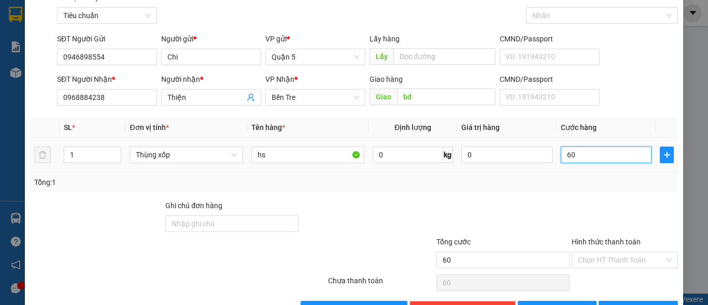
scroll to position [78, 0]
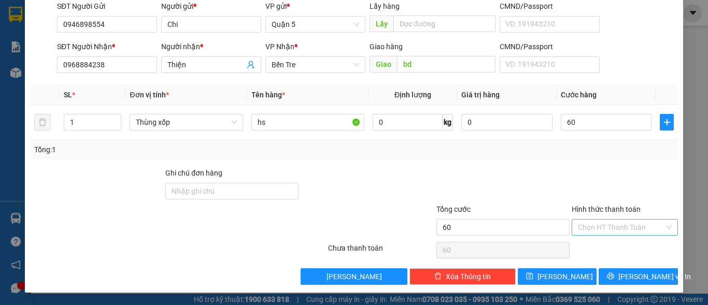
type input "60.000"
click at [611, 233] on input "Hình thức thanh toán" at bounding box center [621, 228] width 87 height 16
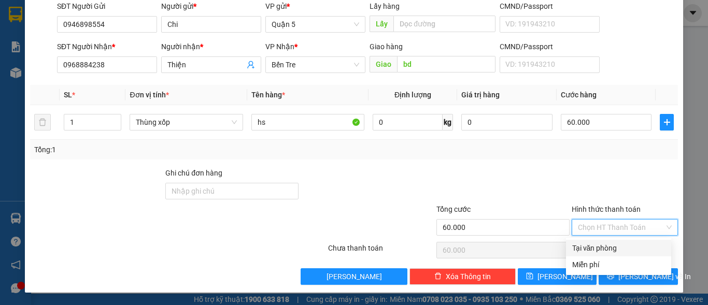
click at [607, 246] on div "Tại văn phòng" at bounding box center [618, 248] width 93 height 11
type input "0"
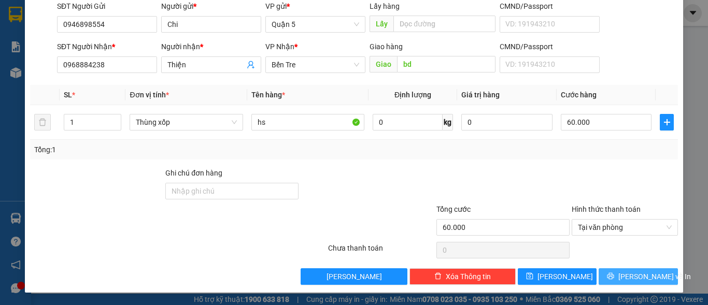
click at [644, 273] on span "[PERSON_NAME] và In" at bounding box center [654, 276] width 73 height 11
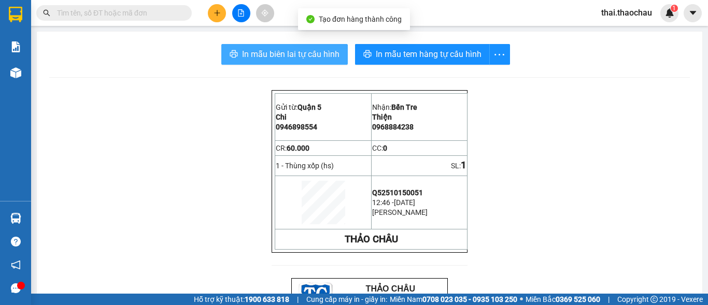
click at [316, 54] on span "In mẫu biên lai tự cấu hình" at bounding box center [290, 54] width 97 height 13
click at [303, 45] on button "In mẫu biên lai tự cấu hình" at bounding box center [284, 54] width 126 height 21
click at [303, 64] on button "In mẫu biên lai tự cấu hình" at bounding box center [284, 54] width 126 height 21
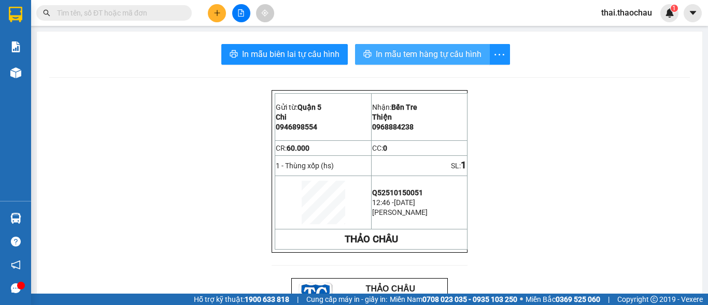
click at [378, 53] on span "In mẫu tem hàng tự cấu hình" at bounding box center [429, 54] width 106 height 13
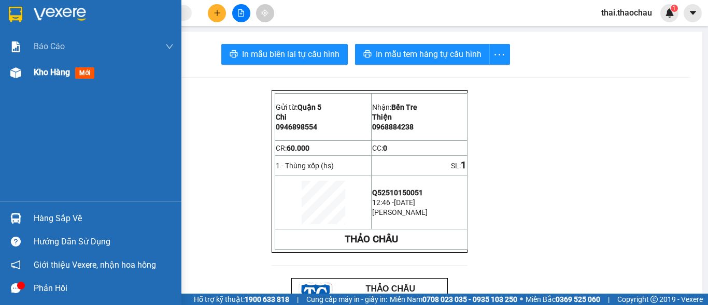
click at [68, 76] on span "Kho hàng" at bounding box center [52, 72] width 36 height 10
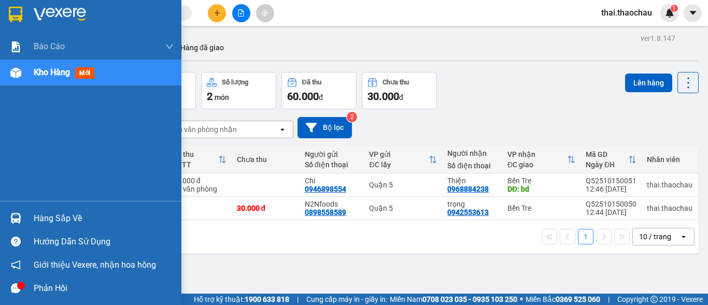
click at [56, 76] on span "Kho hàng" at bounding box center [52, 72] width 36 height 10
click at [17, 76] on img at bounding box center [15, 72] width 11 height 11
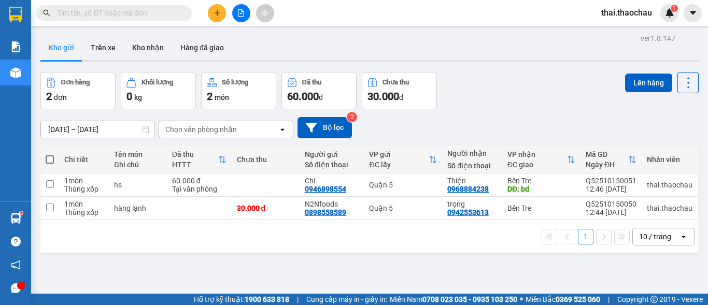
click at [62, 47] on button "Kho gửi" at bounding box center [61, 47] width 42 height 25
click at [63, 46] on button "Kho gửi" at bounding box center [61, 47] width 42 height 25
click at [63, 49] on button "Kho gửi" at bounding box center [61, 47] width 42 height 25
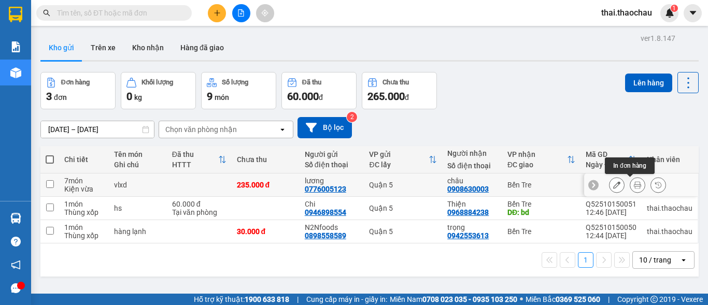
click at [634, 188] on icon at bounding box center [637, 184] width 7 height 7
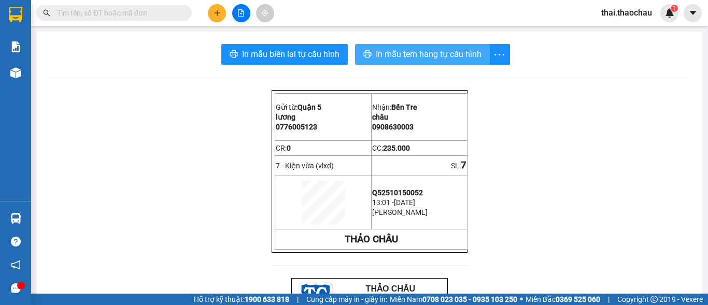
click at [426, 61] on button "In mẫu tem hàng tự cấu hình" at bounding box center [422, 54] width 135 height 21
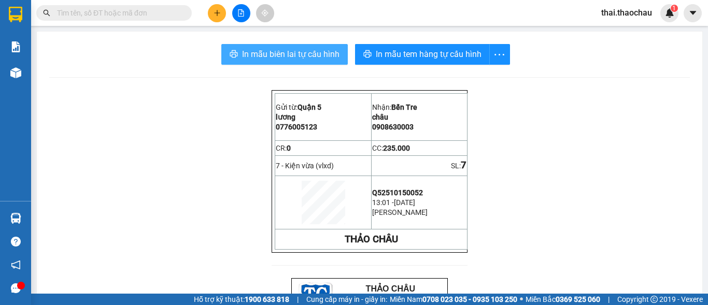
click at [288, 55] on span "In mẫu biên lai tự cấu hình" at bounding box center [290, 54] width 97 height 13
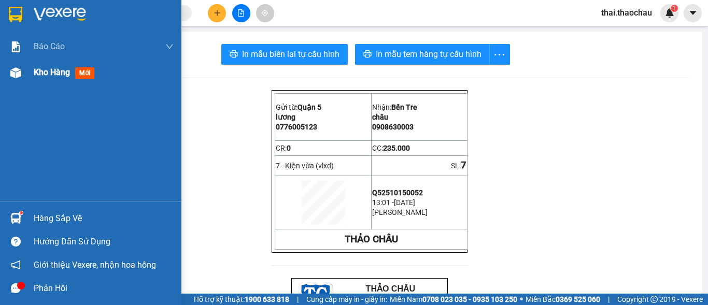
click at [63, 69] on span "Kho hàng" at bounding box center [52, 72] width 36 height 10
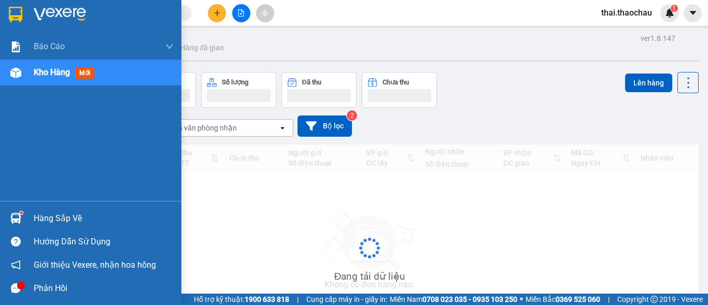
click at [64, 70] on span "Kho hàng" at bounding box center [52, 72] width 36 height 10
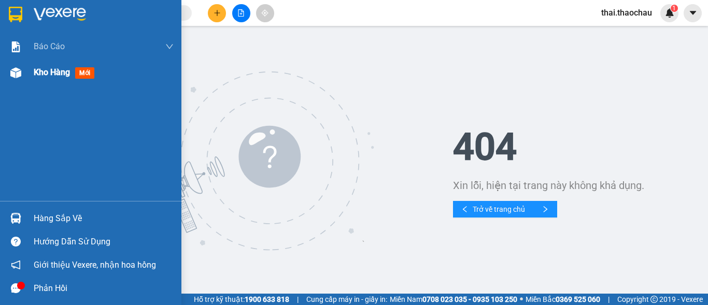
click at [58, 76] on span "Kho hàng" at bounding box center [52, 72] width 36 height 10
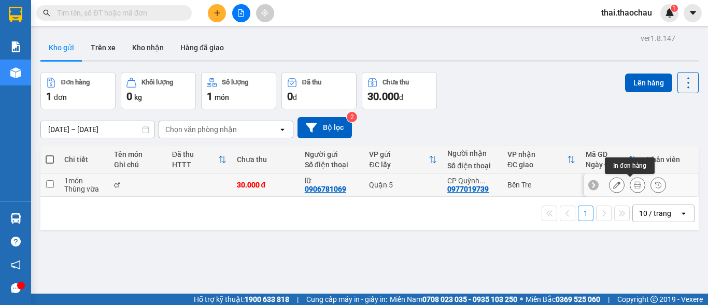
click at [634, 187] on icon at bounding box center [637, 184] width 7 height 7
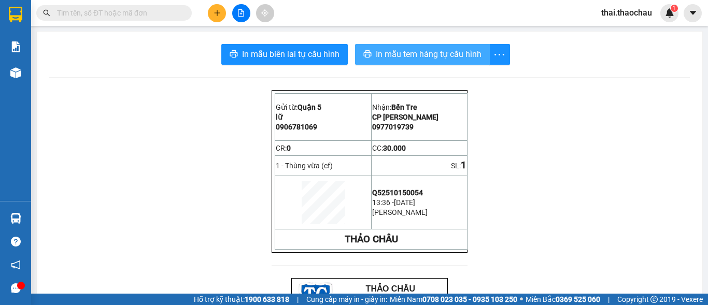
click at [433, 54] on span "In mẫu tem hàng tự cấu hình" at bounding box center [429, 54] width 106 height 13
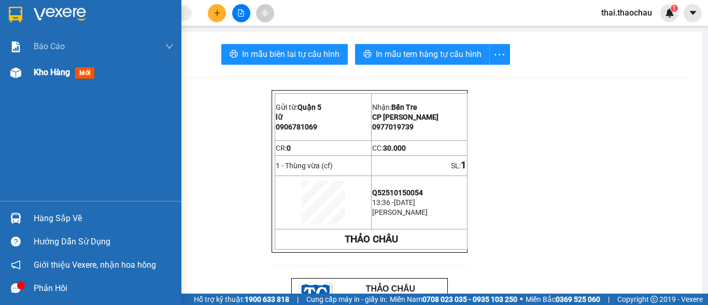
click at [66, 73] on span "Kho hàng" at bounding box center [52, 72] width 36 height 10
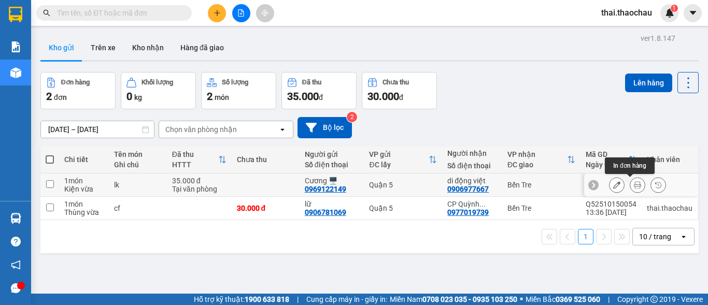
click at [630, 183] on button at bounding box center [637, 185] width 15 height 18
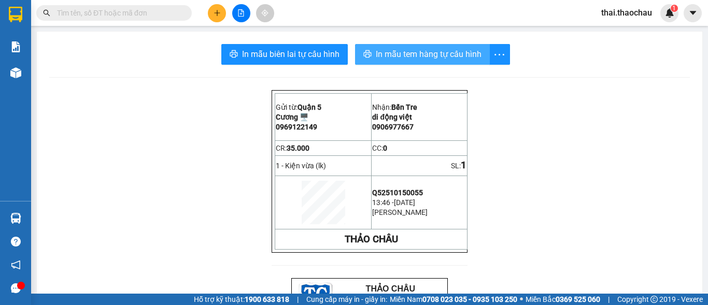
click at [451, 48] on span "In mẫu tem hàng tự cấu hình" at bounding box center [429, 54] width 106 height 13
click at [151, 9] on input "text" at bounding box center [118, 12] width 122 height 11
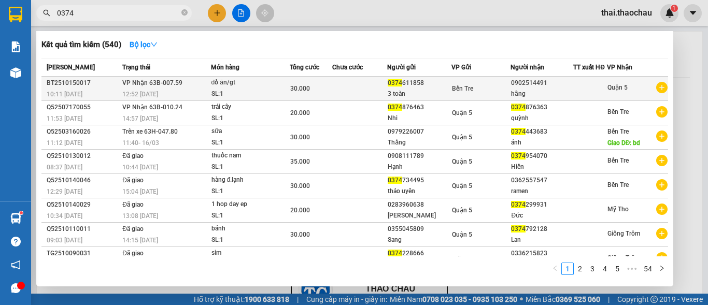
type input "0374"
click at [428, 97] on div "3 toàn" at bounding box center [419, 94] width 63 height 11
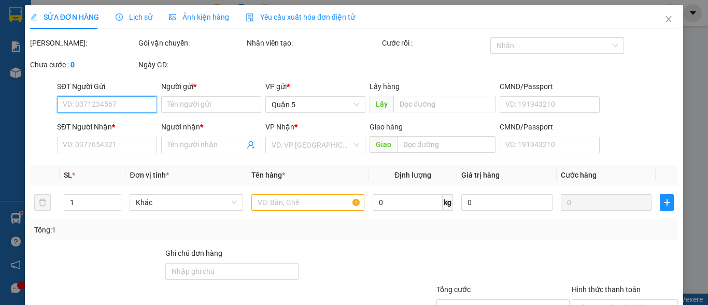
type input "0374611858"
type input "3 toàn"
type input "0902514491"
type input "hằng"
type input "30.000"
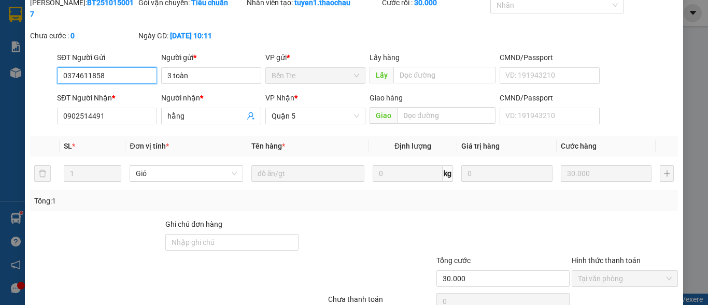
scroll to position [80, 0]
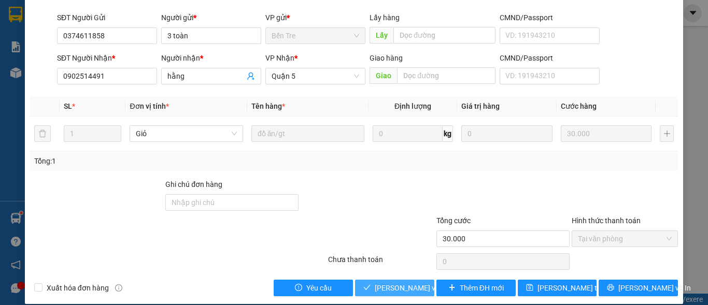
click at [394, 282] on span "[PERSON_NAME] và Giao hàng" at bounding box center [425, 287] width 100 height 11
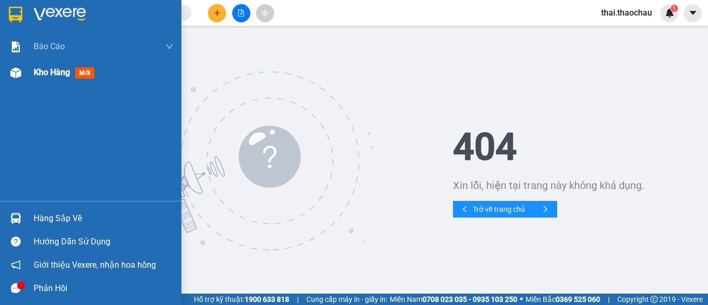
click at [15, 75] on img at bounding box center [15, 72] width 11 height 11
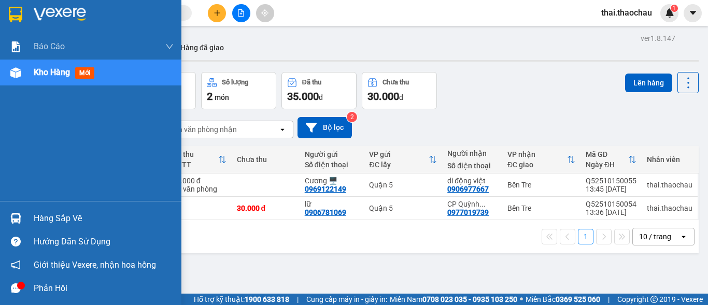
click at [14, 78] on img at bounding box center [15, 72] width 11 height 11
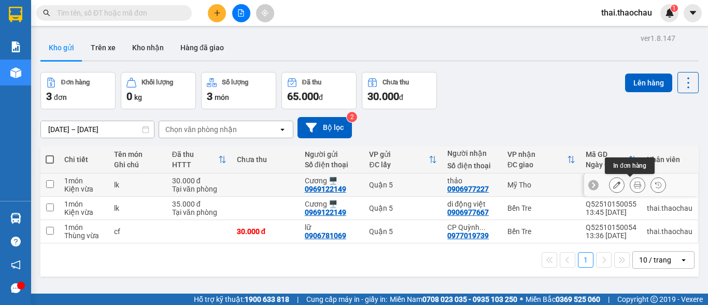
click at [634, 188] on icon at bounding box center [637, 184] width 7 height 7
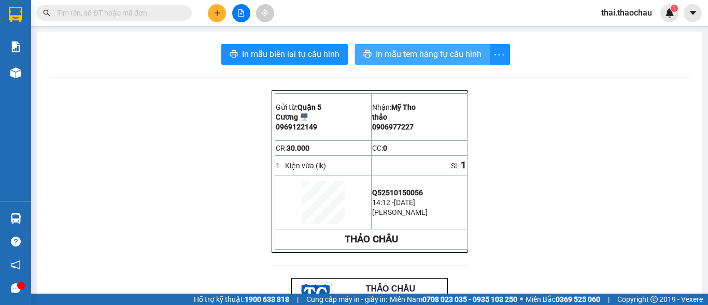
click at [436, 55] on span "In mẫu tem hàng tự cấu hình" at bounding box center [429, 54] width 106 height 13
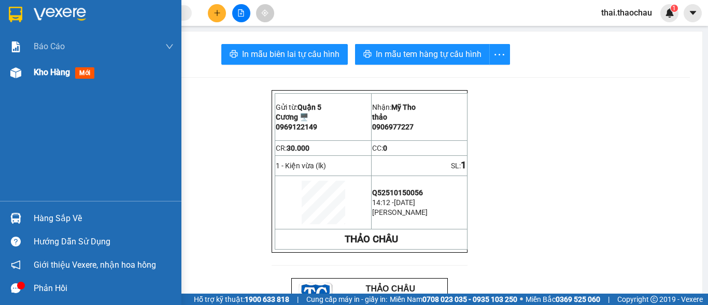
click at [17, 76] on img at bounding box center [15, 72] width 11 height 11
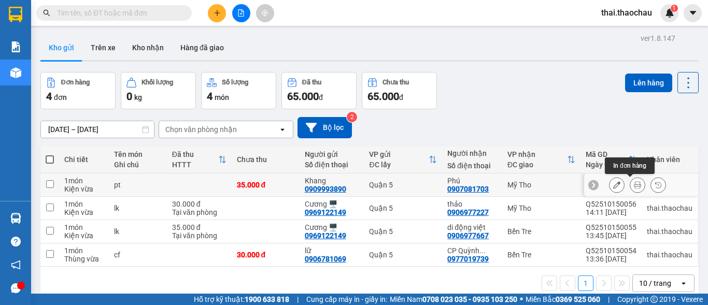
click at [630, 187] on button at bounding box center [637, 185] width 15 height 18
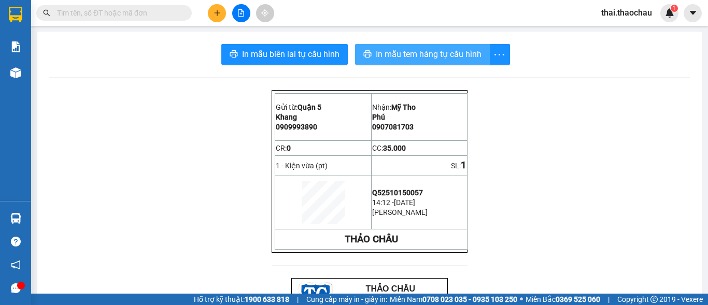
click at [430, 55] on span "In mẫu tem hàng tự cấu hình" at bounding box center [429, 54] width 106 height 13
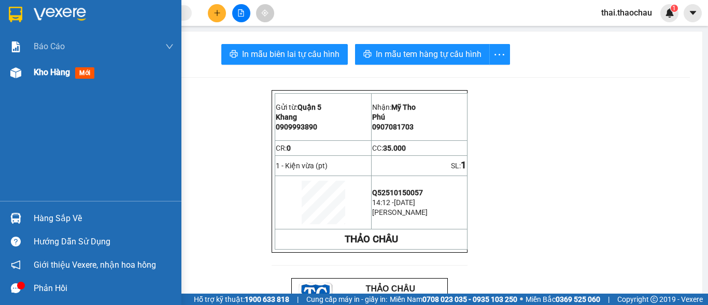
click at [16, 76] on img at bounding box center [15, 72] width 11 height 11
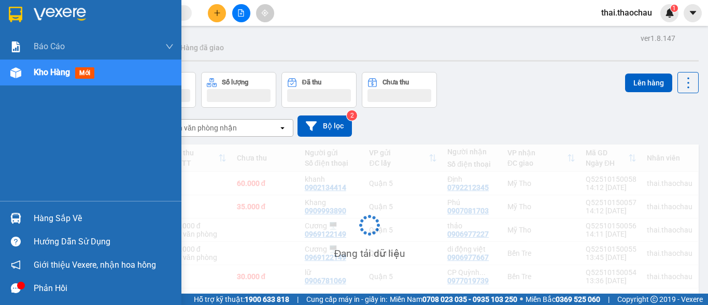
click at [16, 76] on img at bounding box center [15, 72] width 11 height 11
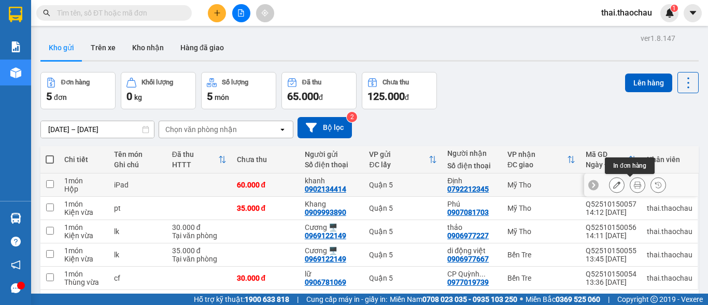
click at [633, 187] on button at bounding box center [637, 185] width 15 height 18
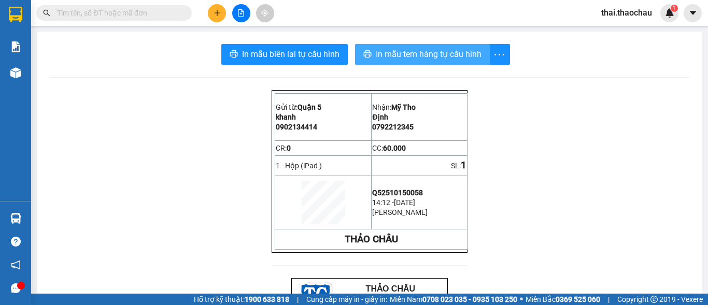
click at [455, 53] on span "In mẫu tem hàng tự cấu hình" at bounding box center [429, 54] width 106 height 13
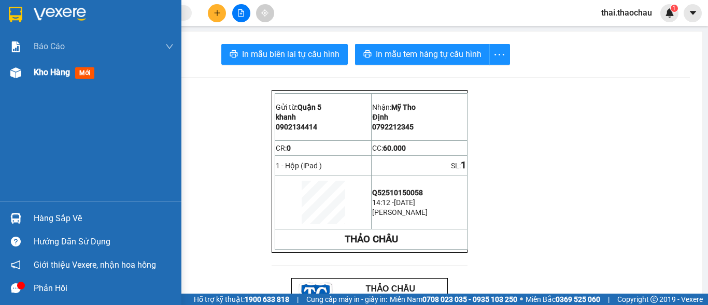
drag, startPoint x: 27, startPoint y: 75, endPoint x: 83, endPoint y: 78, distance: 55.5
click at [25, 74] on div "Kho hàng mới" at bounding box center [90, 73] width 181 height 26
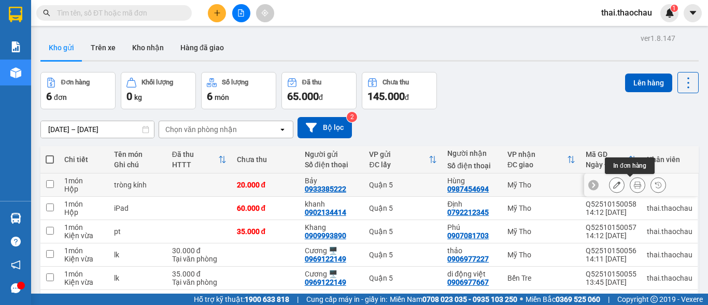
click at [633, 187] on button at bounding box center [637, 185] width 15 height 18
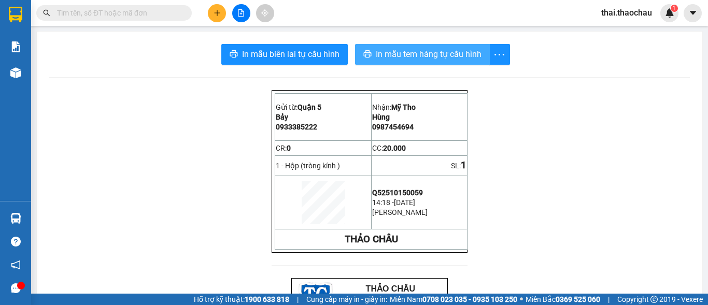
click at [453, 54] on span "In mẫu tem hàng tự cấu hình" at bounding box center [429, 54] width 106 height 13
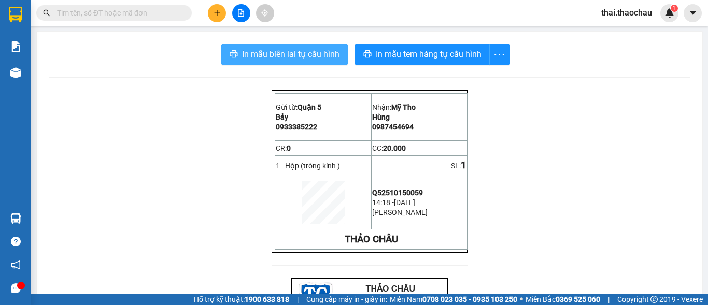
click at [311, 52] on span "In mẫu biên lai tự cấu hình" at bounding box center [290, 54] width 97 height 13
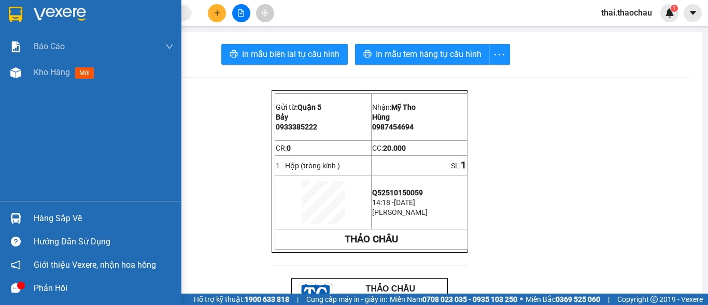
click at [66, 70] on span "Kho hàng" at bounding box center [52, 72] width 36 height 10
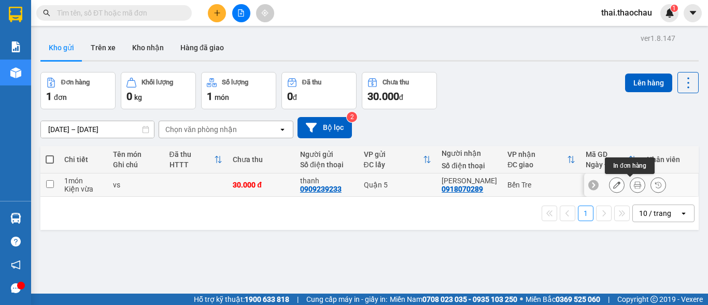
click at [634, 186] on icon at bounding box center [637, 184] width 7 height 7
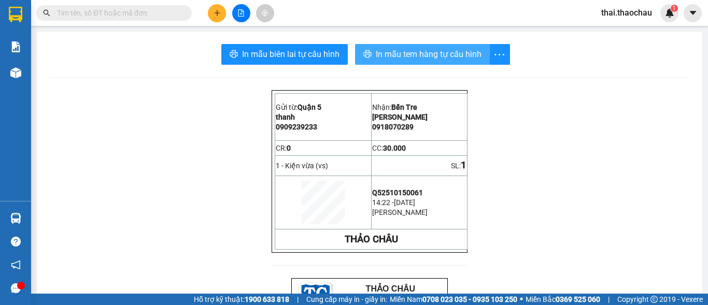
click at [412, 53] on span "In mẫu tem hàng tự cấu hình" at bounding box center [429, 54] width 106 height 13
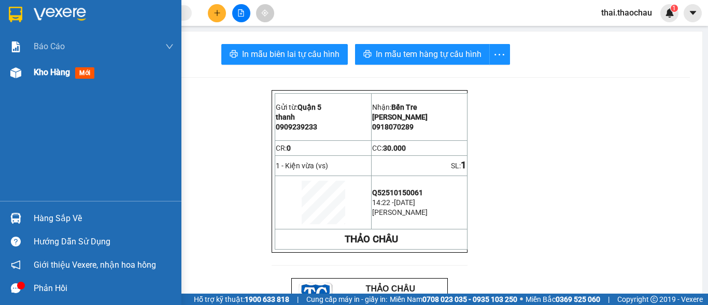
click at [44, 71] on span "Kho hàng" at bounding box center [52, 72] width 36 height 10
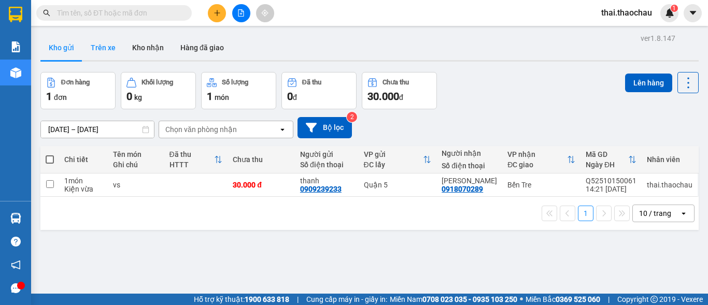
click at [112, 47] on button "Trên xe" at bounding box center [102, 47] width 41 height 25
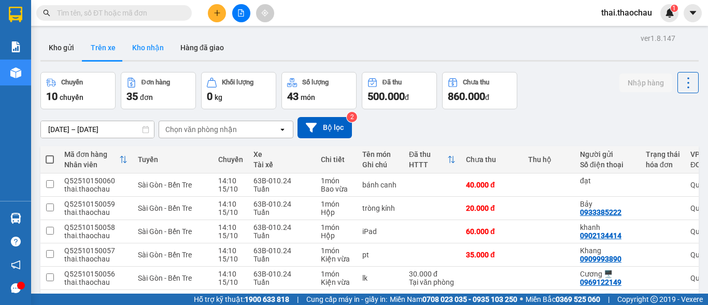
click at [150, 57] on button "Kho nhận" at bounding box center [148, 47] width 48 height 25
type input "[DATE] – [DATE]"
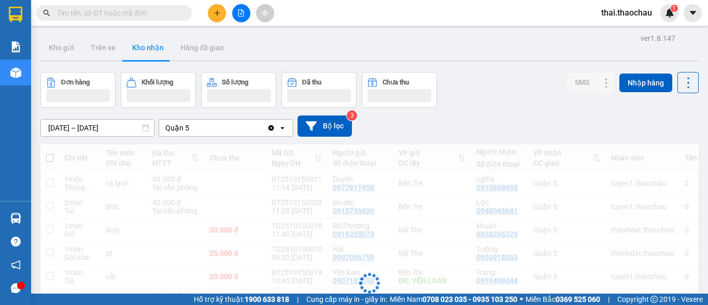
click at [151, 53] on button "Kho nhận" at bounding box center [148, 47] width 48 height 25
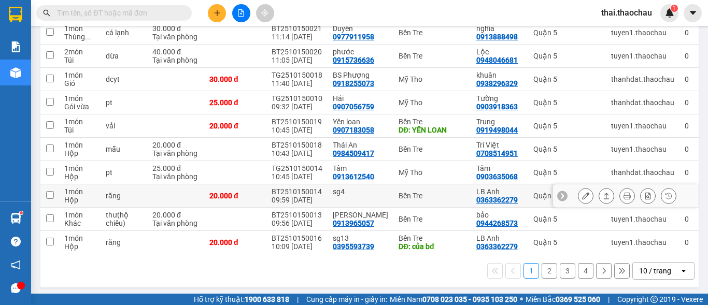
scroll to position [155, 0]
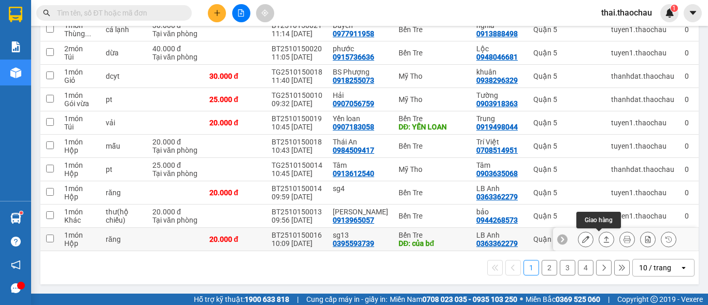
click at [582, 237] on icon at bounding box center [585, 239] width 7 height 7
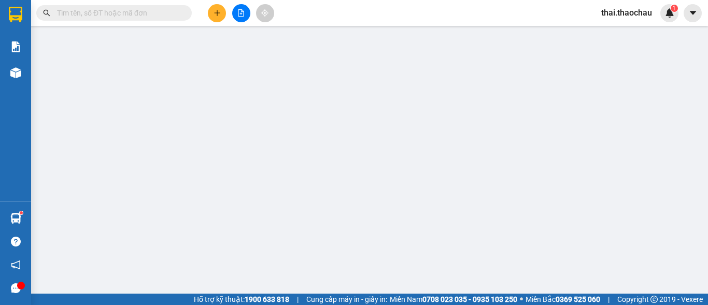
type input "0395593739"
type input "sg13"
type input "của bđ"
type input "0363362279"
type input "LB Anh"
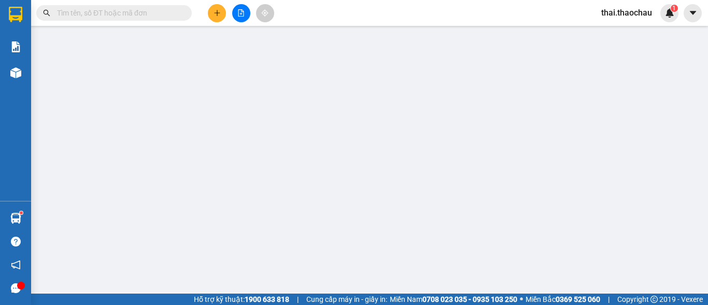
type input "20.000"
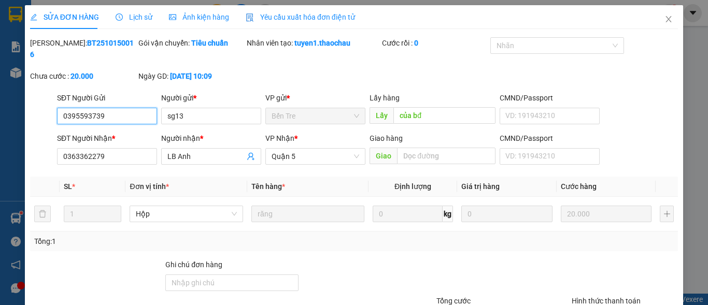
scroll to position [80, 0]
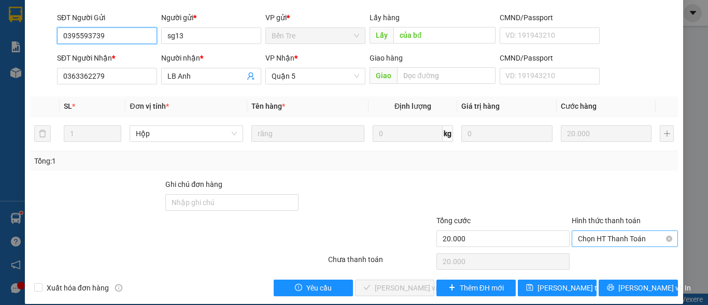
drag, startPoint x: 607, startPoint y: 223, endPoint x: 607, endPoint y: 231, distance: 7.8
click at [607, 231] on span "Chọn HT Thanh Toán" at bounding box center [625, 239] width 94 height 16
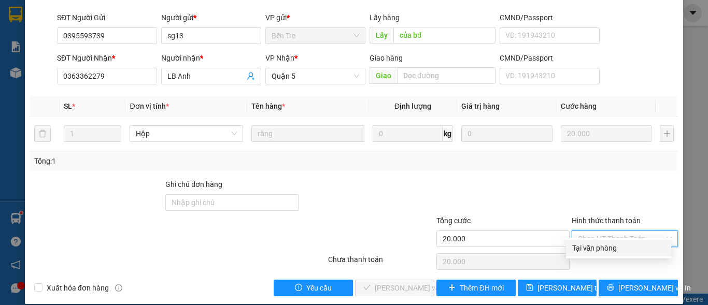
drag, startPoint x: 601, startPoint y: 242, endPoint x: 604, endPoint y: 247, distance: 5.6
click at [601, 243] on div "Tại văn phòng" at bounding box center [618, 248] width 105 height 17
type input "0"
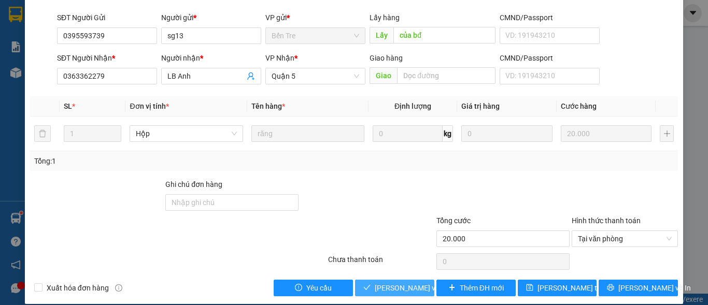
click at [387, 282] on span "[PERSON_NAME] và [PERSON_NAME] hàng" at bounding box center [425, 287] width 100 height 11
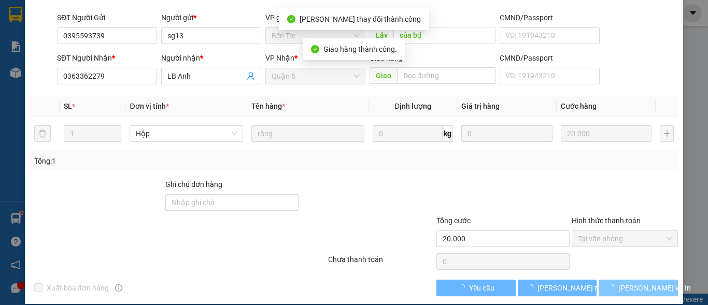
click at [643, 282] on span "[PERSON_NAME] và In" at bounding box center [654, 287] width 73 height 11
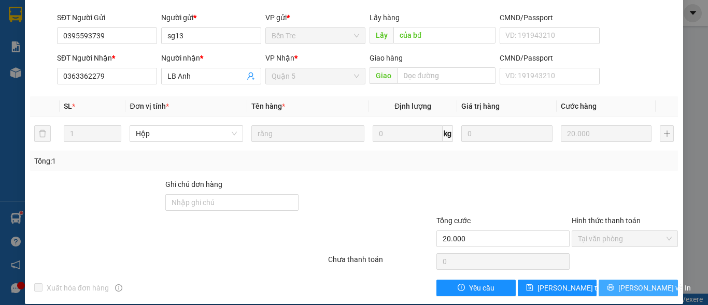
click at [632, 282] on span "[PERSON_NAME] và In" at bounding box center [654, 287] width 73 height 11
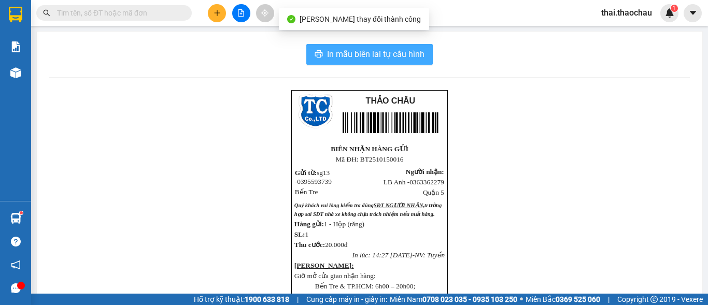
click at [408, 48] on span "In mẫu biên lai tự cấu hình" at bounding box center [375, 54] width 97 height 13
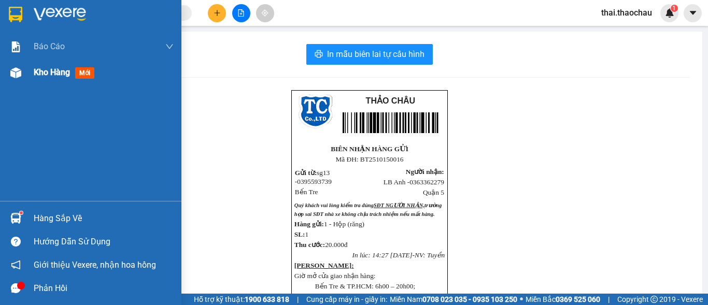
click at [31, 74] on div "Kho hàng mới" at bounding box center [90, 73] width 181 height 26
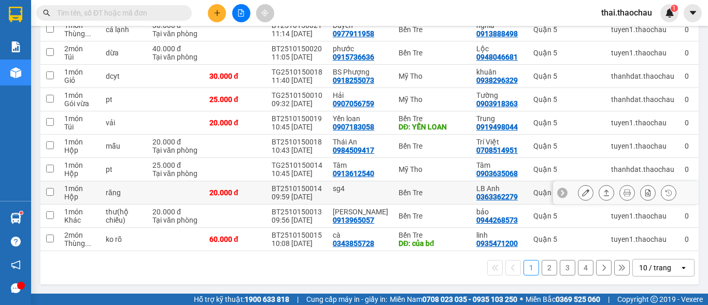
scroll to position [160, 0]
click at [582, 189] on icon at bounding box center [585, 192] width 7 height 7
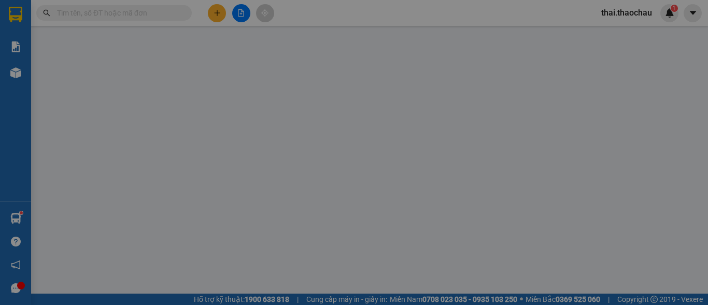
type input "sg4"
type input "0363362279"
type input "LB Anh"
type input "20.000"
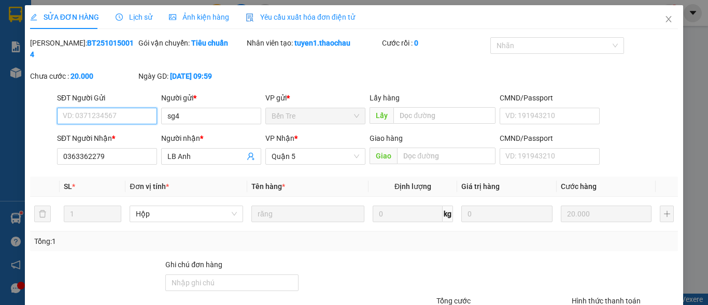
scroll to position [68, 0]
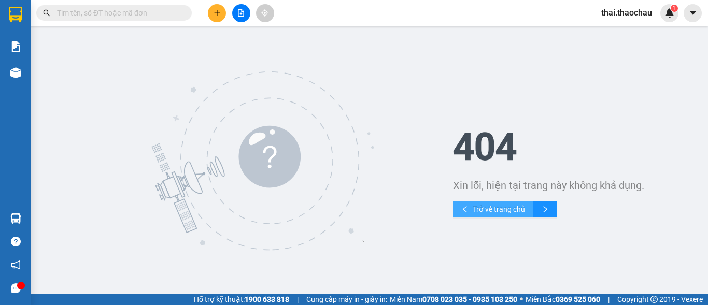
click at [506, 217] on button "Trở về trang chủ" at bounding box center [493, 209] width 80 height 17
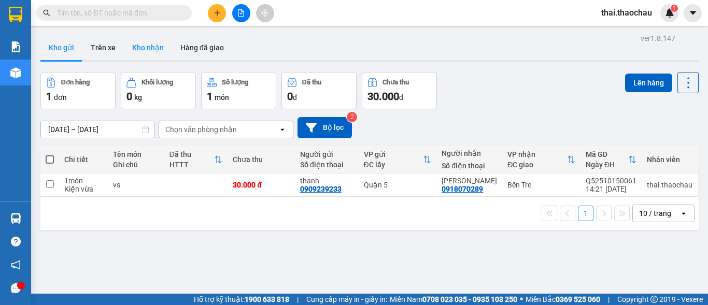
click at [138, 45] on button "Kho nhận" at bounding box center [148, 47] width 48 height 25
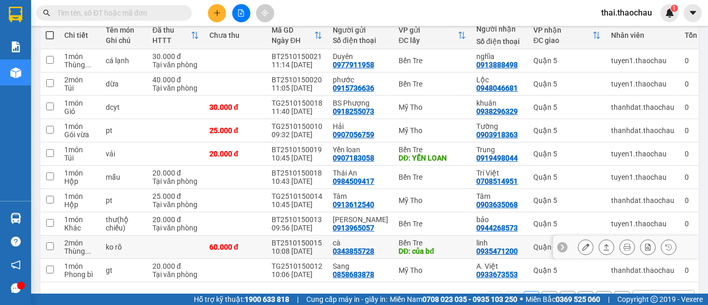
scroll to position [160, 0]
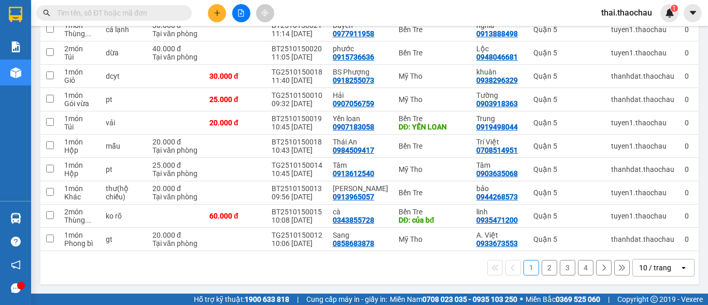
click at [651, 274] on div "10 / trang" at bounding box center [656, 268] width 47 height 17
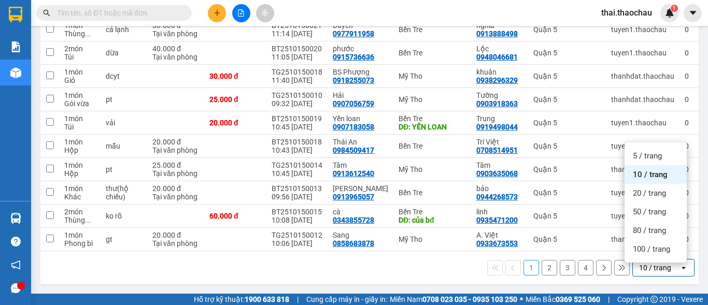
click at [646, 264] on div "10 / trang" at bounding box center [655, 268] width 32 height 10
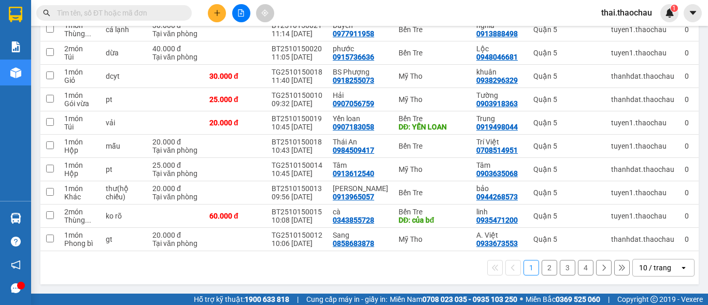
click at [645, 269] on div "10 / trang" at bounding box center [655, 268] width 32 height 10
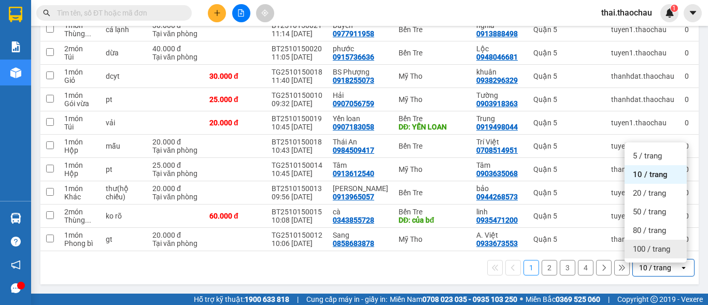
click at [651, 244] on span "100 / trang" at bounding box center [651, 249] width 37 height 10
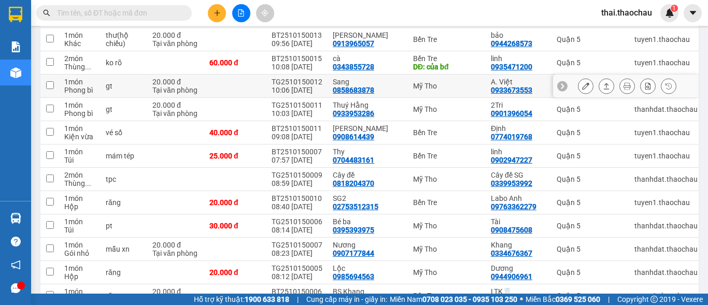
scroll to position [315, 0]
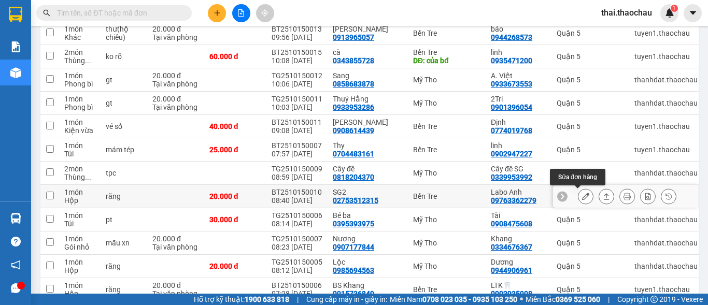
click at [582, 196] on button at bounding box center [585, 197] width 15 height 18
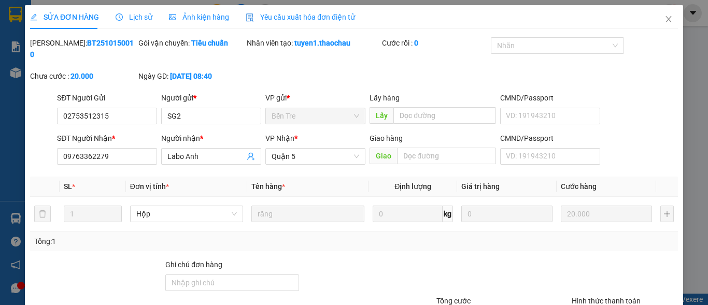
type input "02753512315"
type input "SG2"
type input "09763362279"
type input "Labo Anh"
type input "20.000"
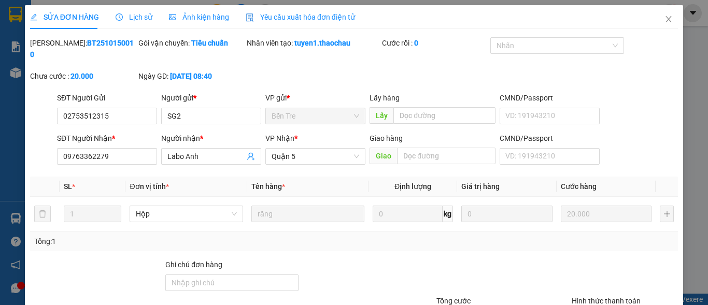
click at [607, 295] on div "Hình thức thanh toán" at bounding box center [625, 303] width 106 height 16
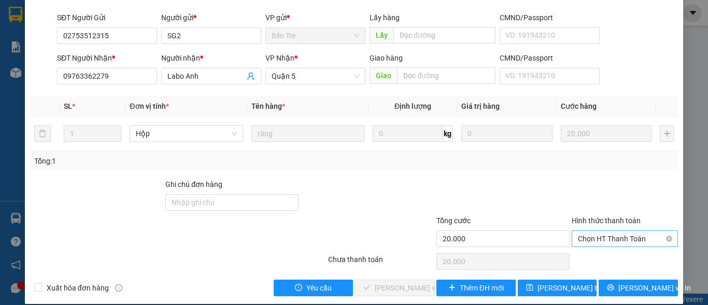
click at [602, 231] on span "Chọn HT Thanh Toán" at bounding box center [625, 239] width 94 height 16
click at [581, 247] on div "Tại văn phòng" at bounding box center [618, 248] width 93 height 11
type input "0"
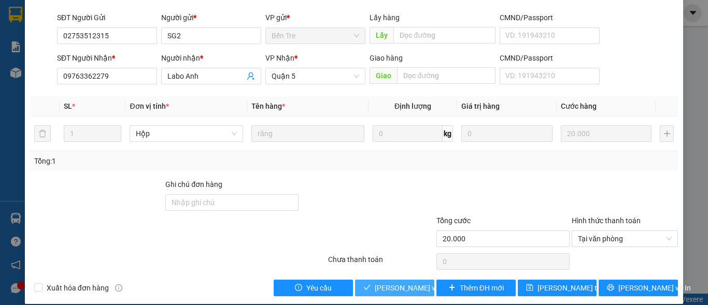
click at [396, 282] on span "Lưu và Giao hàng" at bounding box center [425, 287] width 100 height 11
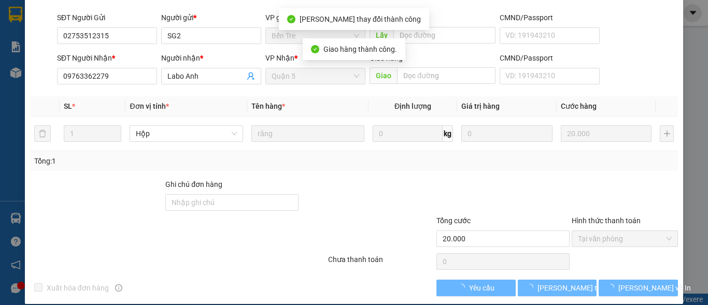
scroll to position [0, 0]
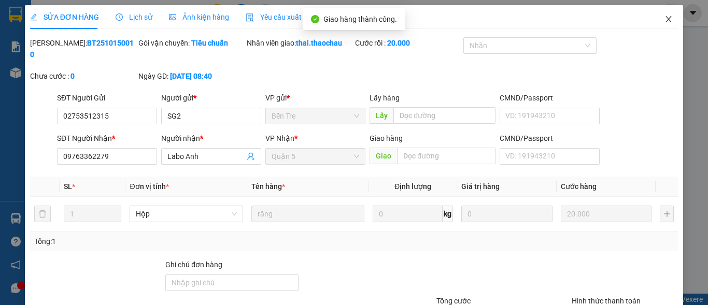
click at [664, 18] on icon "close" at bounding box center [668, 19] width 8 height 8
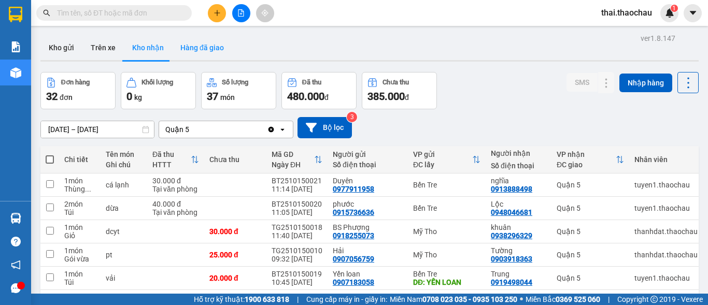
click at [211, 50] on button "Hàng đã giao" at bounding box center [202, 47] width 60 height 25
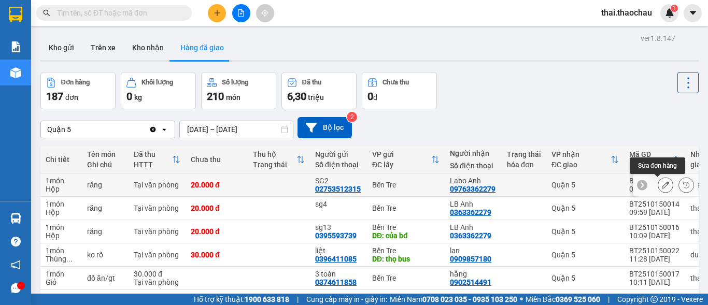
click at [662, 184] on icon at bounding box center [665, 184] width 7 height 7
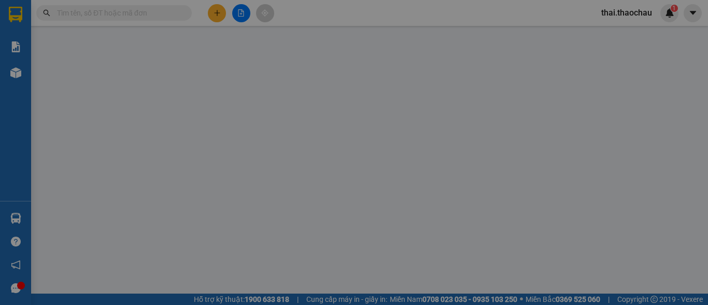
type input "02753512315"
type input "SG2"
type input "09763362279"
type input "Labo Anh"
type input "20.000"
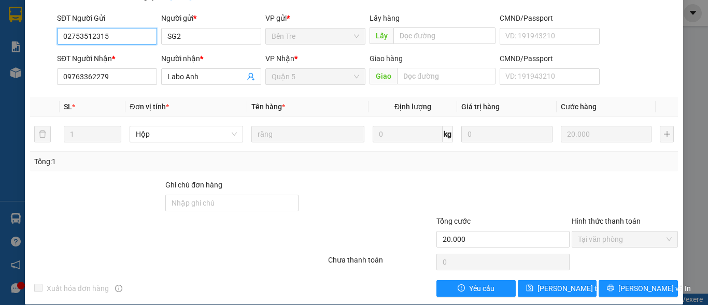
scroll to position [80, 0]
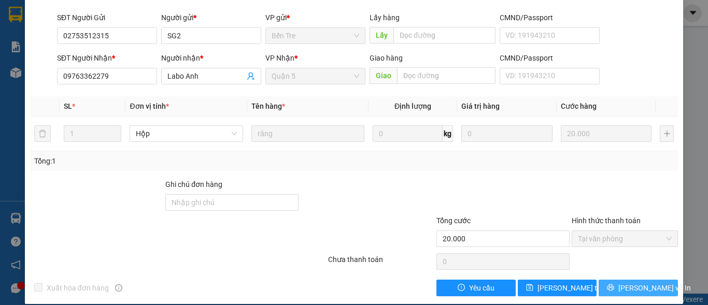
click at [627, 282] on span "Lưu và In" at bounding box center [654, 287] width 73 height 11
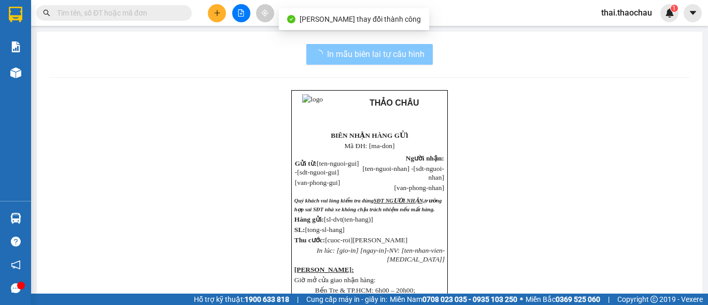
click at [337, 48] on span "In mẫu biên lai tự cấu hình" at bounding box center [375, 54] width 97 height 13
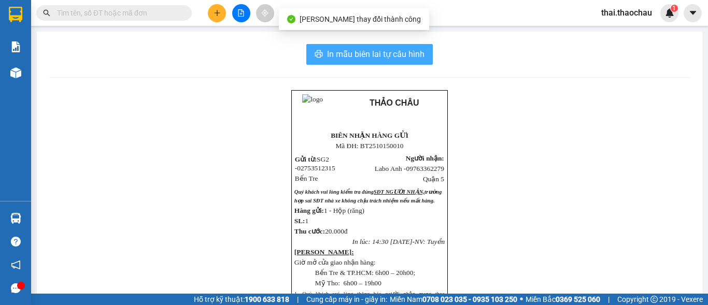
click at [351, 51] on span "In mẫu biên lai tự cấu hình" at bounding box center [375, 54] width 97 height 13
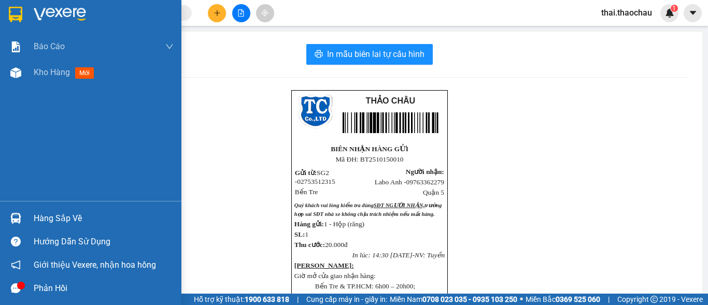
click at [59, 75] on span "Kho hàng" at bounding box center [52, 72] width 36 height 10
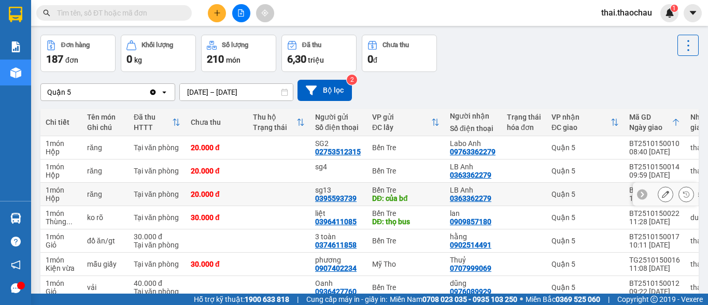
scroll to position [52, 0]
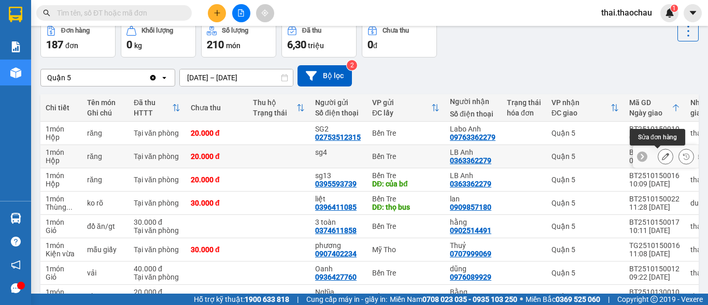
click at [662, 155] on icon at bounding box center [665, 156] width 7 height 7
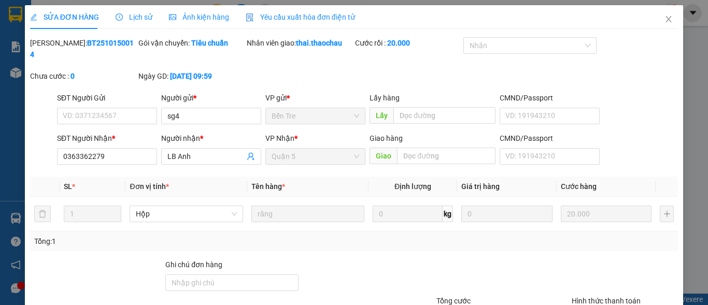
type input "sg4"
type input "0363362279"
type input "LB Anh"
type input "20.000"
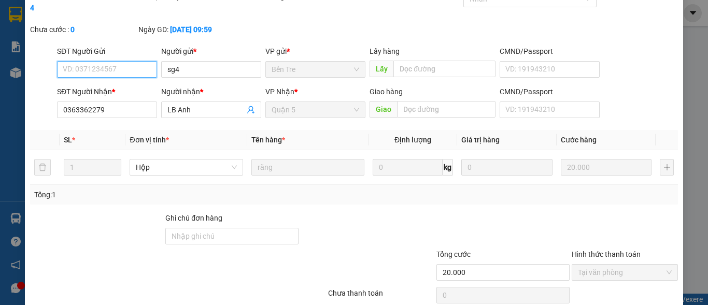
scroll to position [80, 0]
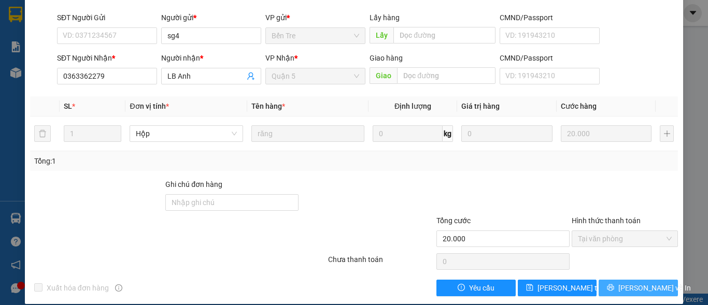
click at [631, 282] on span "Lưu và In" at bounding box center [654, 287] width 73 height 11
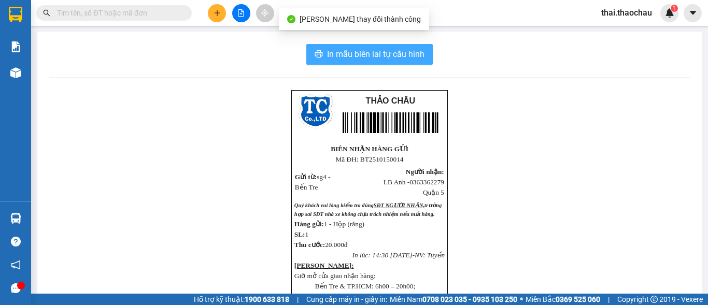
click at [403, 51] on span "In mẫu biên lai tự cấu hình" at bounding box center [375, 54] width 97 height 13
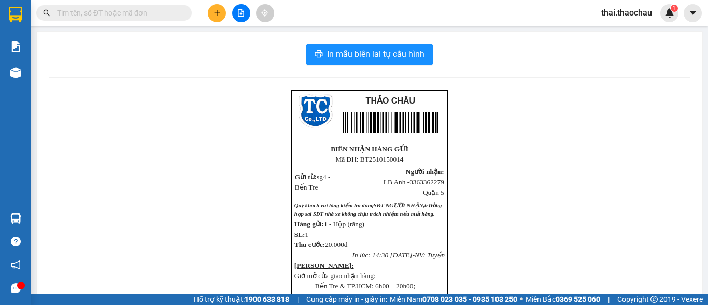
click at [223, 11] on button at bounding box center [217, 13] width 18 height 18
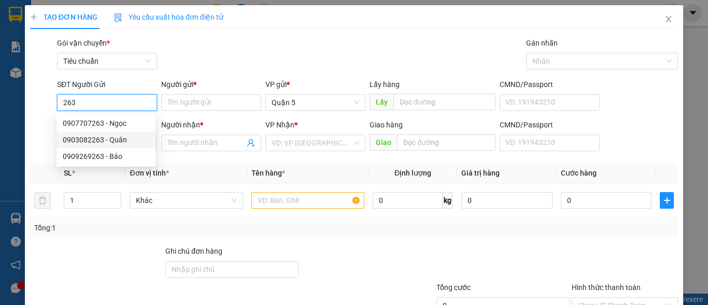
click at [102, 136] on div "0903082263 - Quân" at bounding box center [106, 139] width 87 height 11
type input "0903082263"
type input "Quân"
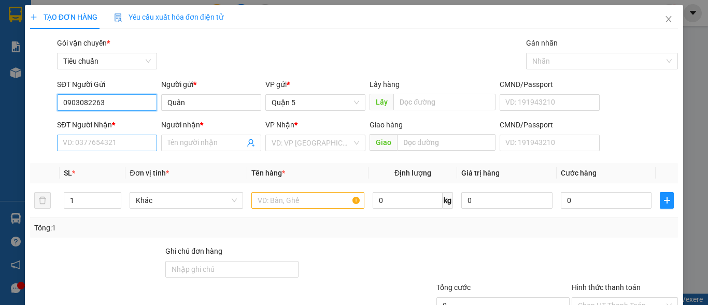
type input "0903082263"
click at [114, 142] on input "SĐT Người Nhận *" at bounding box center [107, 143] width 100 height 17
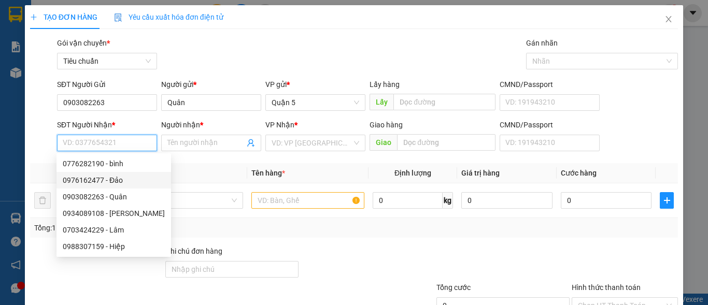
click at [97, 181] on div "0976162477 - Đảo" at bounding box center [114, 180] width 102 height 11
type input "0976162477"
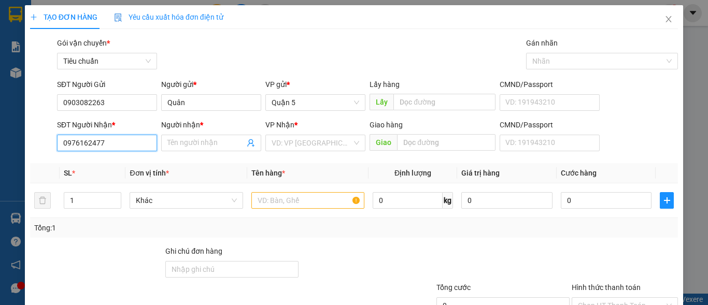
type input "Đảo"
click at [192, 192] on div "Khác" at bounding box center [186, 200] width 113 height 17
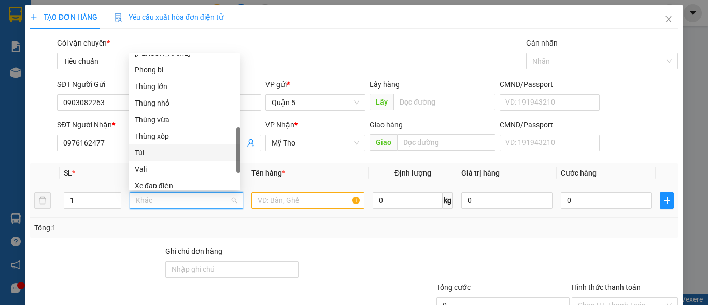
scroll to position [220, 0]
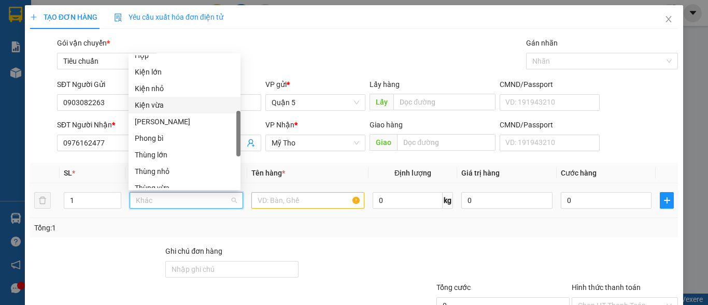
click at [161, 107] on div "Kiện vừa" at bounding box center [185, 105] width 100 height 11
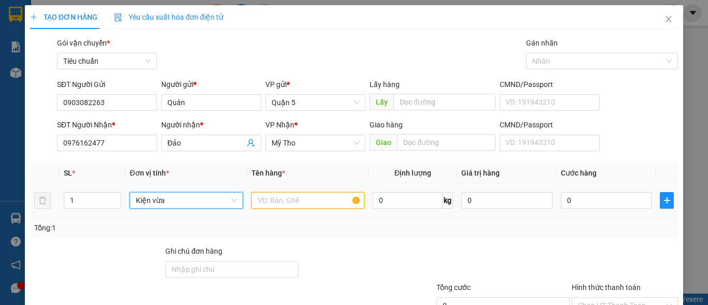
click at [263, 200] on input "text" at bounding box center [307, 200] width 113 height 17
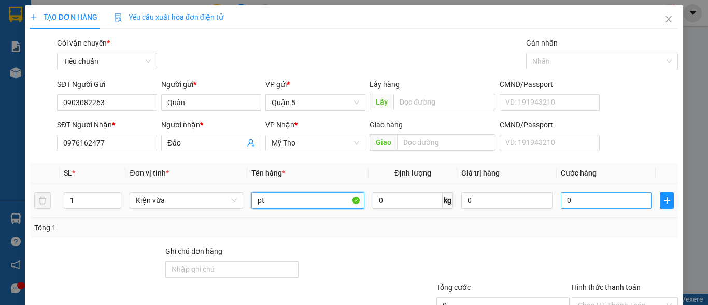
type input "pt"
click at [585, 207] on input "0" at bounding box center [606, 200] width 91 height 17
type input "3"
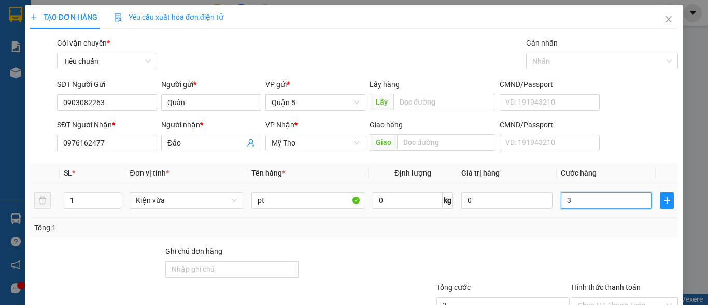
type input "30"
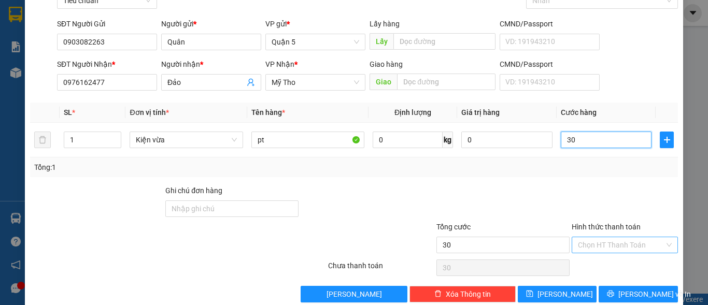
scroll to position [78, 0]
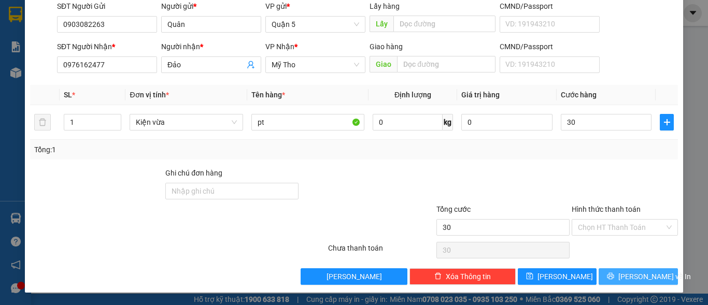
click at [634, 275] on span "[PERSON_NAME] và In" at bounding box center [654, 276] width 73 height 11
type input "30.000"
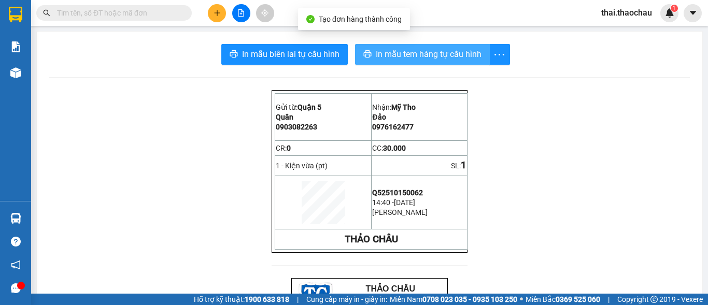
click at [404, 58] on span "In mẫu tem hàng tự cấu hình" at bounding box center [429, 54] width 106 height 13
click at [453, 52] on span "In mẫu tem hàng tự cấu hình" at bounding box center [429, 54] width 106 height 13
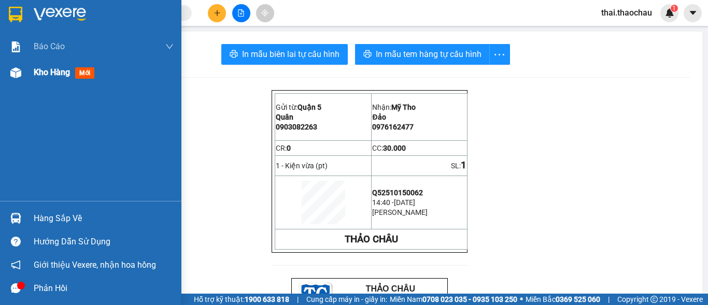
click at [54, 73] on span "Kho hàng" at bounding box center [52, 72] width 36 height 10
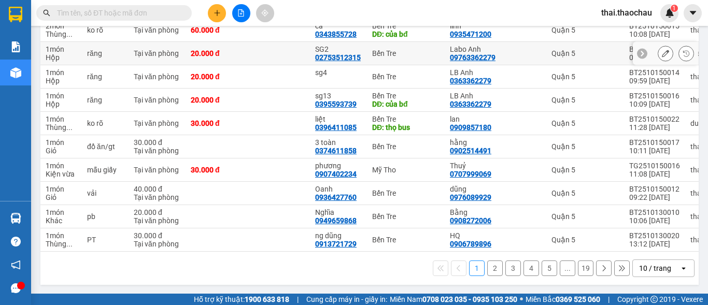
scroll to position [155, 0]
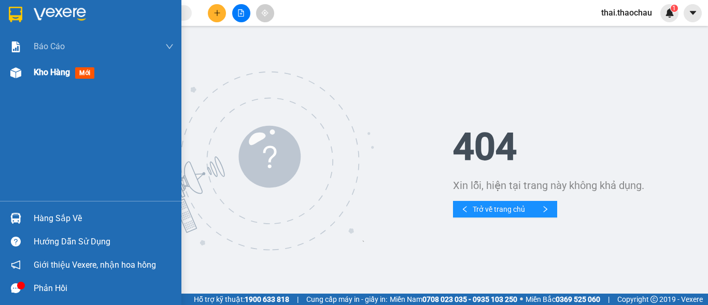
click at [41, 74] on span "Kho hàng" at bounding box center [52, 72] width 36 height 10
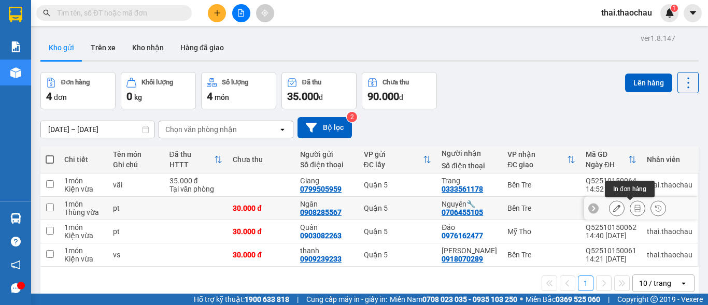
click at [634, 211] on icon at bounding box center [637, 208] width 7 height 7
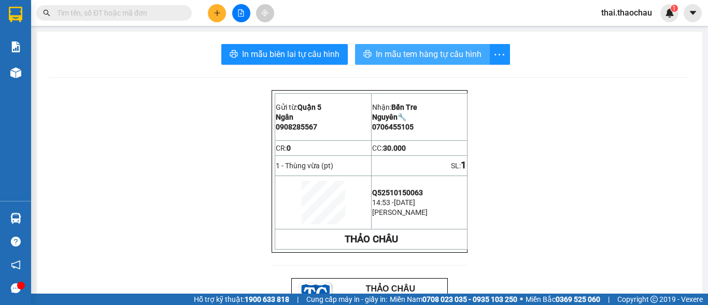
click at [435, 54] on span "In mẫu tem hàng tự cấu hình" at bounding box center [429, 54] width 106 height 13
click at [413, 54] on span "In mẫu tem hàng tự cấu hình" at bounding box center [429, 54] width 106 height 13
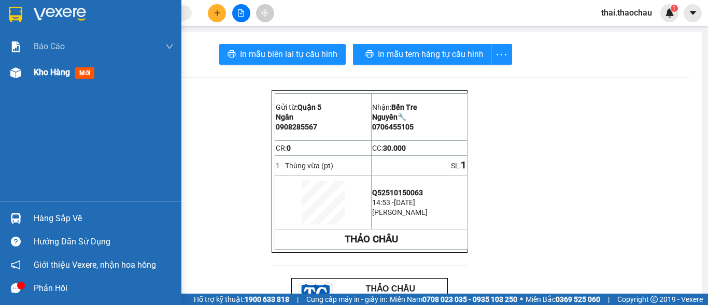
drag, startPoint x: 45, startPoint y: 74, endPoint x: 32, endPoint y: 66, distance: 15.4
click at [47, 73] on span "Kho hàng" at bounding box center [52, 72] width 36 height 10
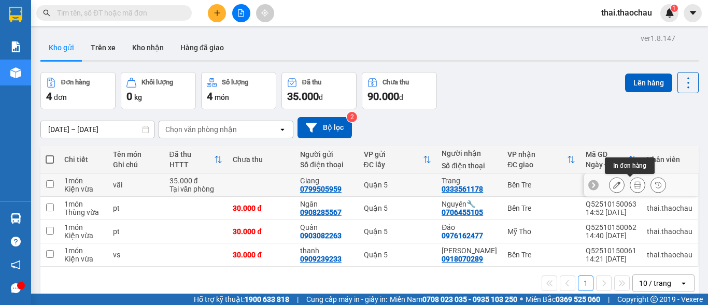
click at [634, 184] on icon at bounding box center [637, 184] width 7 height 7
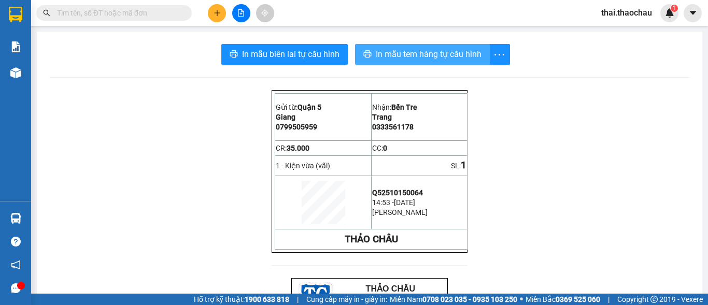
click at [464, 58] on span "In mẫu tem hàng tự cấu hình" at bounding box center [429, 54] width 106 height 13
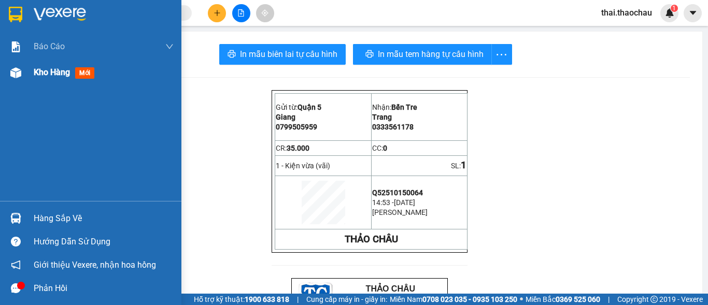
click at [52, 72] on span "Kho hàng" at bounding box center [52, 72] width 36 height 10
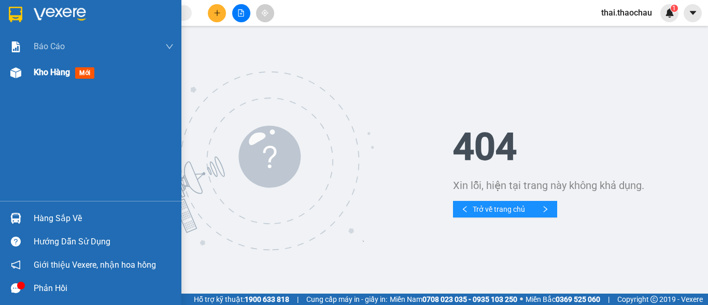
click at [49, 73] on span "Kho hàng" at bounding box center [52, 72] width 36 height 10
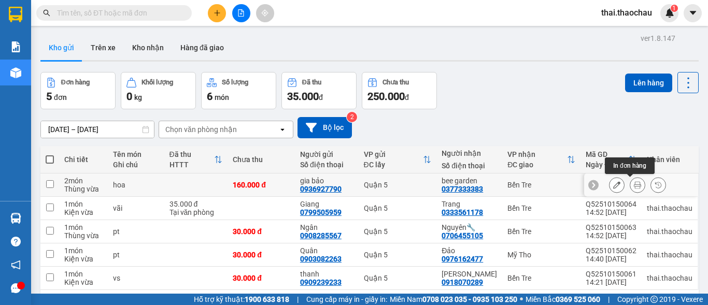
click at [630, 180] on button at bounding box center [637, 185] width 15 height 18
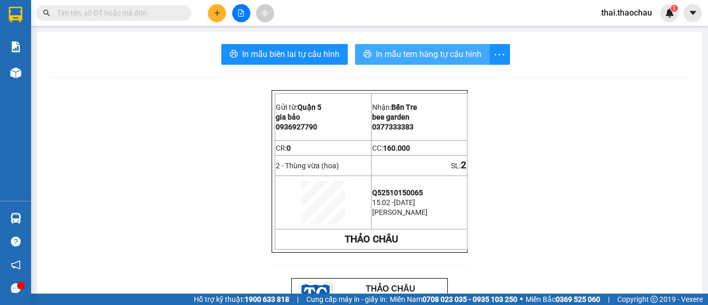
click at [412, 50] on span "In mẫu tem hàng tự cấu hình" at bounding box center [429, 54] width 106 height 13
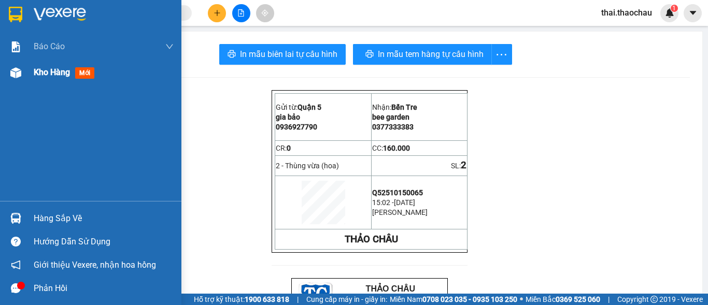
click at [41, 70] on span "Kho hàng" at bounding box center [52, 72] width 36 height 10
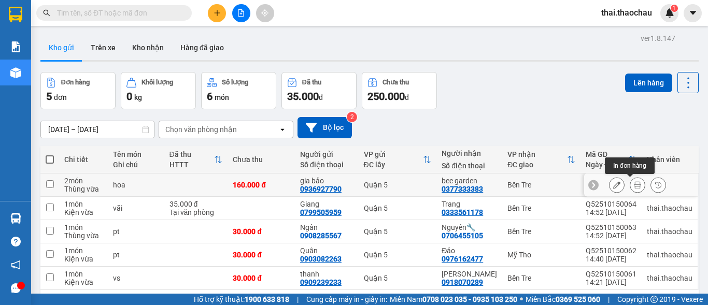
click at [634, 186] on icon at bounding box center [637, 184] width 7 height 7
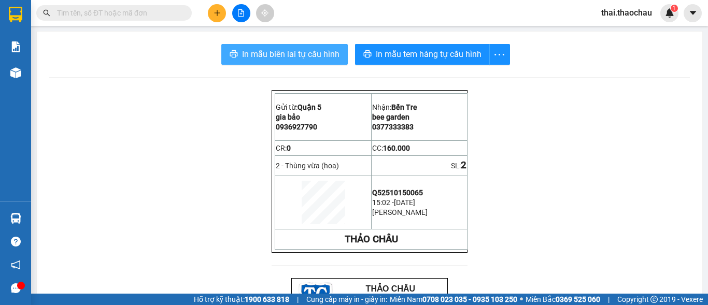
click at [312, 53] on span "In mẫu biên lai tự cấu hình" at bounding box center [290, 54] width 97 height 13
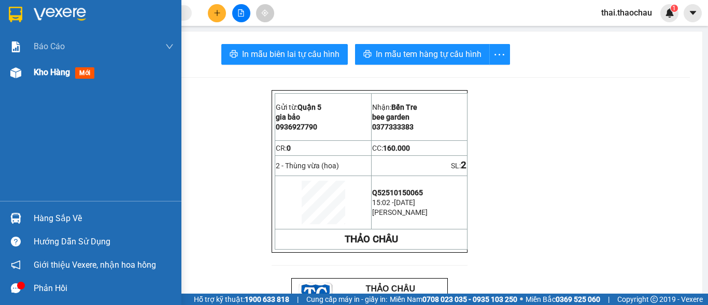
click at [35, 66] on div "Kho hàng mới" at bounding box center [66, 72] width 65 height 13
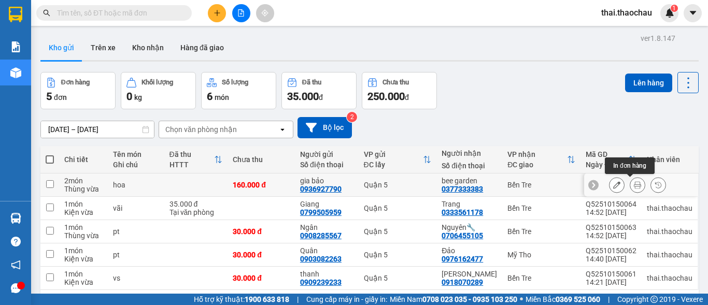
click at [633, 184] on button at bounding box center [637, 185] width 15 height 18
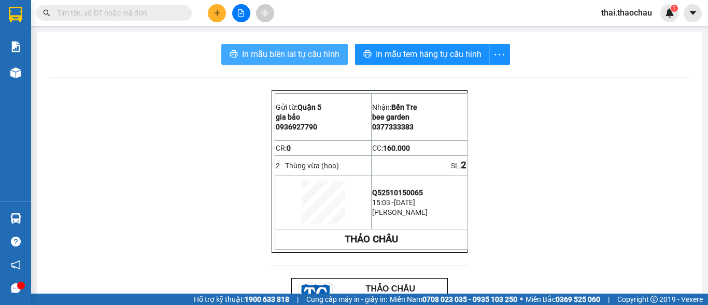
click at [302, 52] on span "In mẫu biên lai tự cấu hình" at bounding box center [290, 54] width 97 height 13
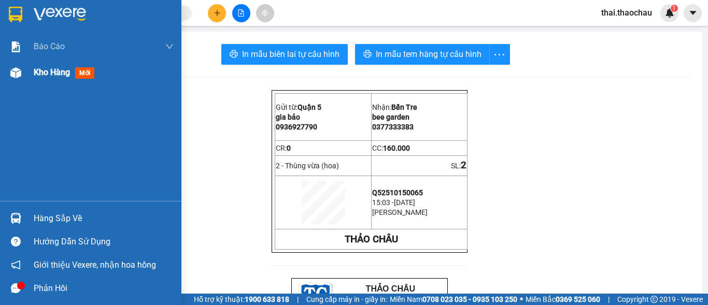
click at [48, 73] on span "Kho hàng" at bounding box center [52, 72] width 36 height 10
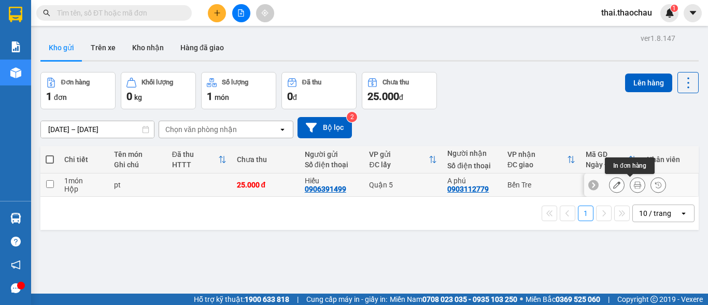
click at [634, 186] on icon at bounding box center [637, 184] width 7 height 7
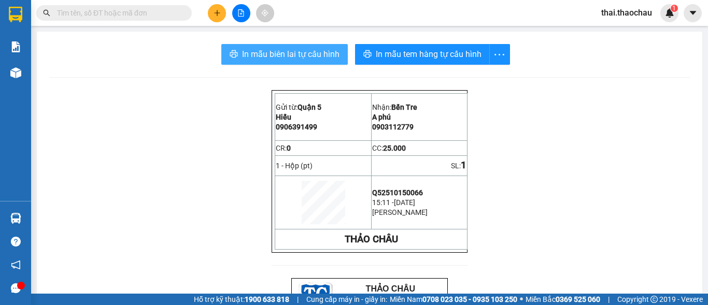
click at [288, 54] on span "In mẫu biên lai tự cấu hình" at bounding box center [290, 54] width 97 height 13
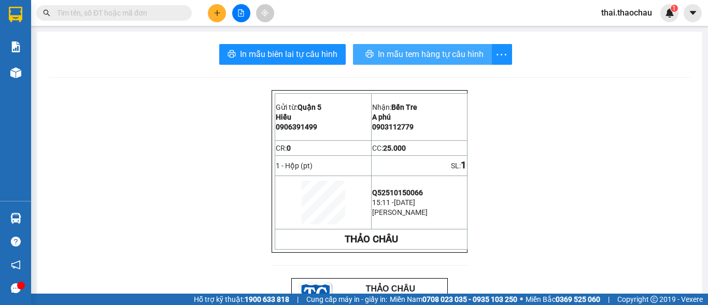
click at [429, 59] on span "In mẫu tem hàng tự cấu hình" at bounding box center [431, 54] width 106 height 13
drag, startPoint x: 599, startPoint y: 270, endPoint x: 16, endPoint y: 74, distance: 615.5
click at [16, 74] on img at bounding box center [15, 72] width 11 height 11
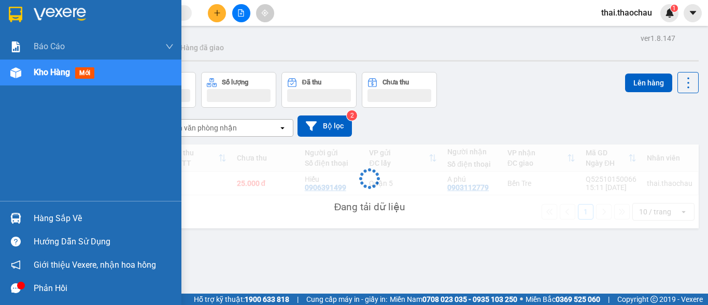
click at [52, 72] on span "Kho hàng" at bounding box center [52, 72] width 36 height 10
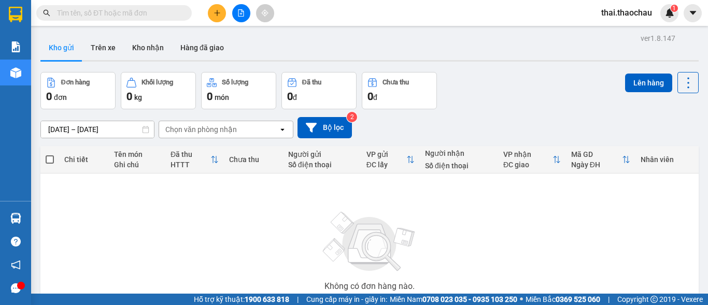
click at [115, 12] on input "text" at bounding box center [118, 12] width 122 height 11
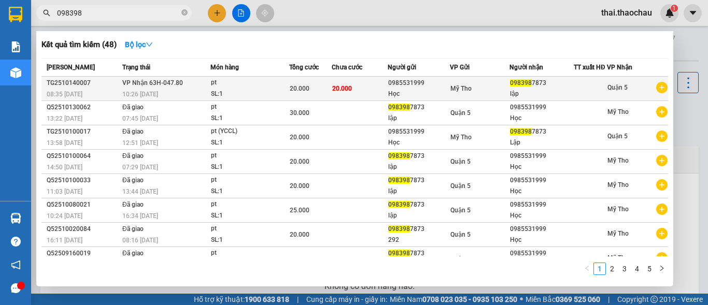
type input "098398"
click at [446, 100] on div "Học" at bounding box center [419, 94] width 62 height 11
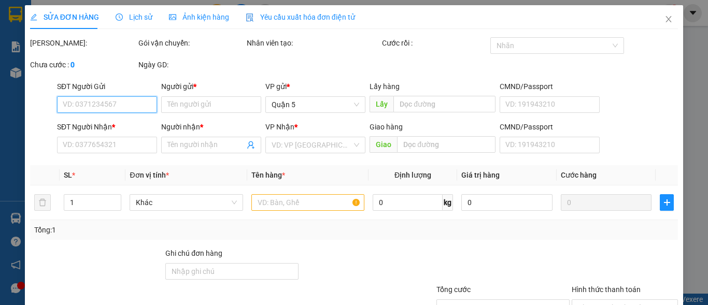
type input "0985531999"
type input "Học"
type input "0983987873"
type input "lập"
type input "20.000"
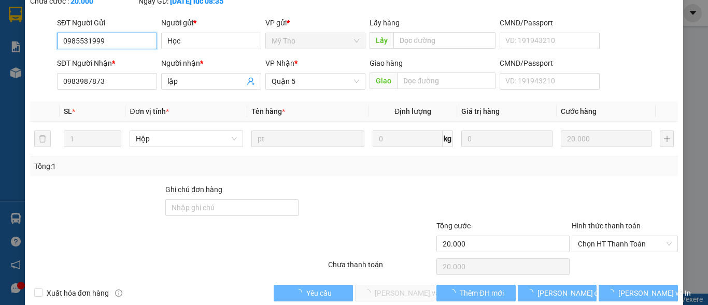
scroll to position [80, 0]
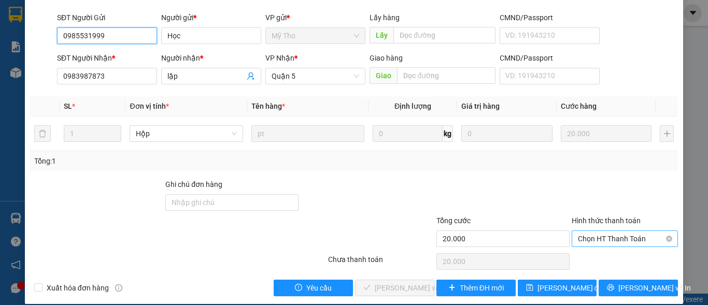
click at [598, 231] on span "Chọn HT Thanh Toán" at bounding box center [625, 239] width 94 height 16
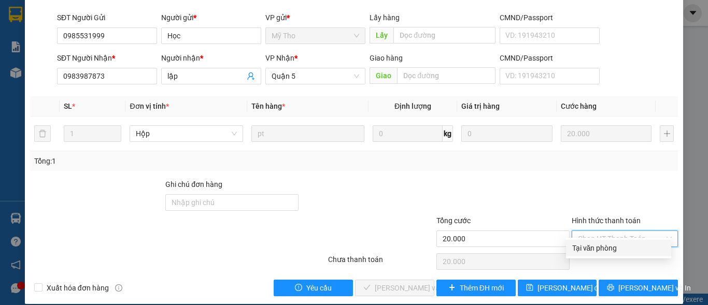
drag, startPoint x: 593, startPoint y: 244, endPoint x: 588, endPoint y: 246, distance: 6.1
click at [593, 245] on div "Tại văn phòng" at bounding box center [618, 248] width 93 height 11
type input "0"
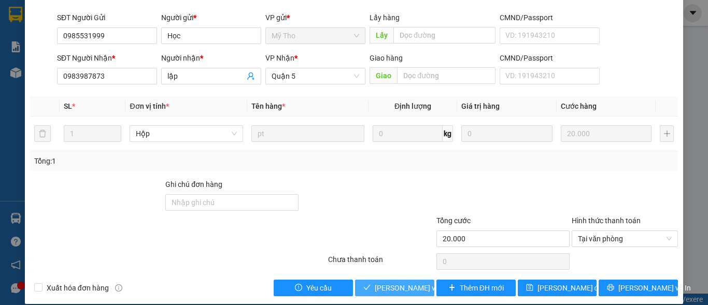
click at [407, 282] on span "[PERSON_NAME] và [PERSON_NAME] hàng" at bounding box center [445, 287] width 140 height 11
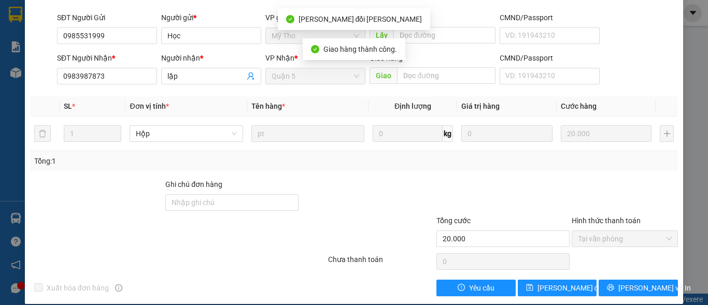
scroll to position [0, 0]
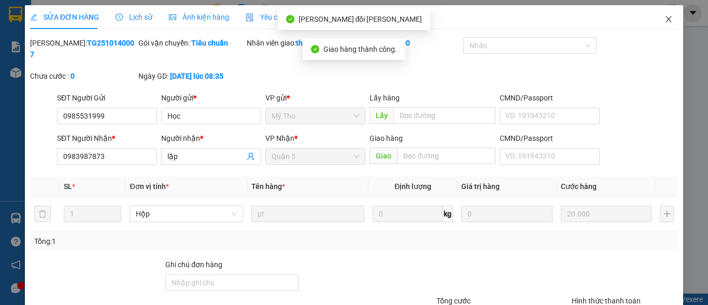
click at [666, 22] on icon "close" at bounding box center [669, 19] width 6 height 6
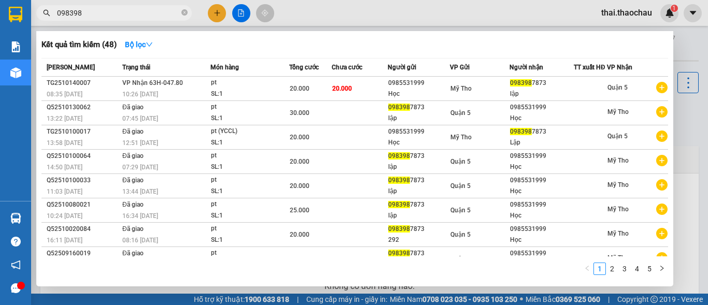
click at [119, 12] on input "098398" at bounding box center [118, 12] width 122 height 11
type input "0"
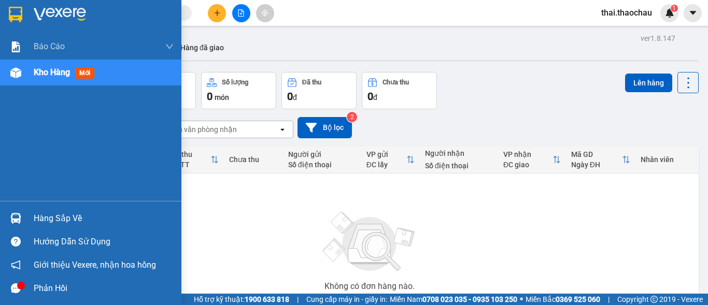
click at [39, 74] on span "Kho hàng" at bounding box center [52, 72] width 36 height 10
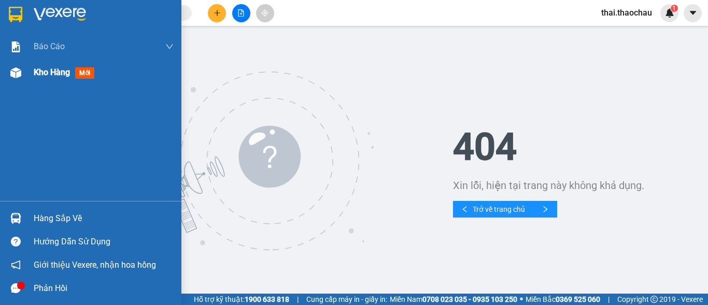
click at [47, 74] on span "Kho hàng" at bounding box center [52, 72] width 36 height 10
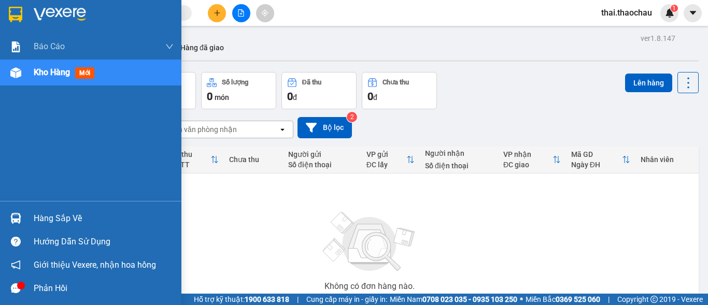
click at [52, 71] on span "Kho hàng" at bounding box center [52, 72] width 36 height 10
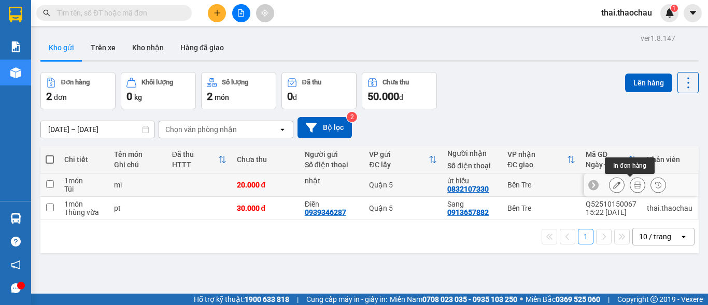
click at [634, 187] on icon at bounding box center [637, 184] width 7 height 7
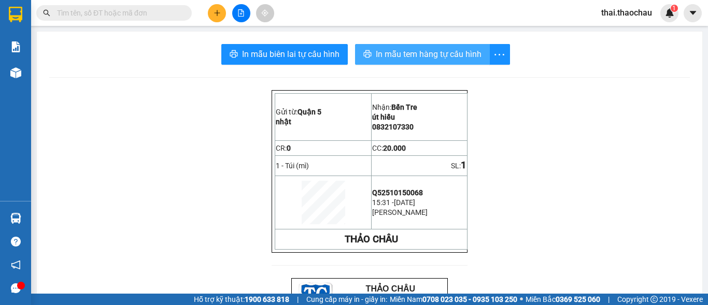
drag, startPoint x: 448, startPoint y: 50, endPoint x: 441, endPoint y: 48, distance: 7.1
click at [442, 49] on span "In mẫu tem hàng tự cấu hình" at bounding box center [429, 54] width 106 height 13
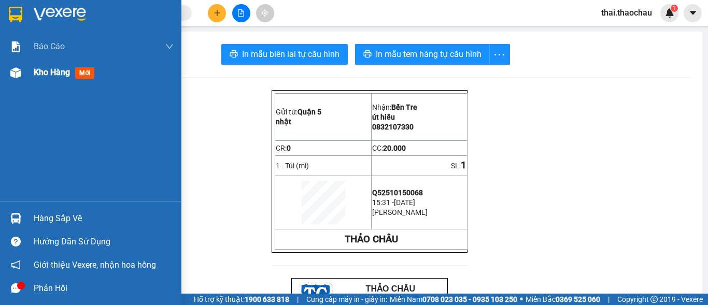
click at [43, 72] on span "Kho hàng" at bounding box center [52, 72] width 36 height 10
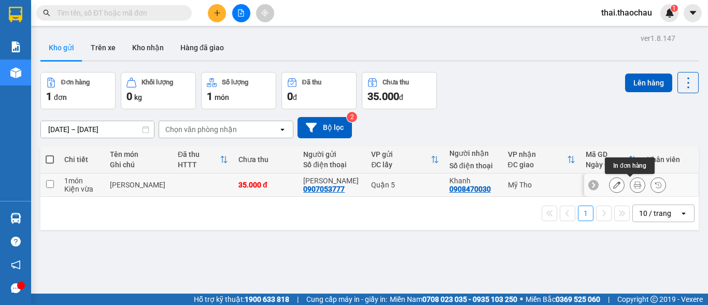
click at [634, 186] on icon at bounding box center [637, 184] width 7 height 7
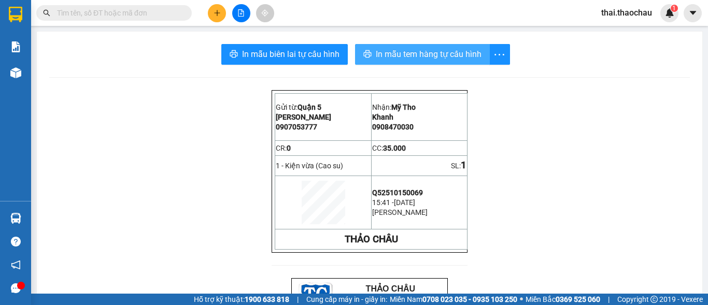
click at [392, 50] on span "In mẫu tem hàng tự cấu hình" at bounding box center [429, 54] width 106 height 13
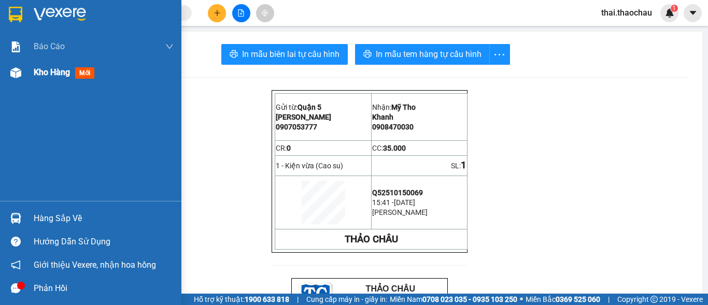
click at [39, 69] on span "Kho hàng" at bounding box center [52, 72] width 36 height 10
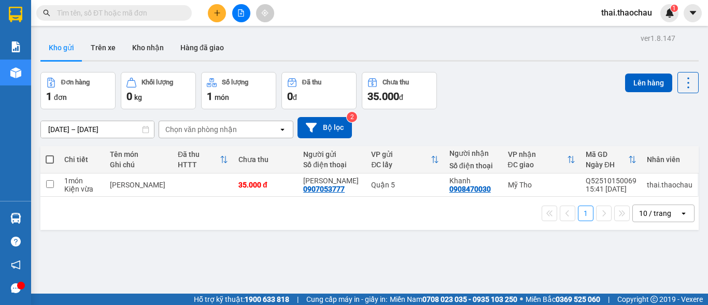
click at [284, 213] on div "1 10 / trang open" at bounding box center [370, 214] width 650 height 18
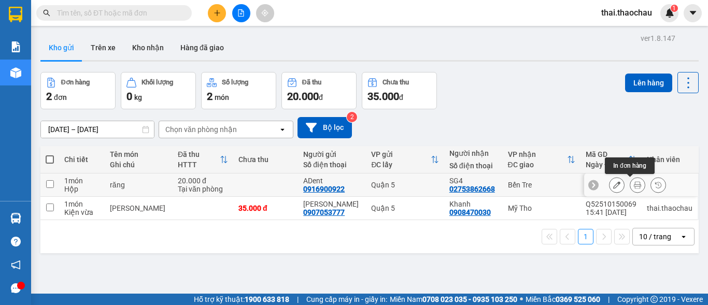
click at [634, 187] on button at bounding box center [637, 185] width 15 height 18
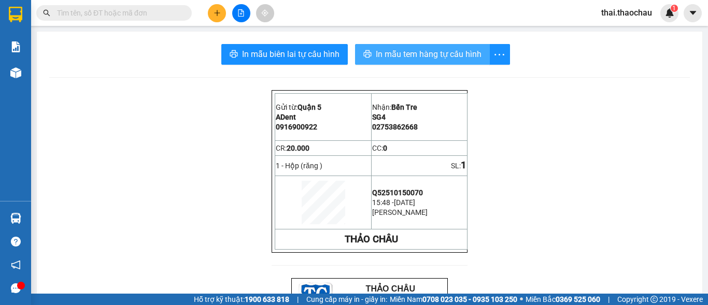
click at [385, 55] on span "In mẫu tem hàng tự cấu hình" at bounding box center [429, 54] width 106 height 13
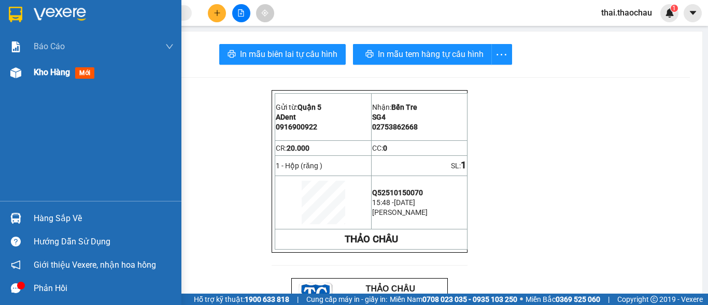
click at [46, 79] on div "Kho hàng mới" at bounding box center [66, 72] width 65 height 13
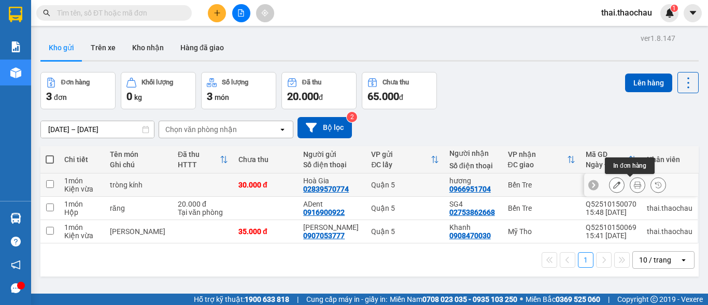
click at [634, 183] on icon at bounding box center [637, 184] width 7 height 7
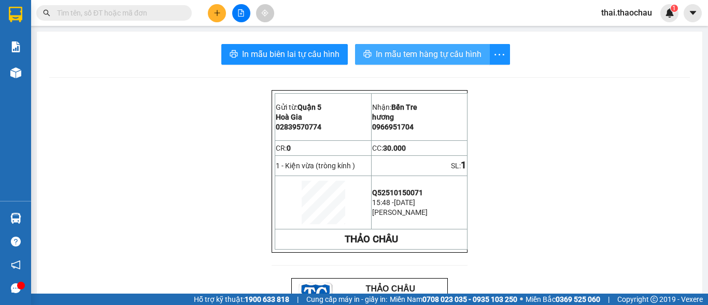
click at [454, 58] on span "In mẫu tem hàng tự cấu hình" at bounding box center [429, 54] width 106 height 13
click at [412, 52] on span "In mẫu tem hàng tự cấu hình" at bounding box center [429, 54] width 106 height 13
drag, startPoint x: 535, startPoint y: 262, endPoint x: 24, endPoint y: 77, distance: 542.9
click at [26, 80] on div "Kho hàng mới" at bounding box center [15, 73] width 31 height 26
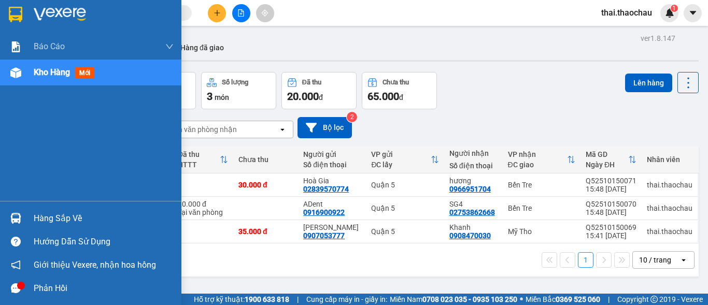
click at [67, 72] on span "Kho hàng" at bounding box center [52, 72] width 36 height 10
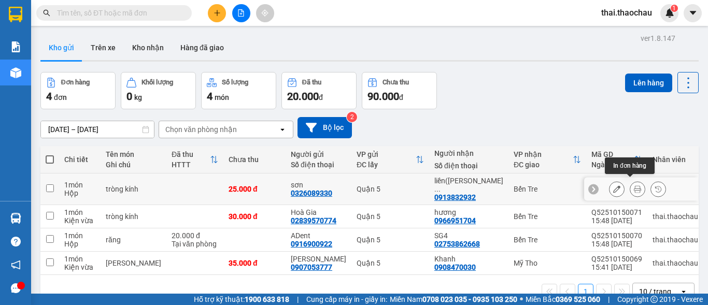
click at [634, 188] on icon at bounding box center [637, 189] width 7 height 7
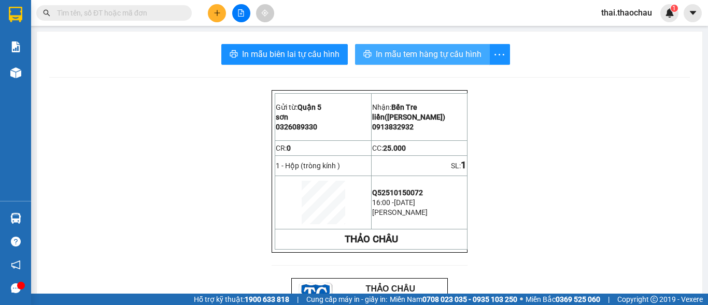
click at [469, 59] on span "In mẫu tem hàng tự cấu hình" at bounding box center [429, 54] width 106 height 13
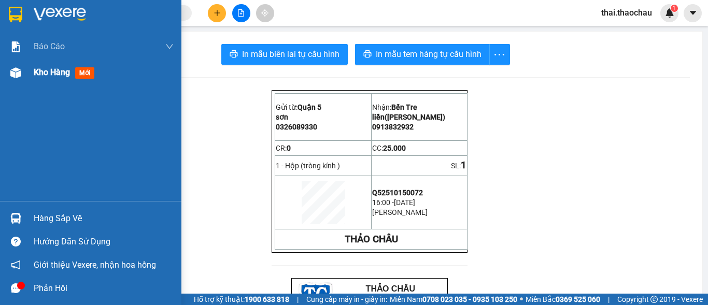
click at [44, 72] on span "Kho hàng" at bounding box center [52, 72] width 36 height 10
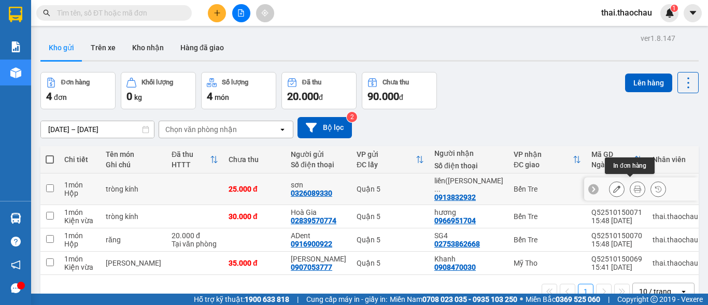
click at [634, 187] on icon at bounding box center [637, 189] width 7 height 7
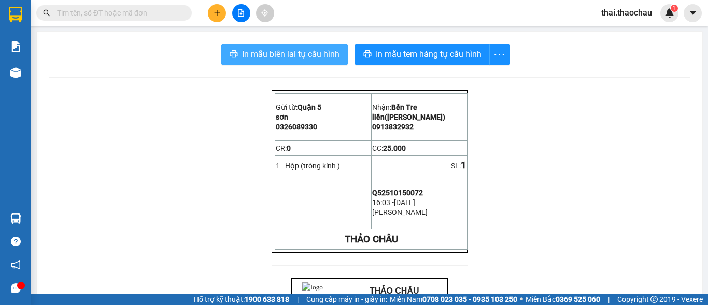
click at [300, 55] on span "In mẫu biên lai tự cấu hình" at bounding box center [290, 54] width 97 height 13
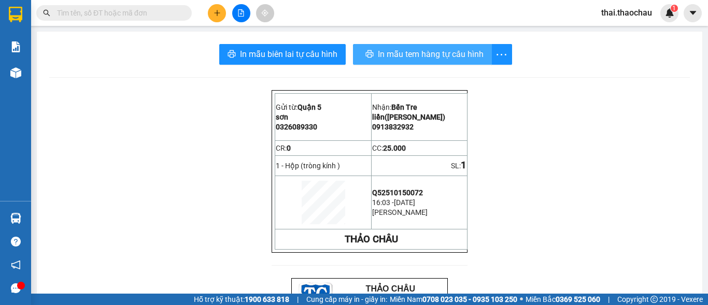
click at [392, 54] on span "In mẫu tem hàng tự cấu hình" at bounding box center [431, 54] width 106 height 13
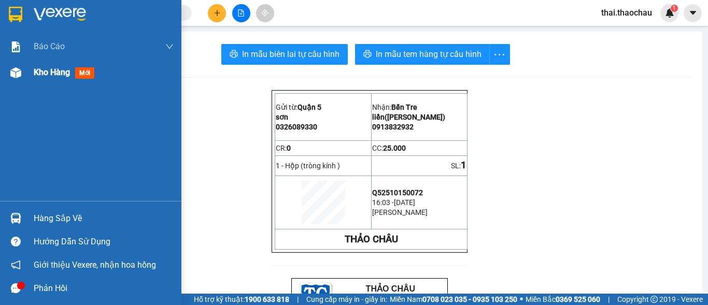
click at [60, 73] on span "Kho hàng" at bounding box center [52, 72] width 36 height 10
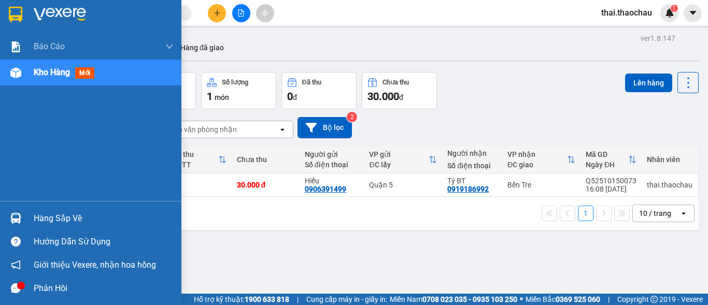
click at [18, 219] on img at bounding box center [15, 218] width 11 height 11
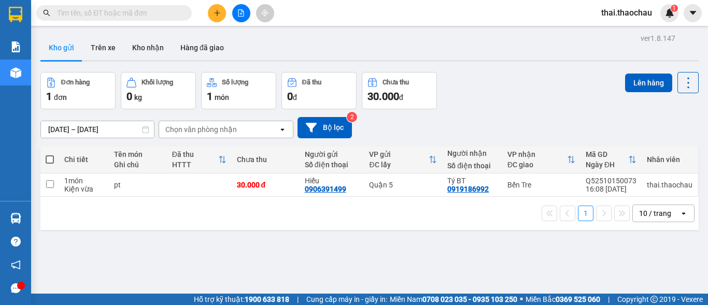
click at [526, 112] on section "Kết quả tìm kiếm ( 0 ) Bộ lọc No Data thai.thaochau 1 Báo cáo Báo cáo dòng tiền…" at bounding box center [354, 152] width 708 height 305
click at [210, 15] on button at bounding box center [217, 13] width 18 height 18
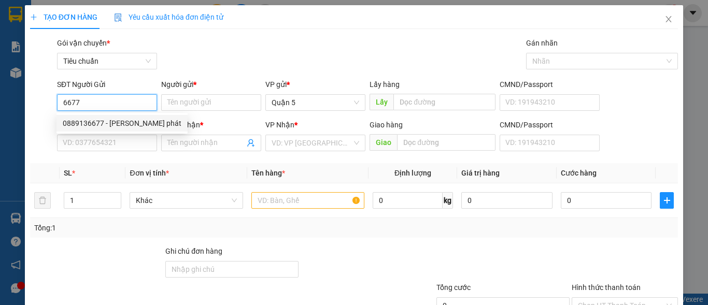
click at [96, 122] on div "0889136677 - hưng thịnh phát" at bounding box center [122, 123] width 119 height 11
type input "0889136677"
type input "hưng thịnh phát"
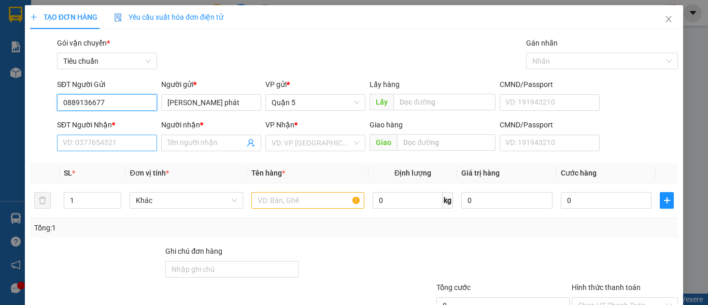
type input "0889136677"
click at [103, 137] on input "SĐT Người Nhận *" at bounding box center [107, 143] width 100 height 17
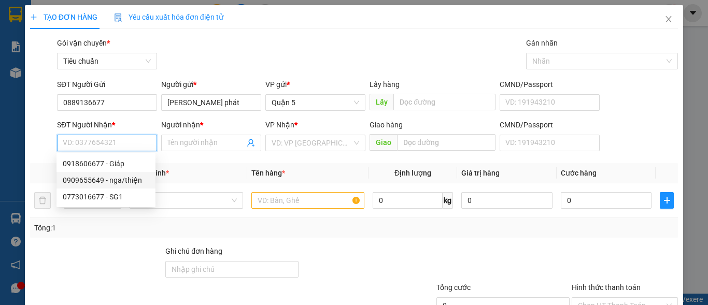
click at [117, 180] on div "0909655649 - nga/thiện" at bounding box center [106, 180] width 87 height 11
type input "0909655649"
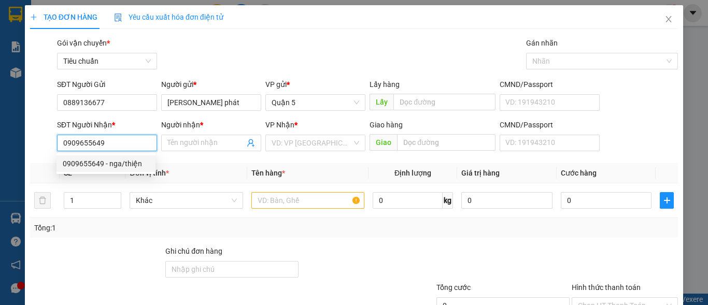
type input "nga/thiện"
drag, startPoint x: 176, startPoint y: 201, endPoint x: 183, endPoint y: 210, distance: 11.4
click at [176, 202] on span "Khác" at bounding box center [186, 201] width 101 height 16
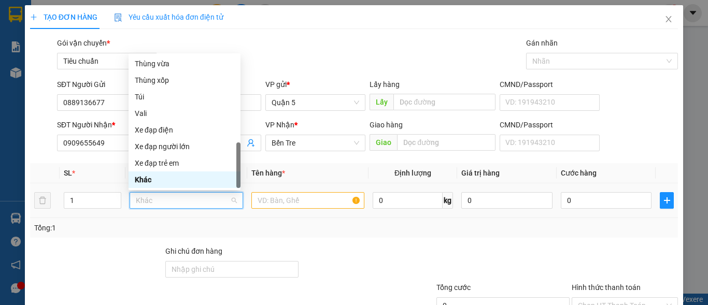
type input "h"
click at [163, 64] on div "Hộp" at bounding box center [185, 63] width 100 height 11
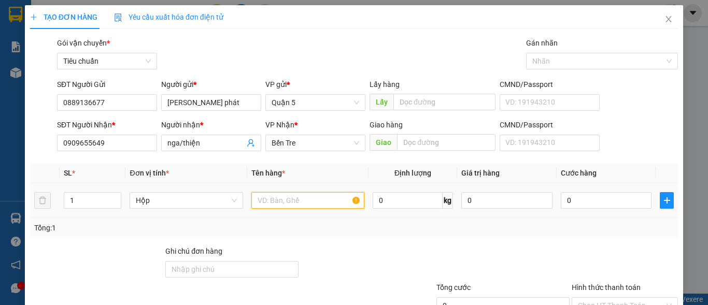
click at [282, 206] on input "text" at bounding box center [307, 200] width 113 height 17
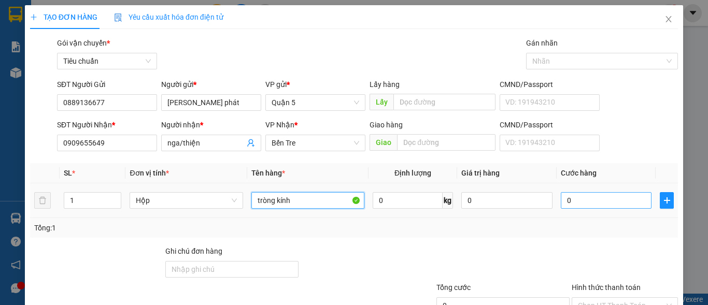
type input "tròng kính"
click at [564, 200] on input "0" at bounding box center [606, 200] width 91 height 17
type input "2"
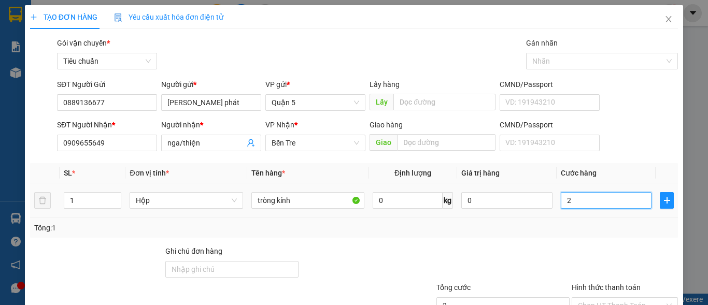
type input "20"
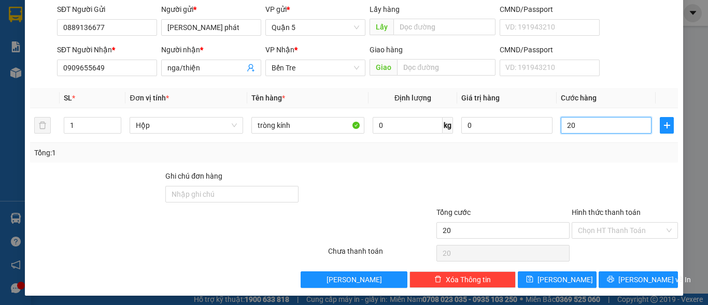
scroll to position [78, 0]
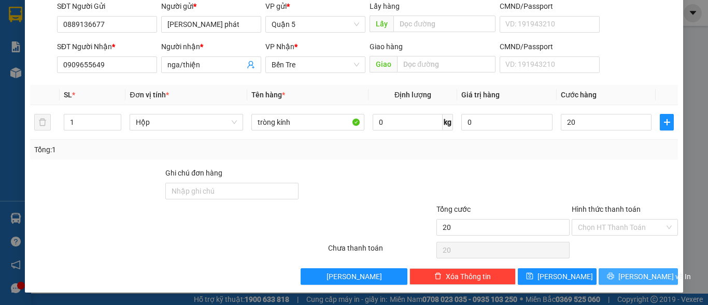
type input "20.000"
click at [636, 278] on span "[PERSON_NAME] và In" at bounding box center [654, 276] width 73 height 11
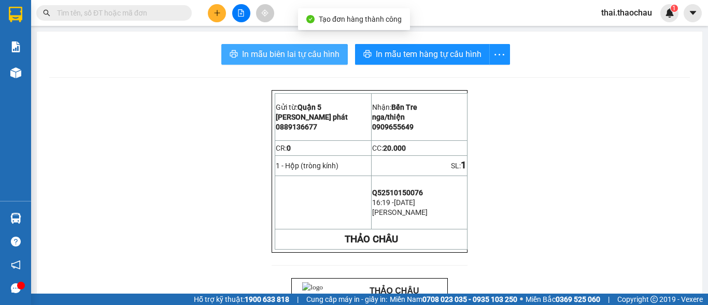
click at [296, 54] on span "In mẫu biên lai tự cấu hình" at bounding box center [290, 54] width 97 height 13
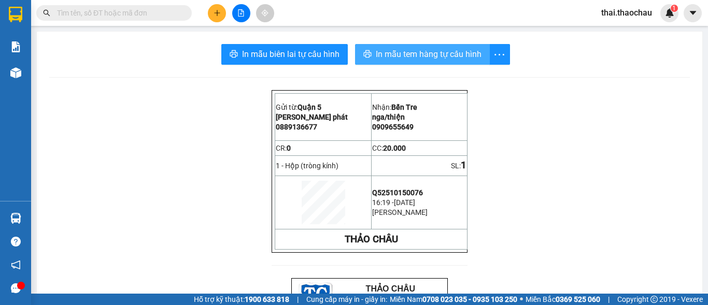
click at [439, 64] on button "In mẫu tem hàng tự cấu hình" at bounding box center [422, 54] width 135 height 21
click at [440, 53] on span "In mẫu tem hàng tự cấu hình" at bounding box center [429, 54] width 106 height 13
click at [116, 11] on input "text" at bounding box center [118, 12] width 122 height 11
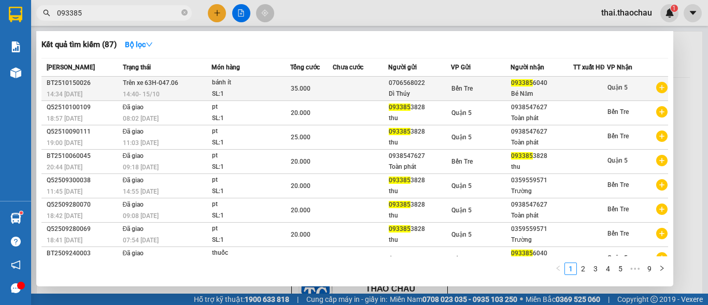
type input "093385"
click at [320, 94] on div "35.000" at bounding box center [311, 88] width 41 height 11
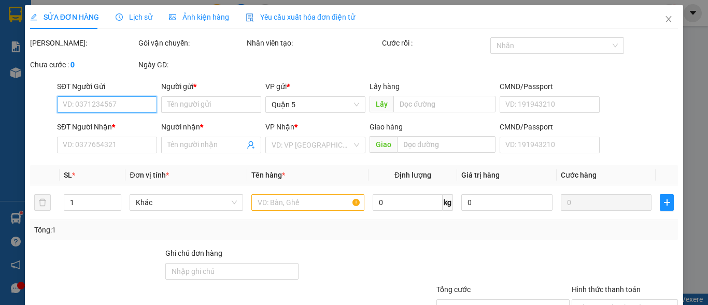
type input "0706568022"
type input "Dì Thúy"
type input "0933856040"
type input "Bé Năm"
type input "35.000"
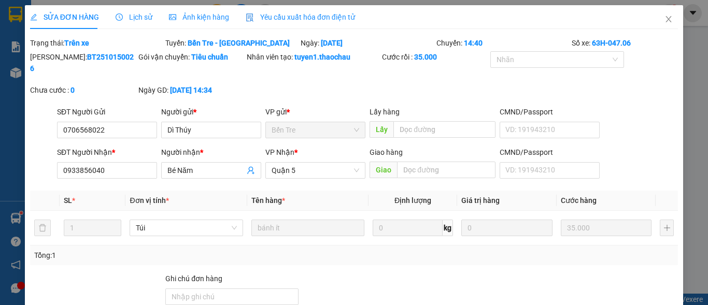
click at [142, 17] on span "Lịch sử" at bounding box center [134, 17] width 37 height 8
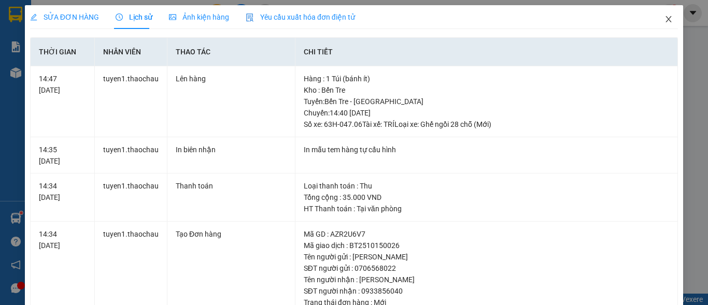
click at [665, 19] on icon "close" at bounding box center [668, 19] width 8 height 8
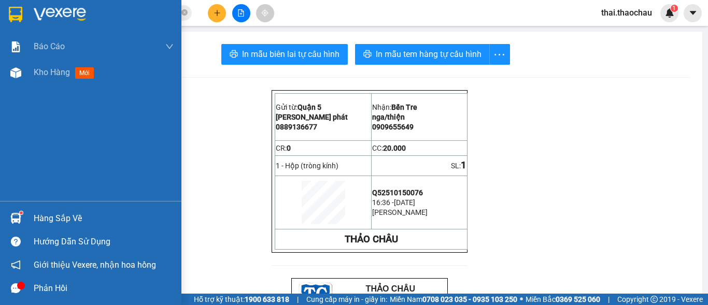
click at [20, 211] on div at bounding box center [16, 218] width 18 height 18
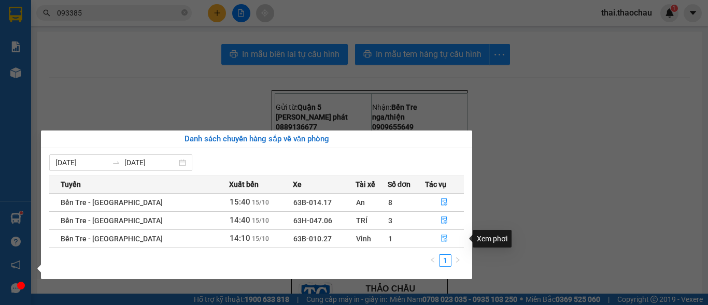
click at [442, 241] on icon "file-done" at bounding box center [444, 238] width 7 height 7
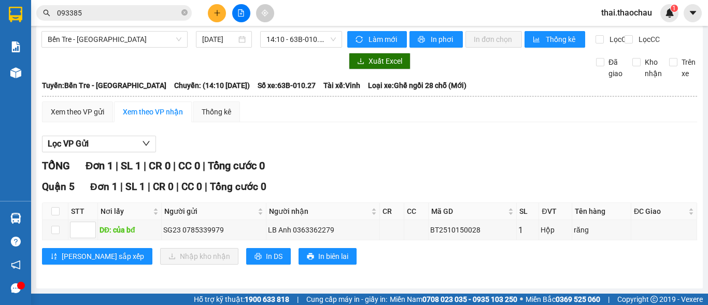
scroll to position [14, 0]
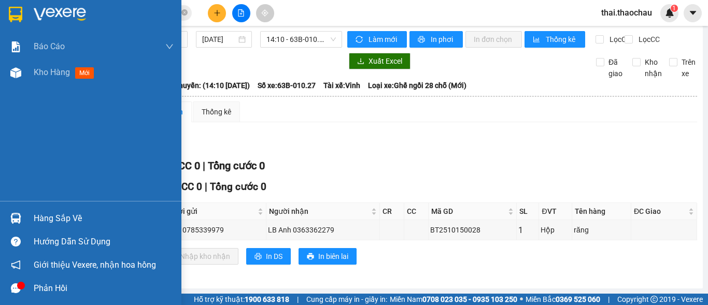
click at [27, 216] on div "Hàng sắp về" at bounding box center [90, 218] width 181 height 23
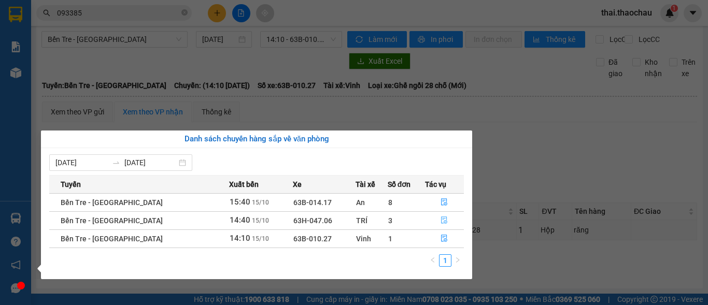
click at [443, 222] on icon "file-done" at bounding box center [445, 220] width 6 height 7
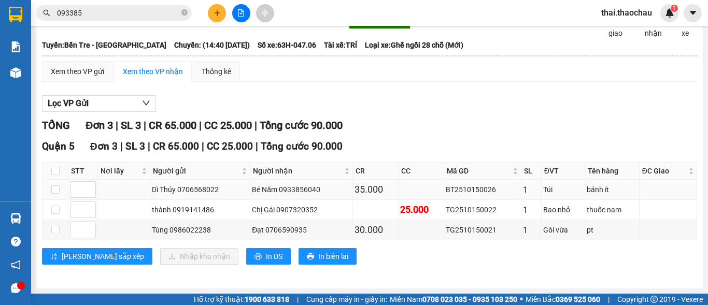
scroll to position [54, 0]
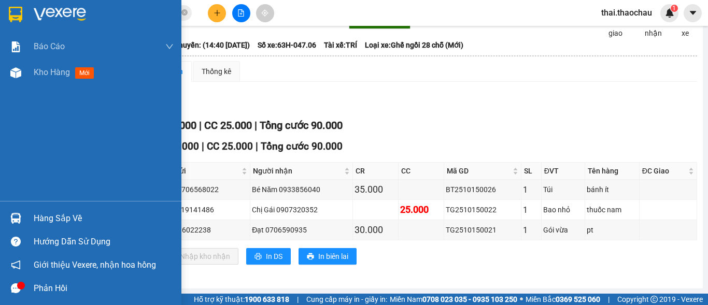
click at [32, 208] on div "Hàng sắp về" at bounding box center [90, 218] width 181 height 23
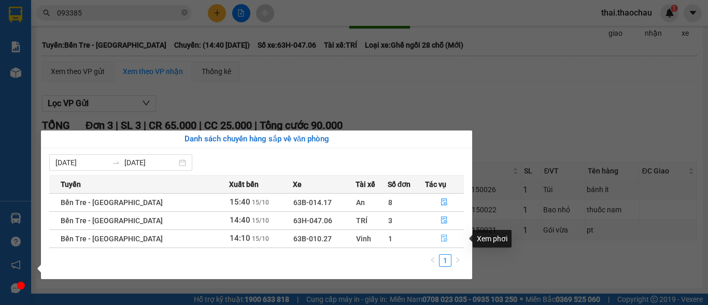
click at [444, 235] on button "button" at bounding box center [445, 239] width 38 height 17
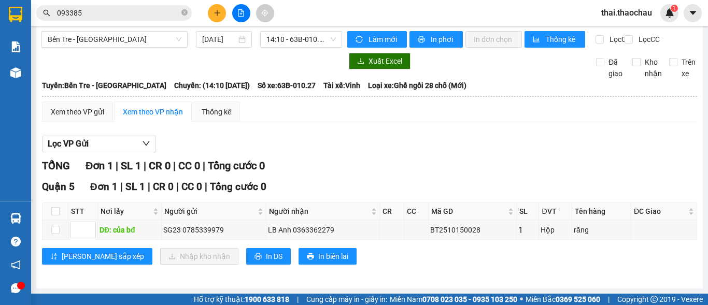
scroll to position [14, 0]
click at [59, 210] on input "checkbox" at bounding box center [55, 211] width 8 height 8
checkbox input "true"
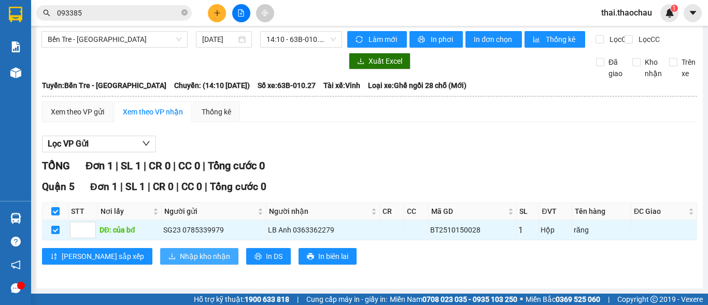
click at [180, 257] on span "Nhập kho nhận" at bounding box center [205, 256] width 50 height 11
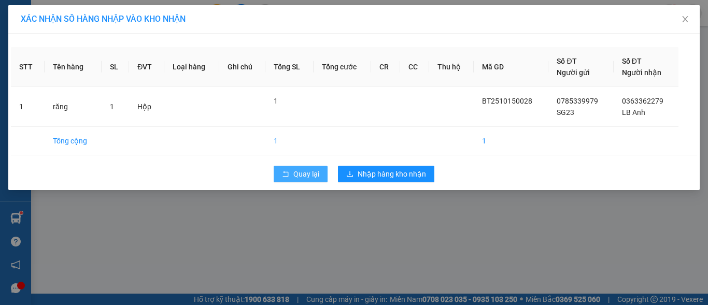
click at [318, 180] on button "Quay lại" at bounding box center [301, 174] width 54 height 17
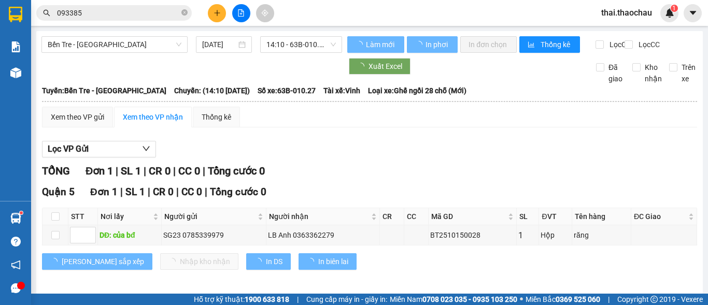
click at [110, 10] on input "093385" at bounding box center [118, 12] width 122 height 11
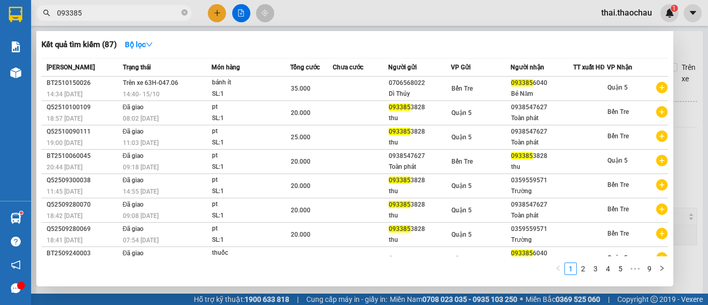
click at [110, 10] on input "093385" at bounding box center [118, 12] width 122 height 11
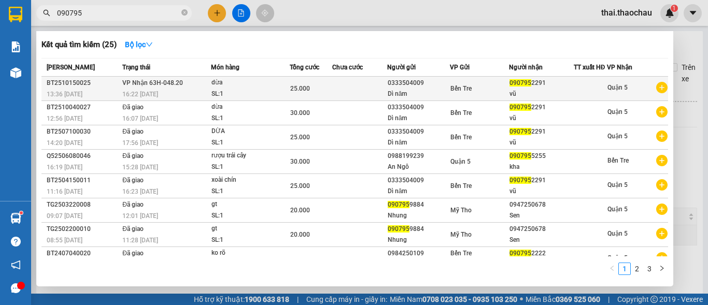
type input "090795"
click at [458, 94] on div "Bến Tre" at bounding box center [479, 88] width 58 height 11
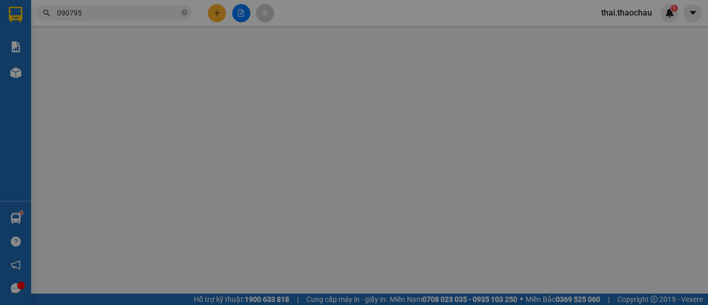
type input "0333504009"
type input "Dì năm"
type input "0907952291"
type input "vũ"
type input "25.000"
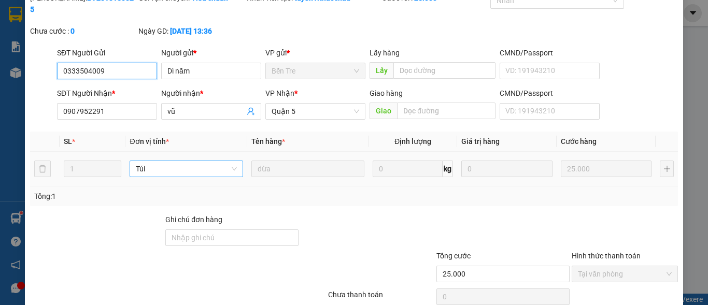
scroll to position [80, 0]
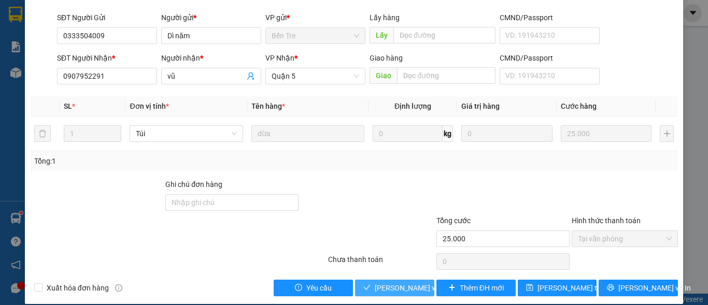
click at [375, 282] on span "Lưu và Giao hàng" at bounding box center [425, 287] width 100 height 11
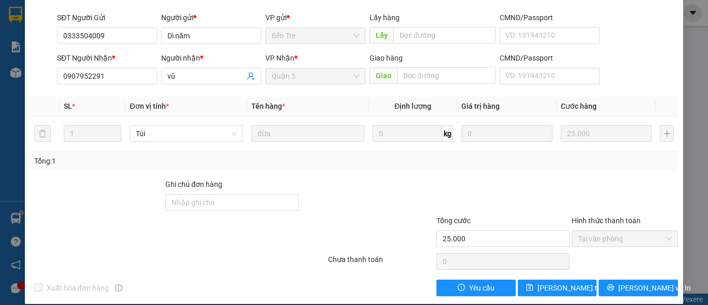
scroll to position [0, 0]
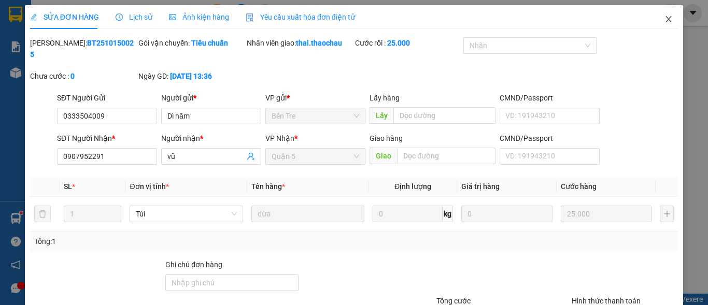
click at [664, 19] on icon "close" at bounding box center [668, 19] width 8 height 8
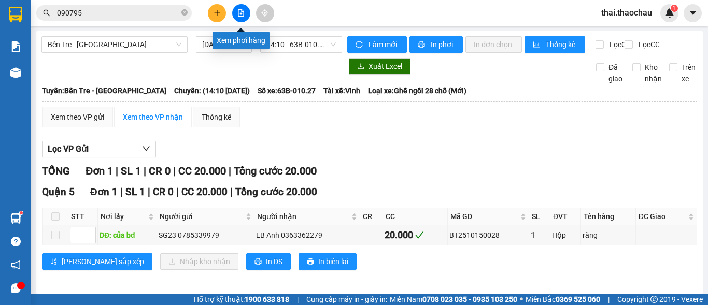
click at [237, 10] on icon "file-add" at bounding box center [240, 12] width 7 height 7
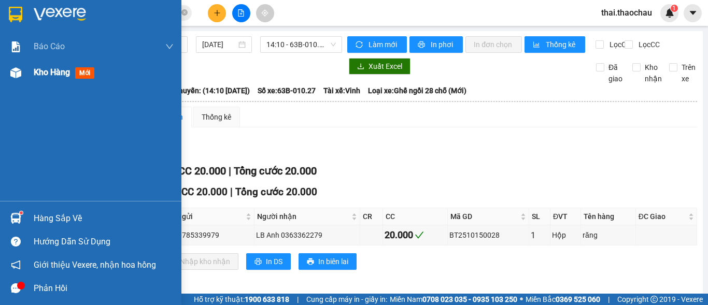
click at [45, 81] on div "Kho hàng mới" at bounding box center [104, 73] width 140 height 26
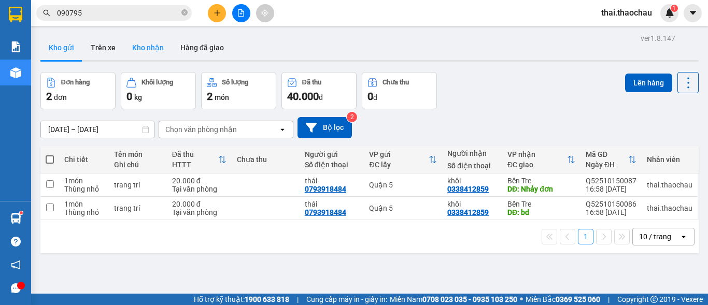
click at [153, 47] on button "Kho nhận" at bounding box center [148, 47] width 48 height 25
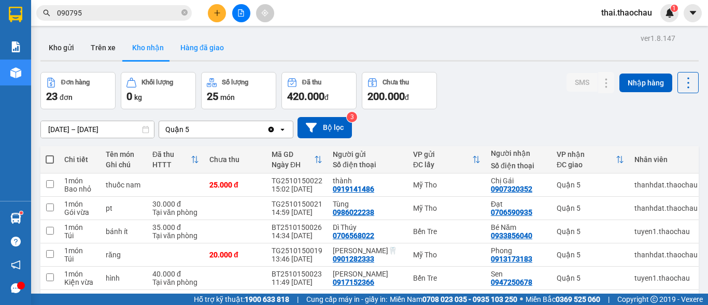
click at [189, 55] on button "Hàng đã giao" at bounding box center [202, 47] width 60 height 25
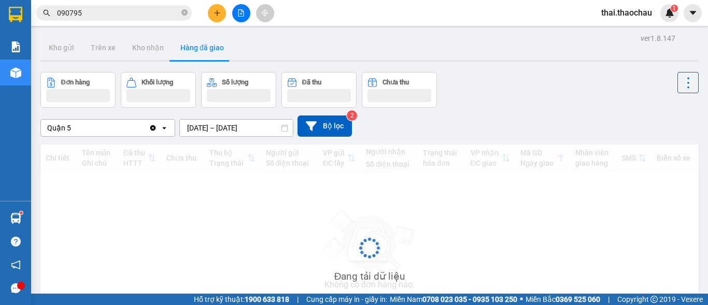
click at [191, 49] on button "Hàng đã giao" at bounding box center [202, 47] width 60 height 25
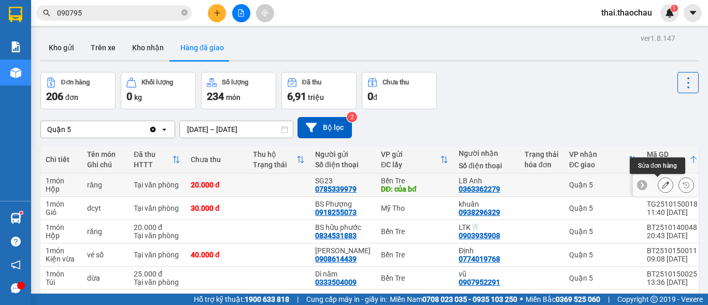
click at [658, 185] on button at bounding box center [665, 185] width 15 height 18
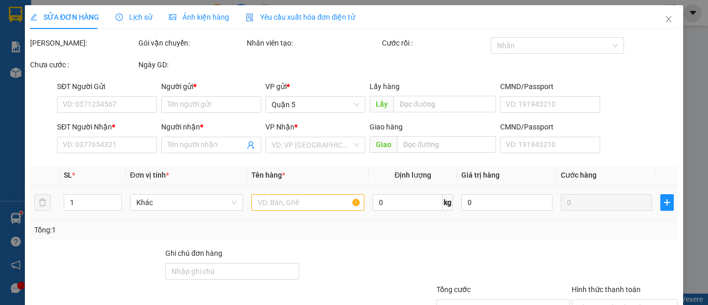
type input "0785339979"
type input "SG23"
type input "của bđ"
type input "0363362279"
type input "LB Anh"
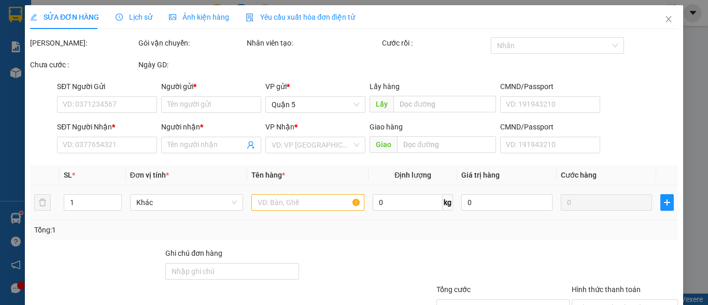
type input "20.000"
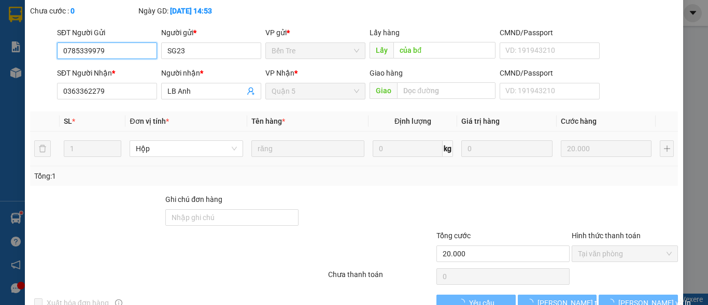
scroll to position [80, 0]
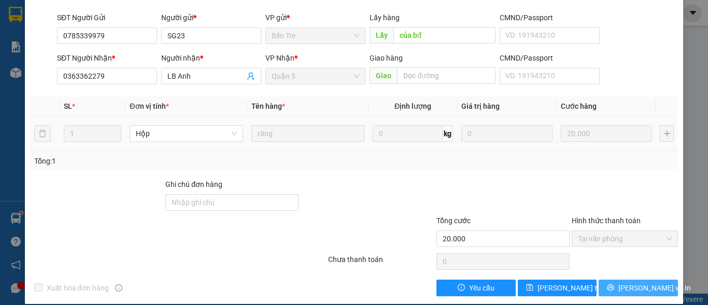
click at [630, 282] on span "[PERSON_NAME] và In" at bounding box center [654, 287] width 73 height 11
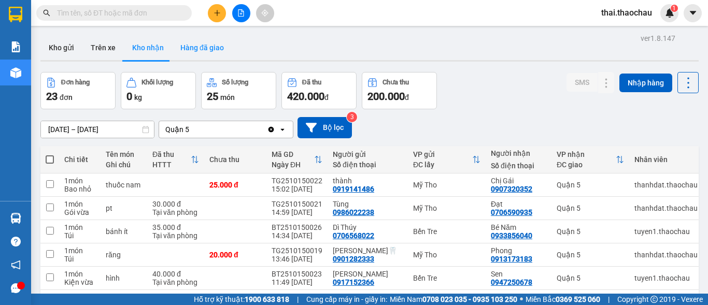
click at [221, 39] on button "Hàng đã giao" at bounding box center [202, 47] width 60 height 25
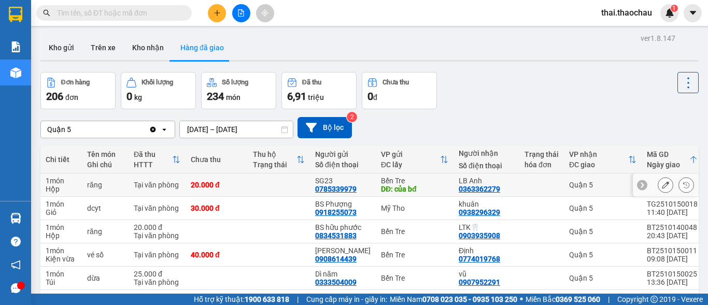
click at [662, 185] on icon at bounding box center [665, 184] width 7 height 7
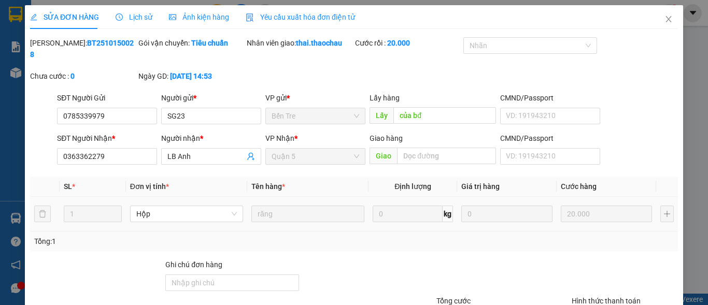
type input "0785339979"
type input "SG23"
type input "của bđ"
type input "0363362279"
type input "LB Anh"
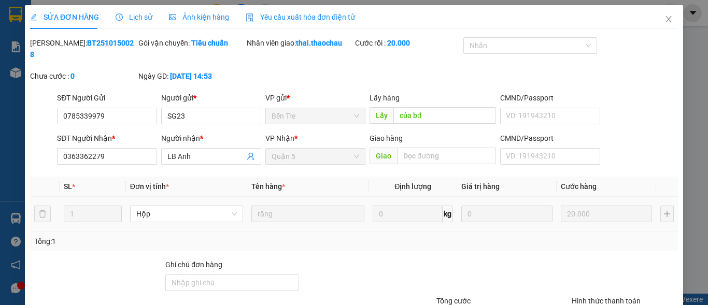
type input "20.000"
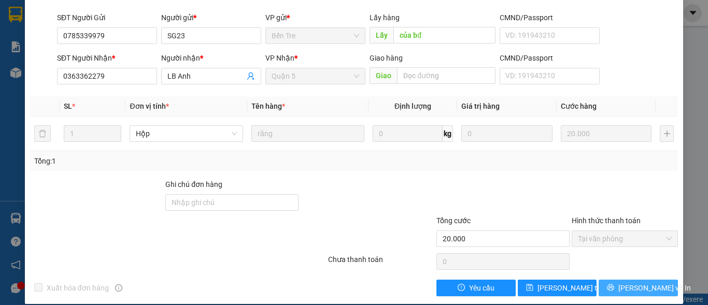
click at [647, 282] on span "[PERSON_NAME] và In" at bounding box center [654, 287] width 73 height 11
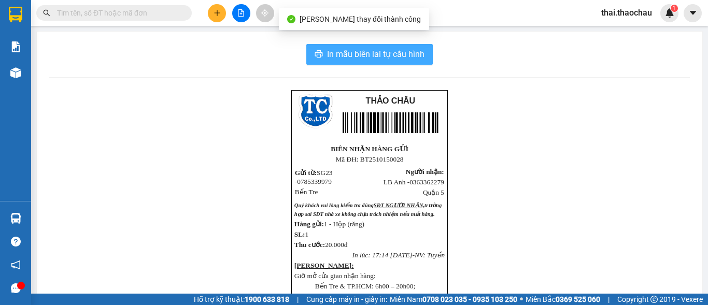
click at [385, 61] on button "In mẫu biên lai tự cấu hình" at bounding box center [369, 54] width 126 height 21
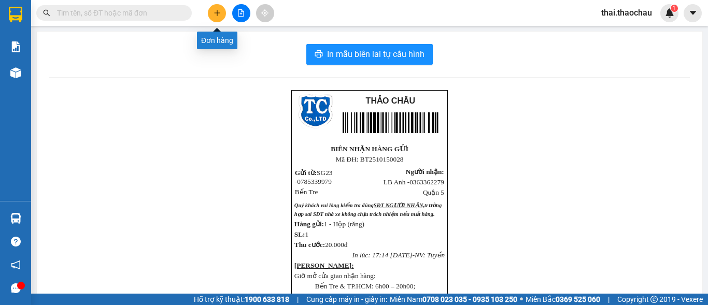
click at [210, 10] on button at bounding box center [217, 13] width 18 height 18
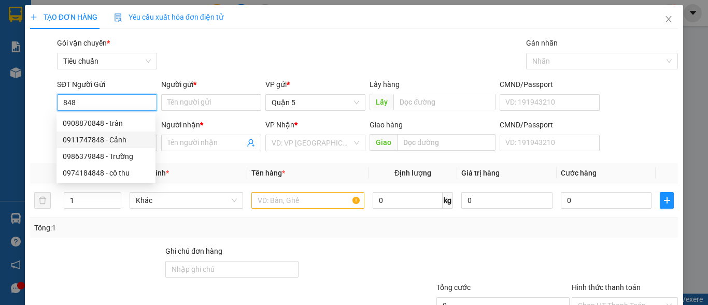
click at [102, 136] on div "0911747848 - Cảnh" at bounding box center [106, 139] width 87 height 11
type input "0911747848"
type input "Cảnh"
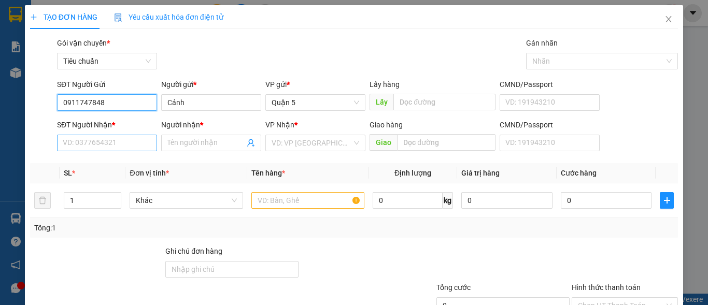
type input "0911747848"
click at [107, 148] on input "SĐT Người Nhận *" at bounding box center [107, 143] width 100 height 17
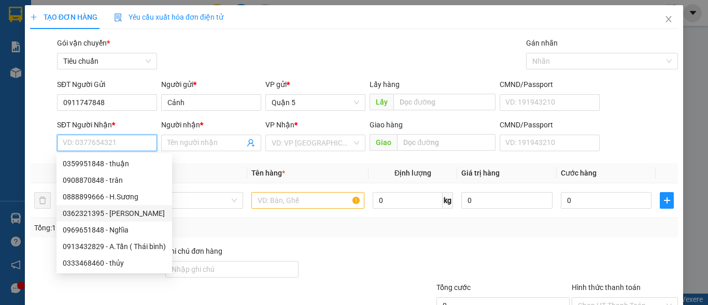
click at [128, 216] on div "0362321395 - [PERSON_NAME]" at bounding box center [114, 213] width 103 height 11
type input "0362321395"
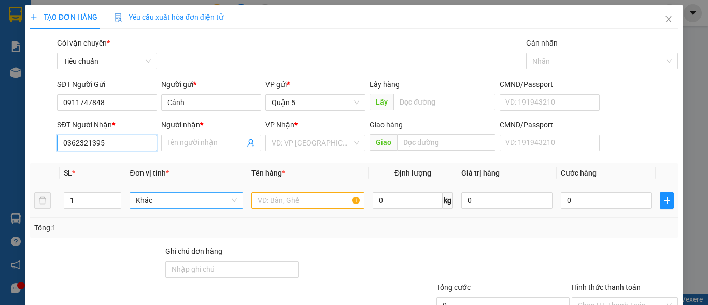
type input "[PERSON_NAME]"
click at [158, 208] on div "Khác" at bounding box center [186, 200] width 113 height 17
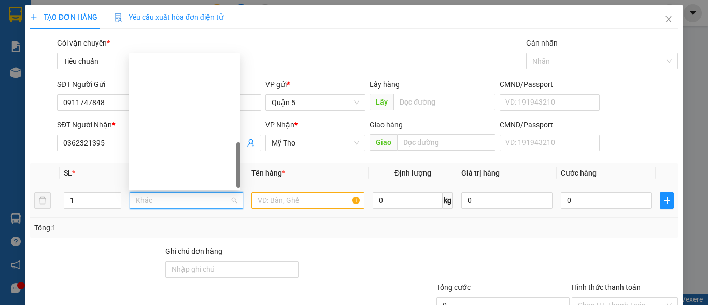
scroll to position [323, 0]
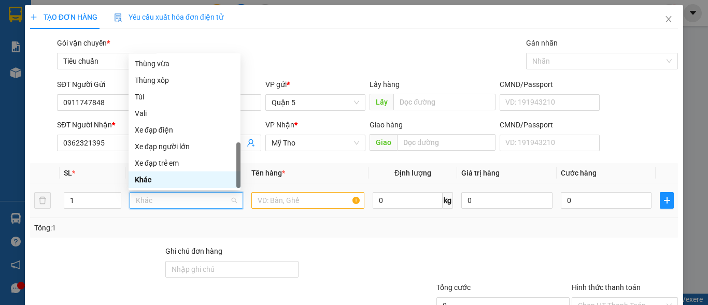
type input "k"
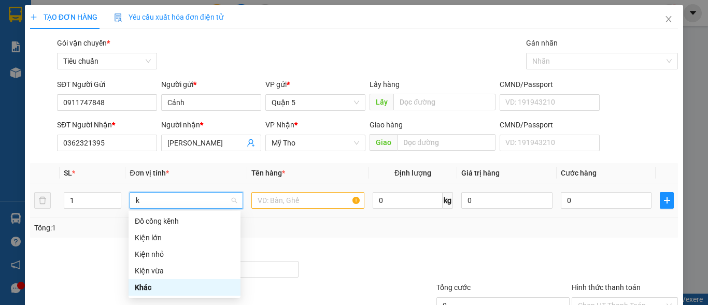
scroll to position [0, 0]
click at [172, 257] on div "Kiện nhỏ" at bounding box center [185, 254] width 100 height 11
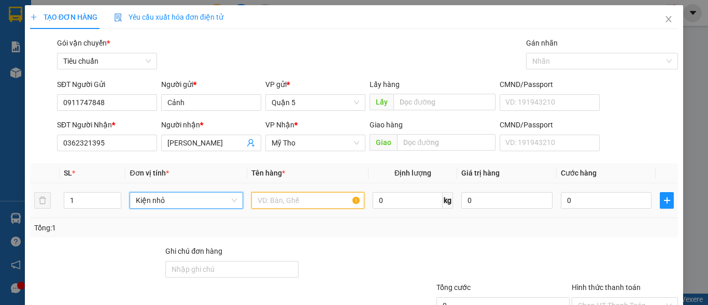
click at [295, 203] on input "text" at bounding box center [307, 200] width 113 height 17
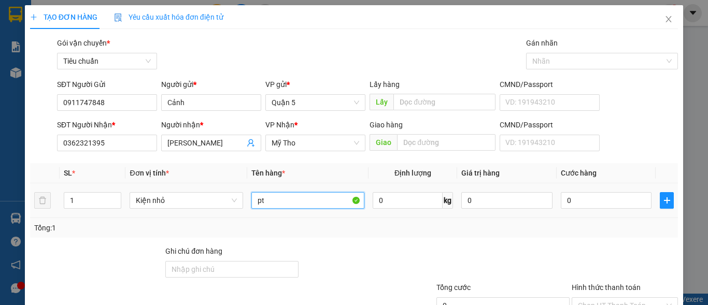
type input "pt"
drag, startPoint x: 559, startPoint y: 210, endPoint x: 564, endPoint y: 205, distance: 7.0
click at [561, 209] on div "0" at bounding box center [606, 200] width 91 height 21
click at [565, 203] on input "0" at bounding box center [606, 200] width 91 height 17
type input "2"
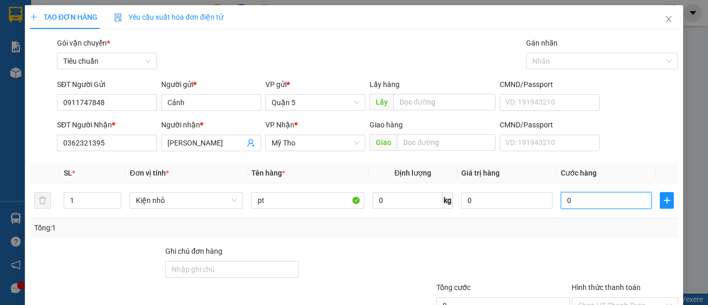
type input "2"
type input "25"
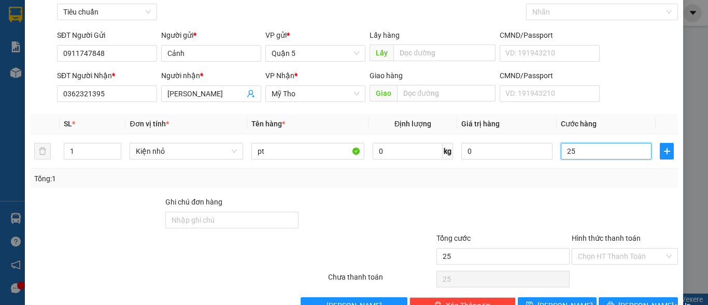
scroll to position [78, 0]
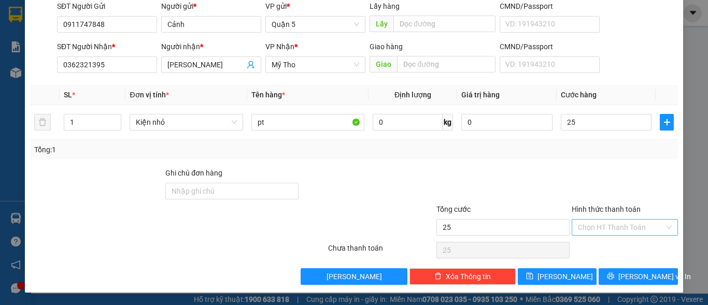
type input "25.000"
click at [603, 228] on input "Hình thức thanh toán" at bounding box center [621, 228] width 87 height 16
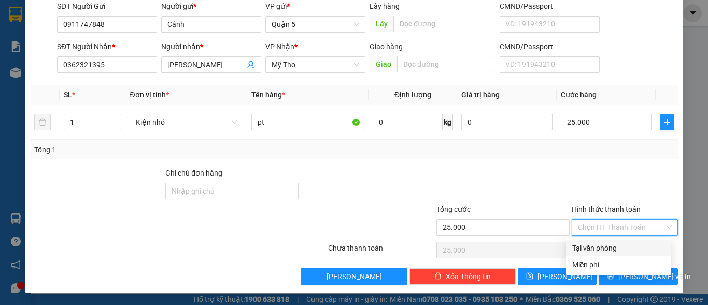
click at [596, 248] on div "Tại văn phòng" at bounding box center [618, 248] width 93 height 11
type input "0"
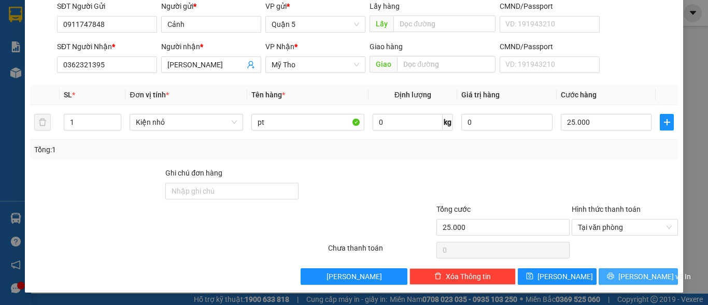
click at [611, 275] on button "[PERSON_NAME] và In" at bounding box center [638, 276] width 79 height 17
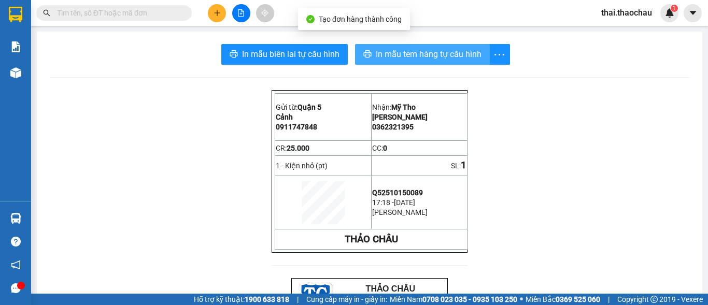
click at [400, 48] on span "In mẫu tem hàng tự cấu hình" at bounding box center [429, 54] width 106 height 13
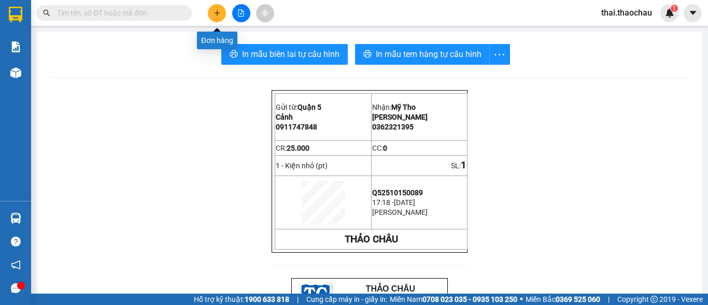
click at [224, 8] on button at bounding box center [217, 13] width 18 height 18
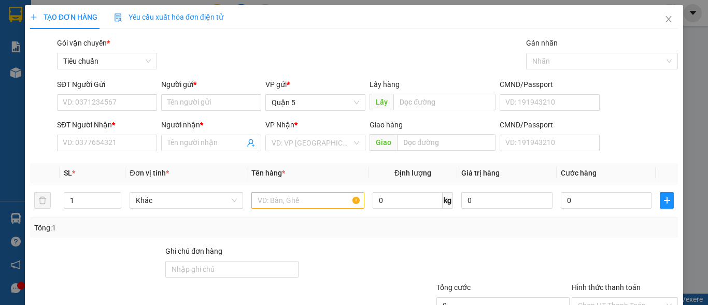
click at [131, 70] on div "Gói vận chuyển * Tiêu chuẩn" at bounding box center [107, 55] width 100 height 36
click at [109, 103] on input "SĐT Người Gửi" at bounding box center [107, 102] width 100 height 17
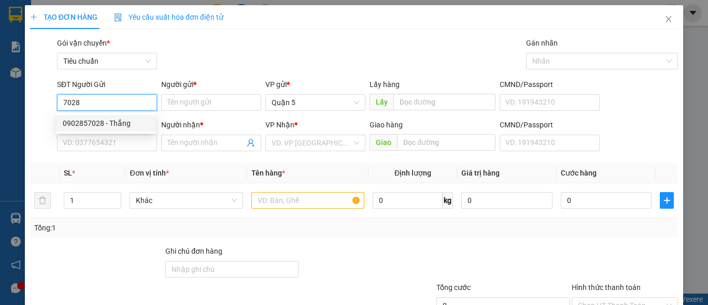
click at [106, 124] on div "0902857028 - Thắng" at bounding box center [106, 123] width 87 height 11
type input "0902857028"
type input "Thắng"
type input "0902857028"
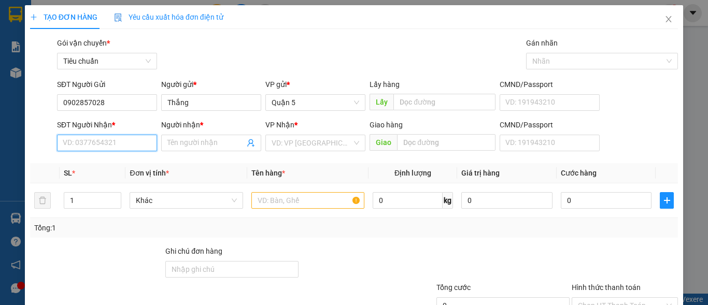
click at [107, 141] on input "SĐT Người Nhận *" at bounding box center [107, 143] width 100 height 17
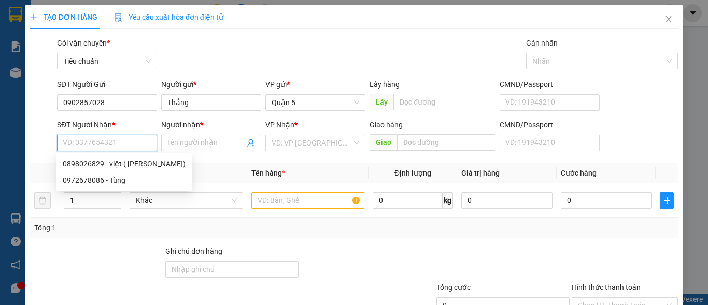
type input "9"
click at [131, 160] on div "0898026829 - việt ( [PERSON_NAME])" at bounding box center [124, 163] width 123 height 11
type input "0898026829"
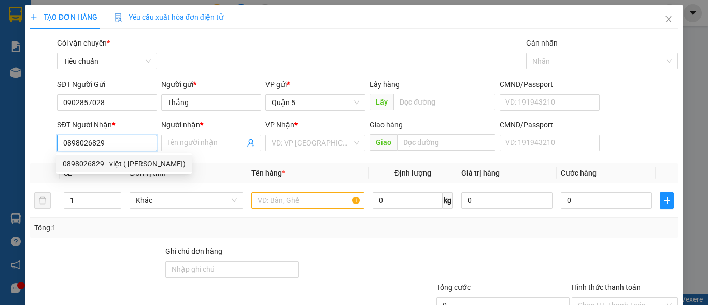
type input "việt ( tiến đạt)"
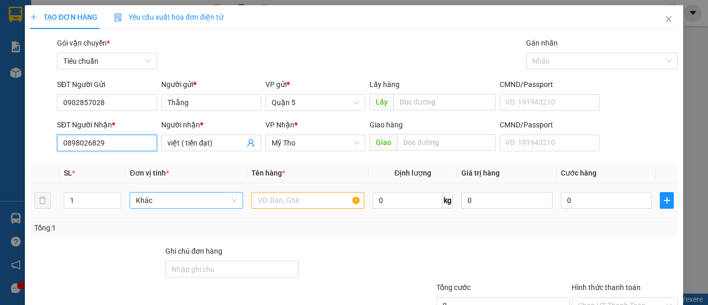
click at [189, 199] on span "Khác" at bounding box center [186, 201] width 101 height 16
type input "0898026829"
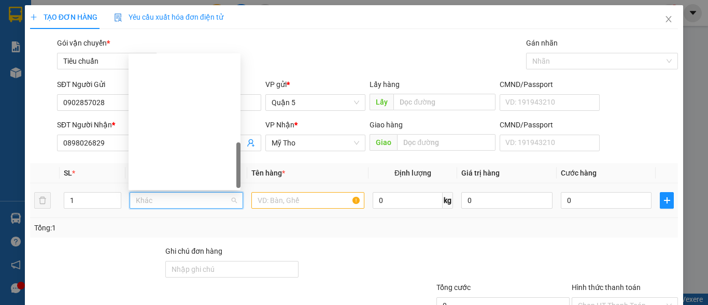
scroll to position [323, 0]
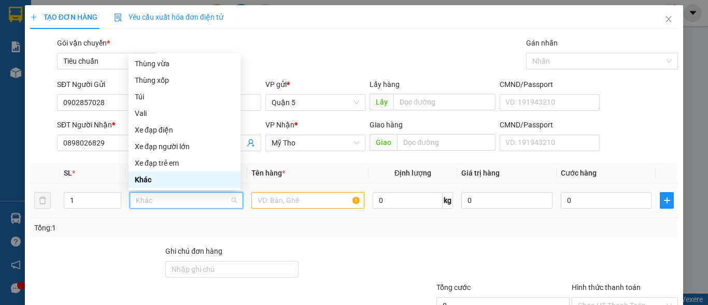
type input "k"
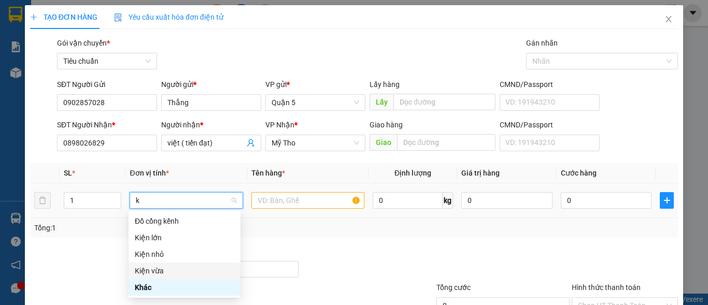
click at [149, 273] on div "Kiện vừa" at bounding box center [185, 270] width 100 height 11
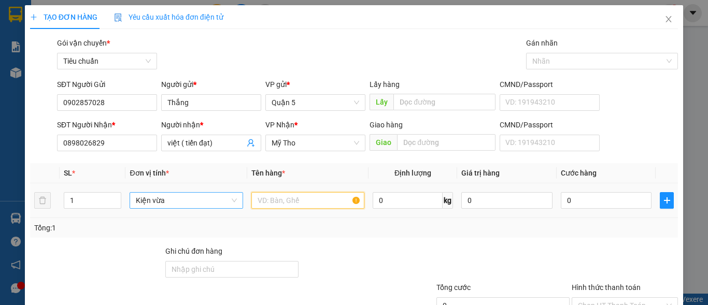
click at [280, 207] on input "text" at bounding box center [307, 200] width 113 height 17
click at [288, 202] on input "text" at bounding box center [307, 200] width 113 height 17
type input "pt"
click at [578, 201] on input "0" at bounding box center [606, 200] width 91 height 17
type input "3"
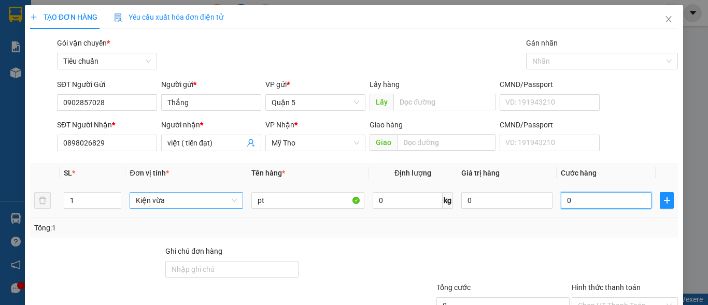
type input "3"
type input "30"
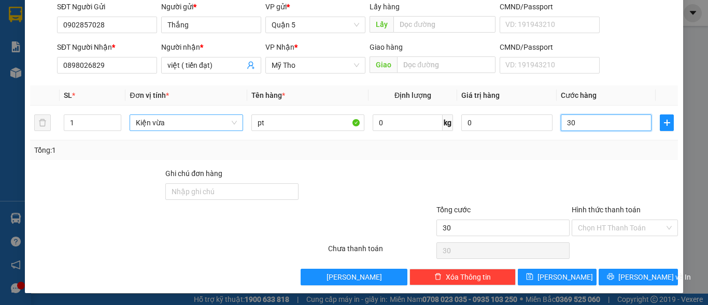
scroll to position [78, 0]
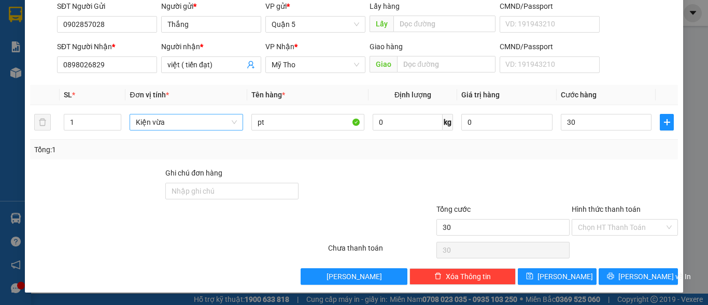
click at [642, 287] on div "TẠO ĐƠN HÀNG Yêu cầu xuất hóa đơn điện tử Transit Pickup Surcharge Ids Transit …" at bounding box center [354, 110] width 658 height 366
type input "30.000"
click at [643, 282] on button "[PERSON_NAME] và In" at bounding box center [638, 276] width 79 height 17
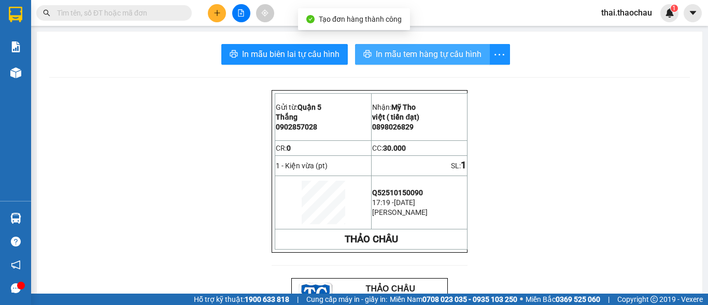
drag, startPoint x: 398, startPoint y: 39, endPoint x: 385, endPoint y: 52, distance: 18.7
click at [385, 52] on span "In mẫu tem hàng tự cấu hình" at bounding box center [429, 54] width 106 height 13
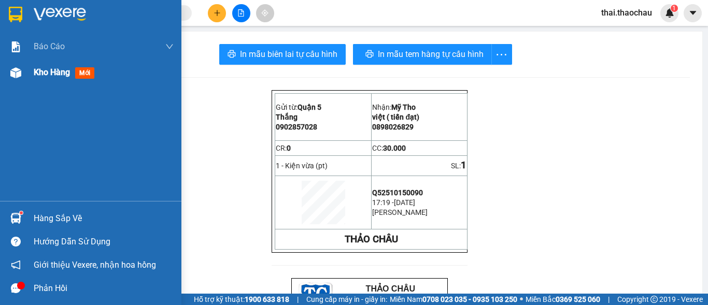
click at [40, 75] on span "Kho hàng" at bounding box center [52, 72] width 36 height 10
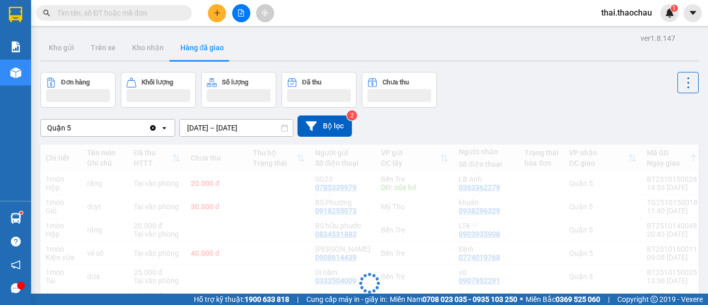
click at [590, 182] on div "Đang tải dữ liệu" at bounding box center [369, 292] width 658 height 294
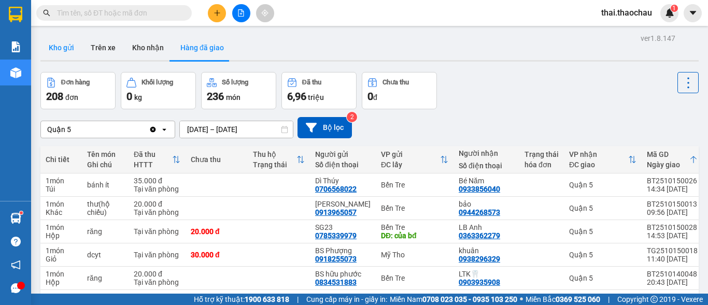
click at [70, 53] on button "Kho gửi" at bounding box center [61, 47] width 42 height 25
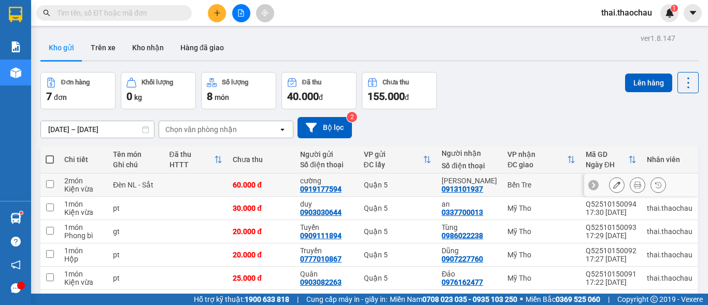
click at [634, 187] on icon at bounding box center [637, 184] width 7 height 7
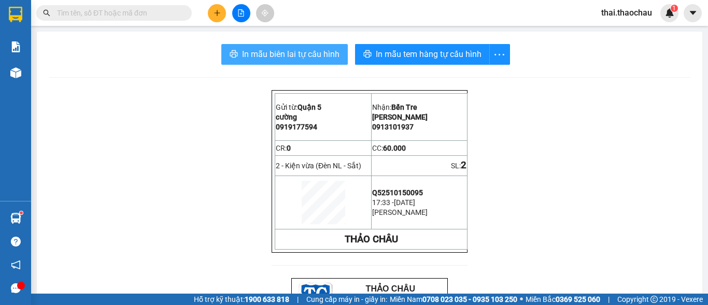
drag, startPoint x: 324, startPoint y: 50, endPoint x: 358, endPoint y: 81, distance: 45.9
click at [322, 52] on span "In mẫu biên lai tự cấu hình" at bounding box center [290, 54] width 97 height 13
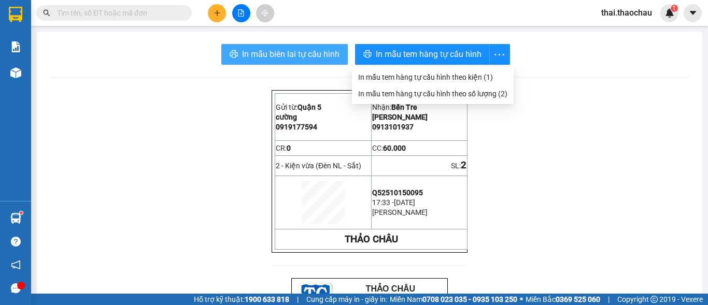
click at [235, 50] on button "In mẫu biên lai tự cấu hình" at bounding box center [284, 54] width 126 height 21
